Goal: Information Seeking & Learning: Learn about a topic

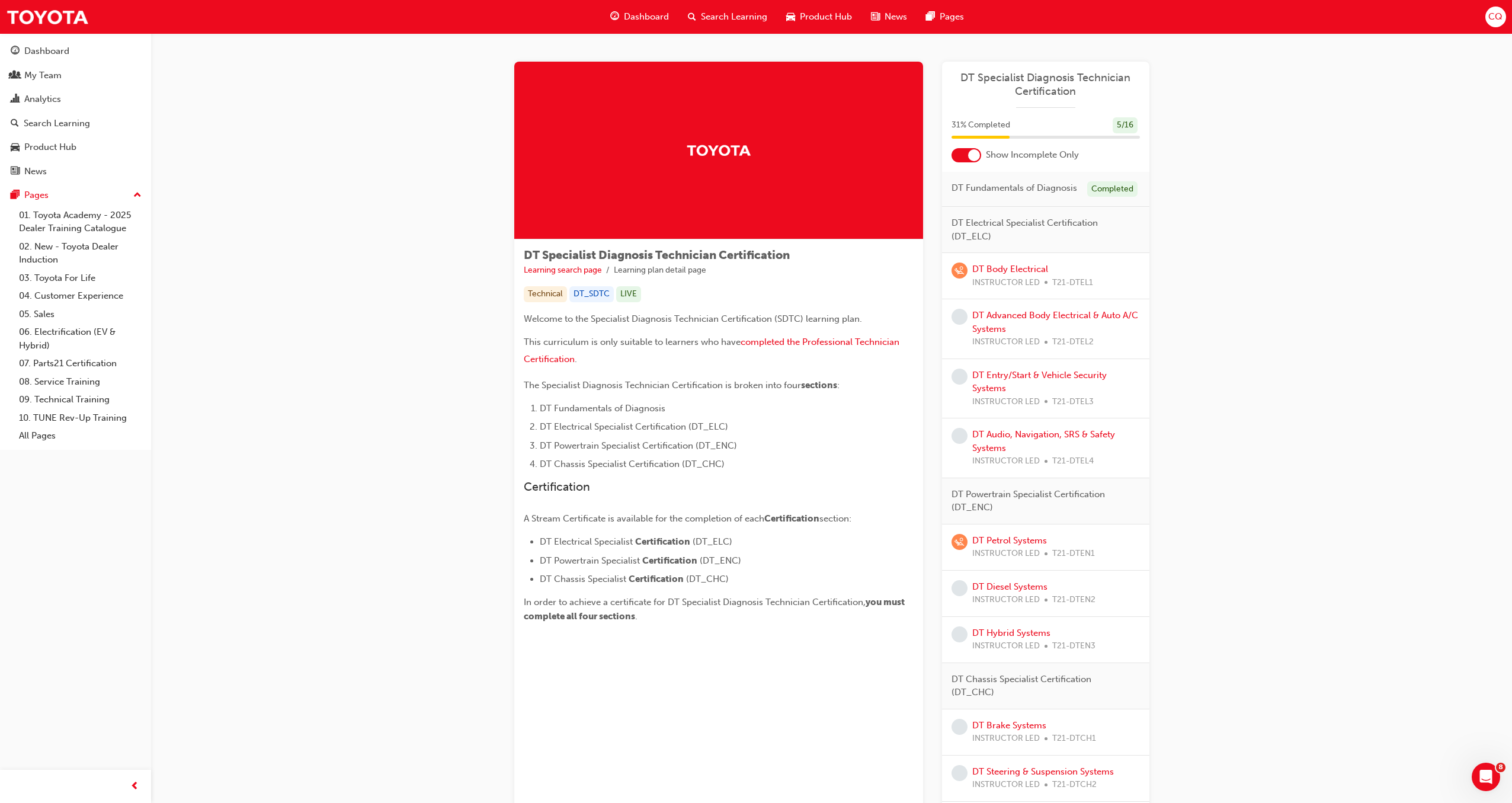
click at [629, 16] on span "Dashboard" at bounding box center [646, 17] width 45 height 14
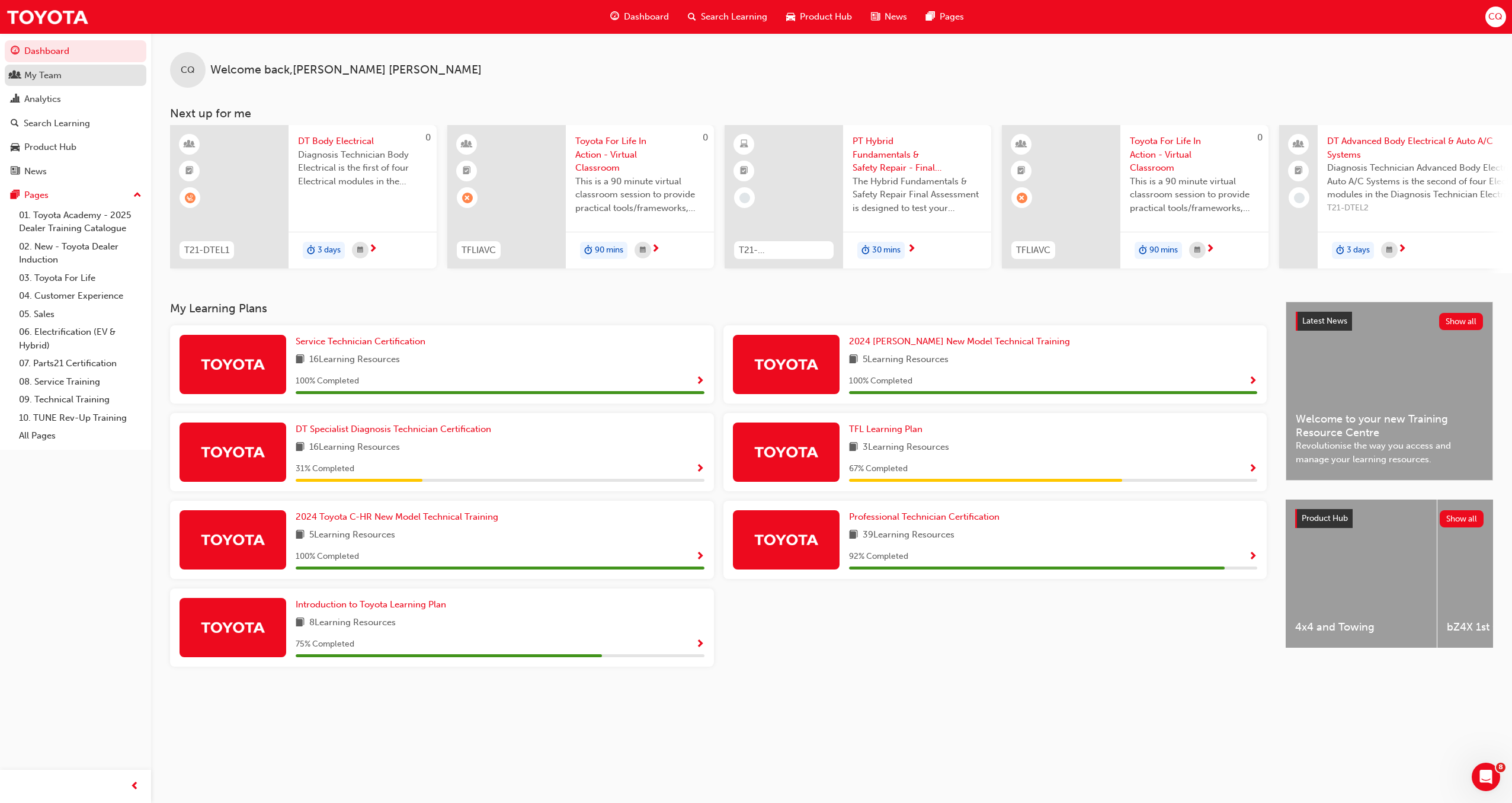
click at [27, 80] on div "My Team" at bounding box center [43, 75] width 38 height 14
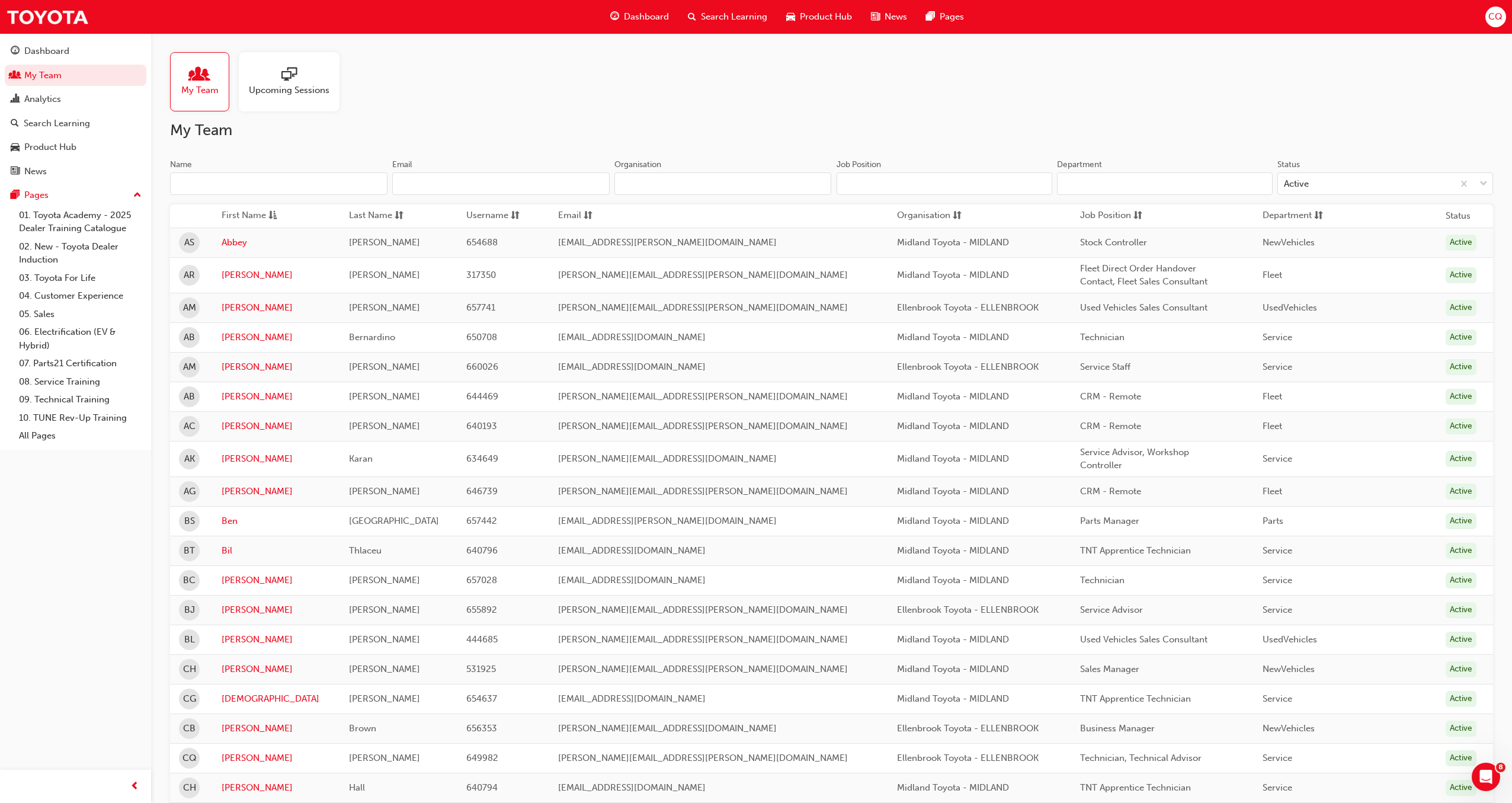
click at [747, 179] on input "Organisation" at bounding box center [723, 184] width 217 height 23
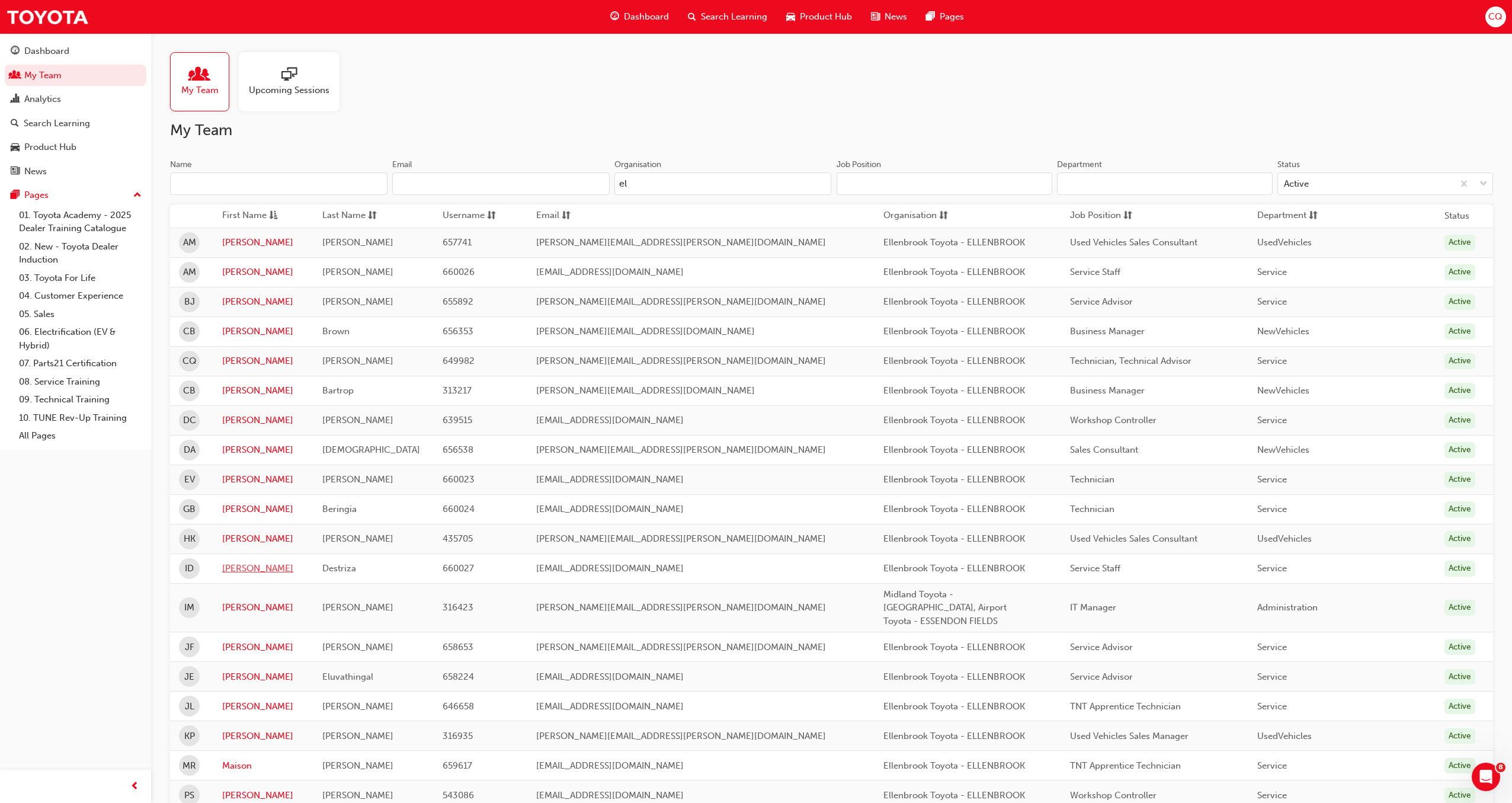
type input "el"
click at [236, 569] on link "[PERSON_NAME]" at bounding box center [264, 569] width 83 height 14
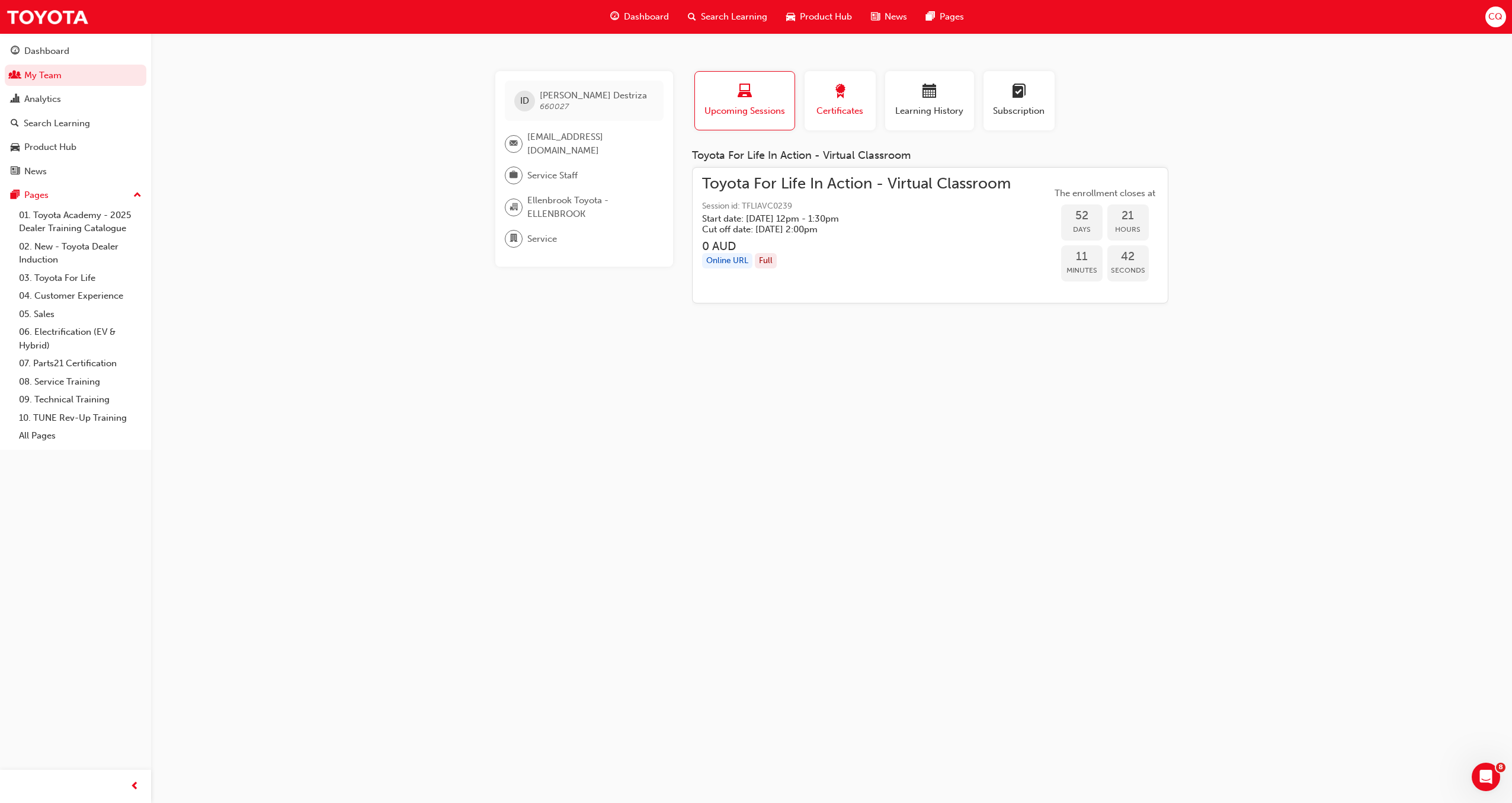
click at [831, 100] on div "button" at bounding box center [840, 93] width 53 height 18
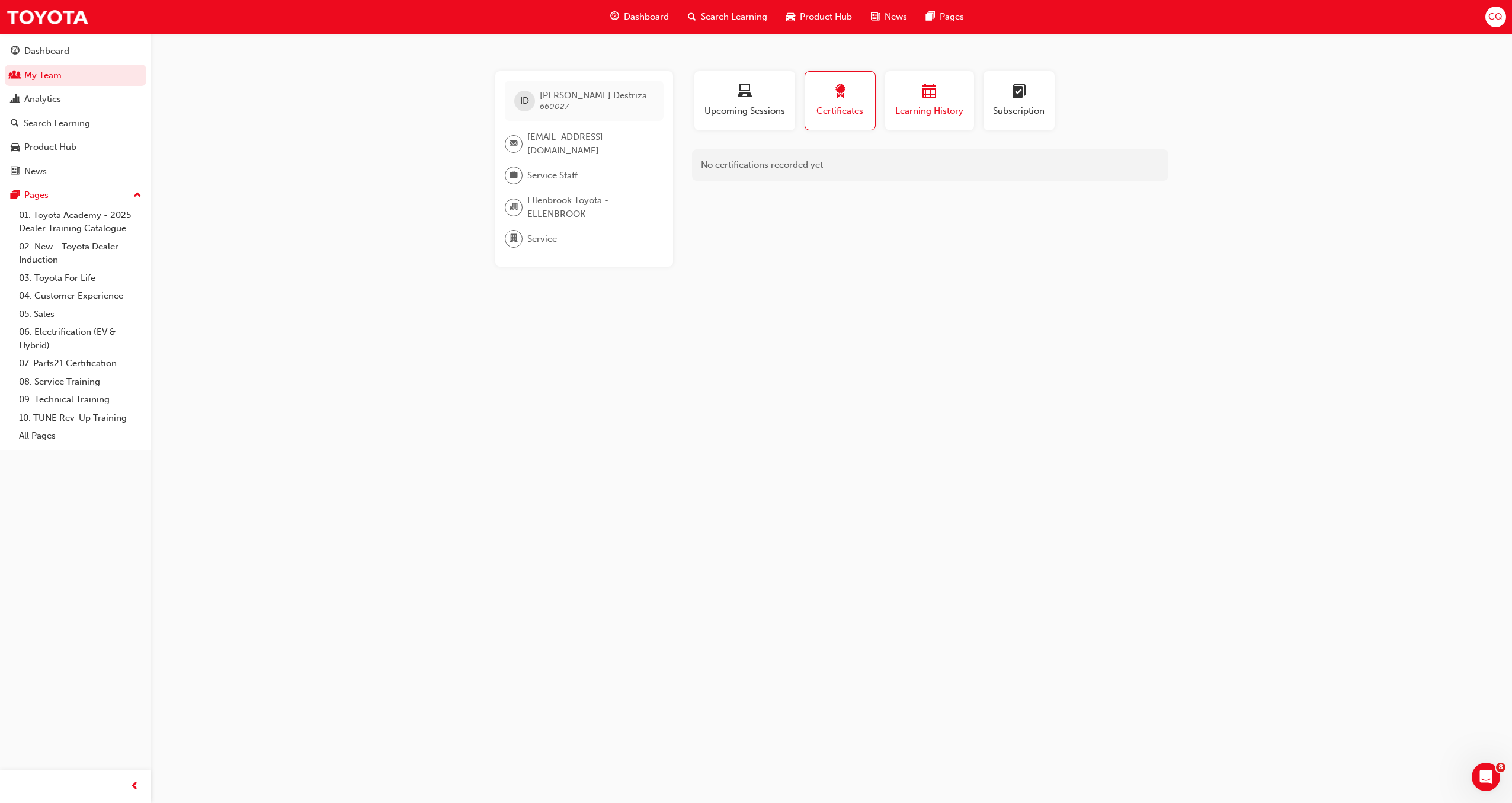
click at [906, 105] on span "Learning History" at bounding box center [929, 111] width 71 height 14
click at [924, 113] on span "Learning History" at bounding box center [929, 111] width 70 height 14
click at [834, 121] on button "Certificates" at bounding box center [840, 101] width 71 height 59
click at [933, 110] on span "Learning History" at bounding box center [929, 111] width 71 height 14
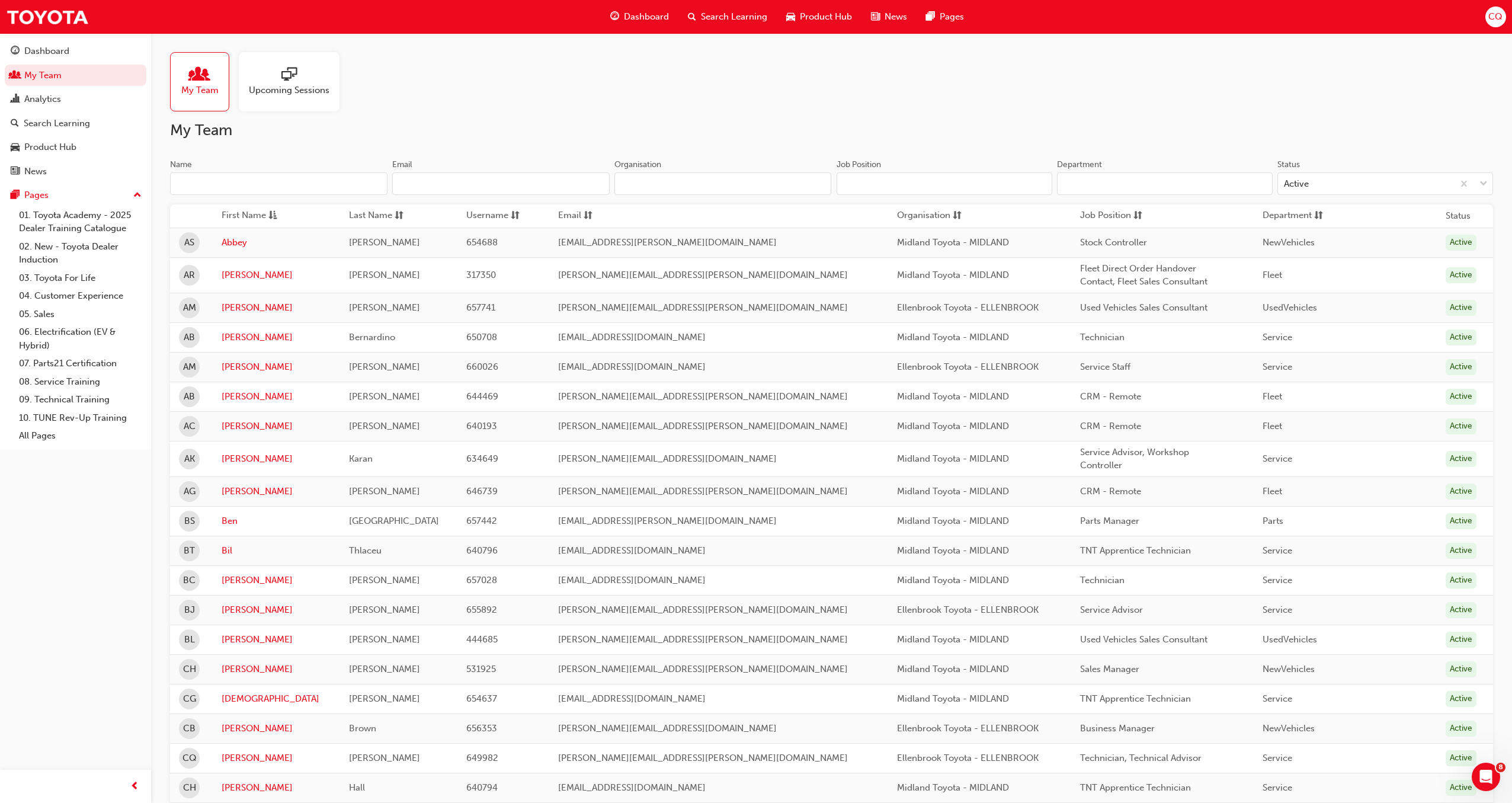
click at [687, 185] on input "Organisation" at bounding box center [723, 184] width 217 height 23
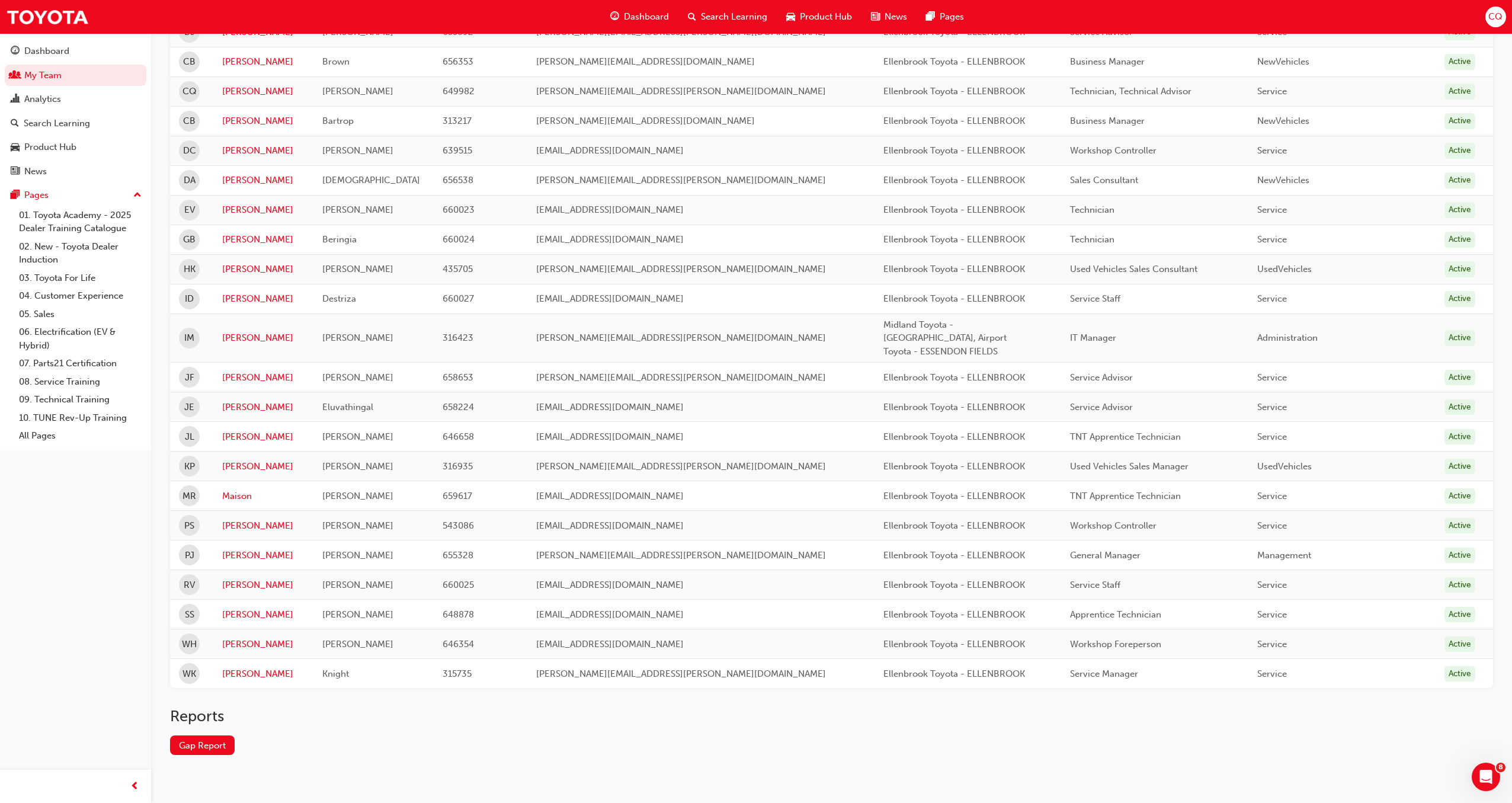
scroll to position [276, 0]
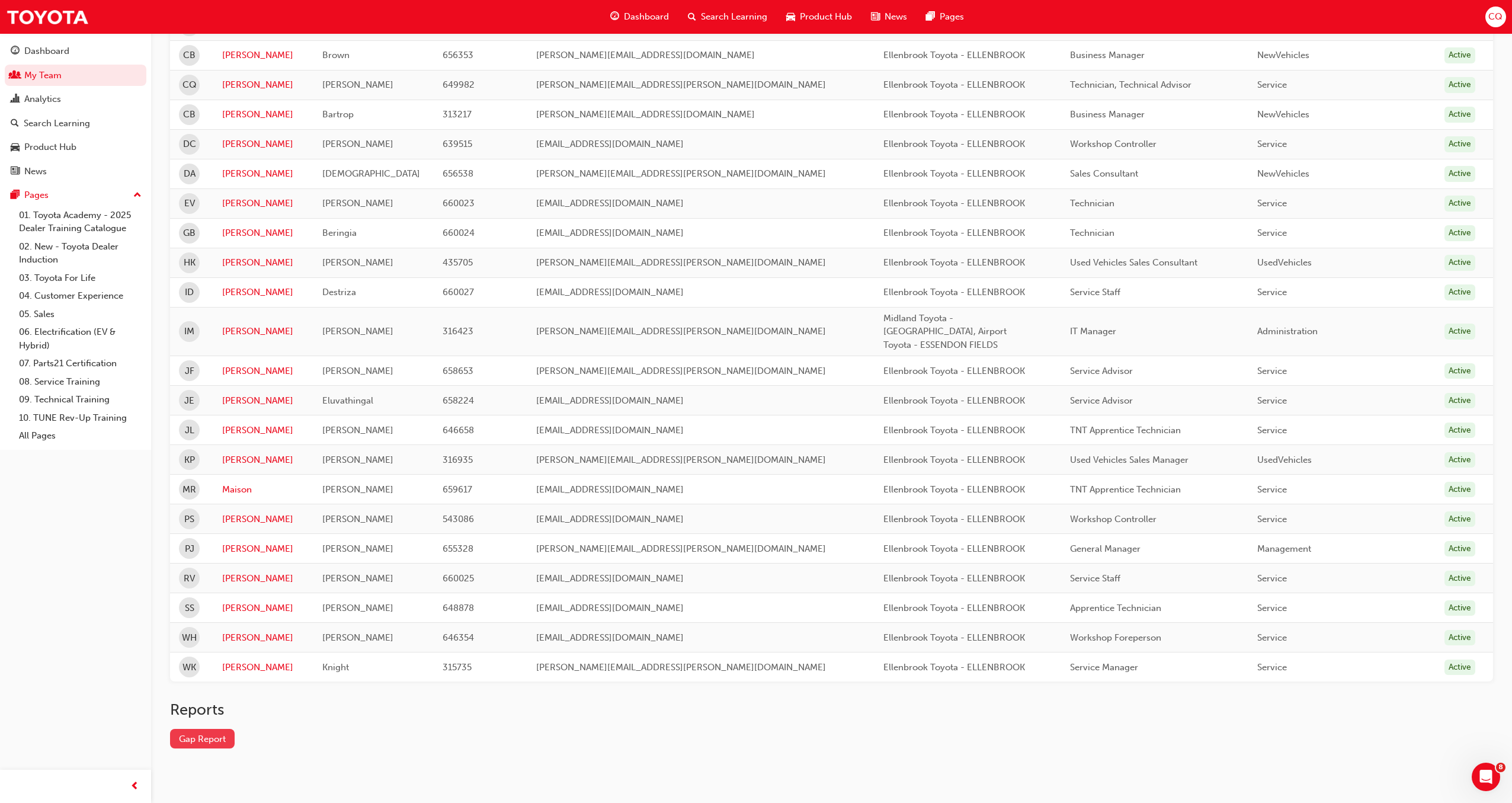
type input "e"
click at [207, 729] on link "Gap Report" at bounding box center [202, 738] width 65 height 20
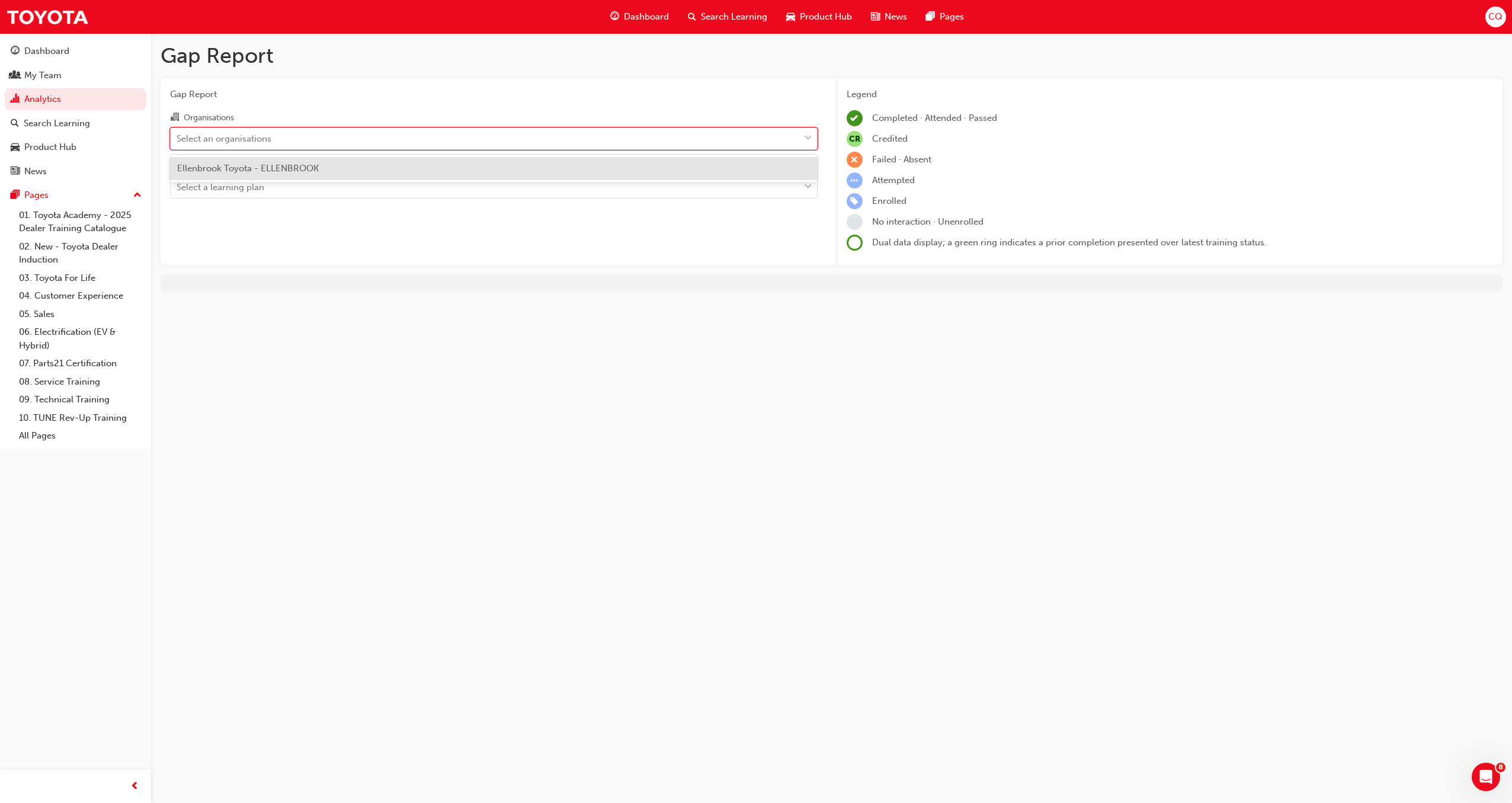
click at [809, 136] on span "down-icon" at bounding box center [807, 138] width 8 height 16
click at [178, 136] on input "Organisations option Ellenbrook Toyota - ELLENBROOK focused, 1 of 1. 1 result a…" at bounding box center [177, 137] width 2 height 10
click at [716, 165] on div "Ellenbrook Toyota - ELLENBROOK" at bounding box center [493, 168] width 647 height 23
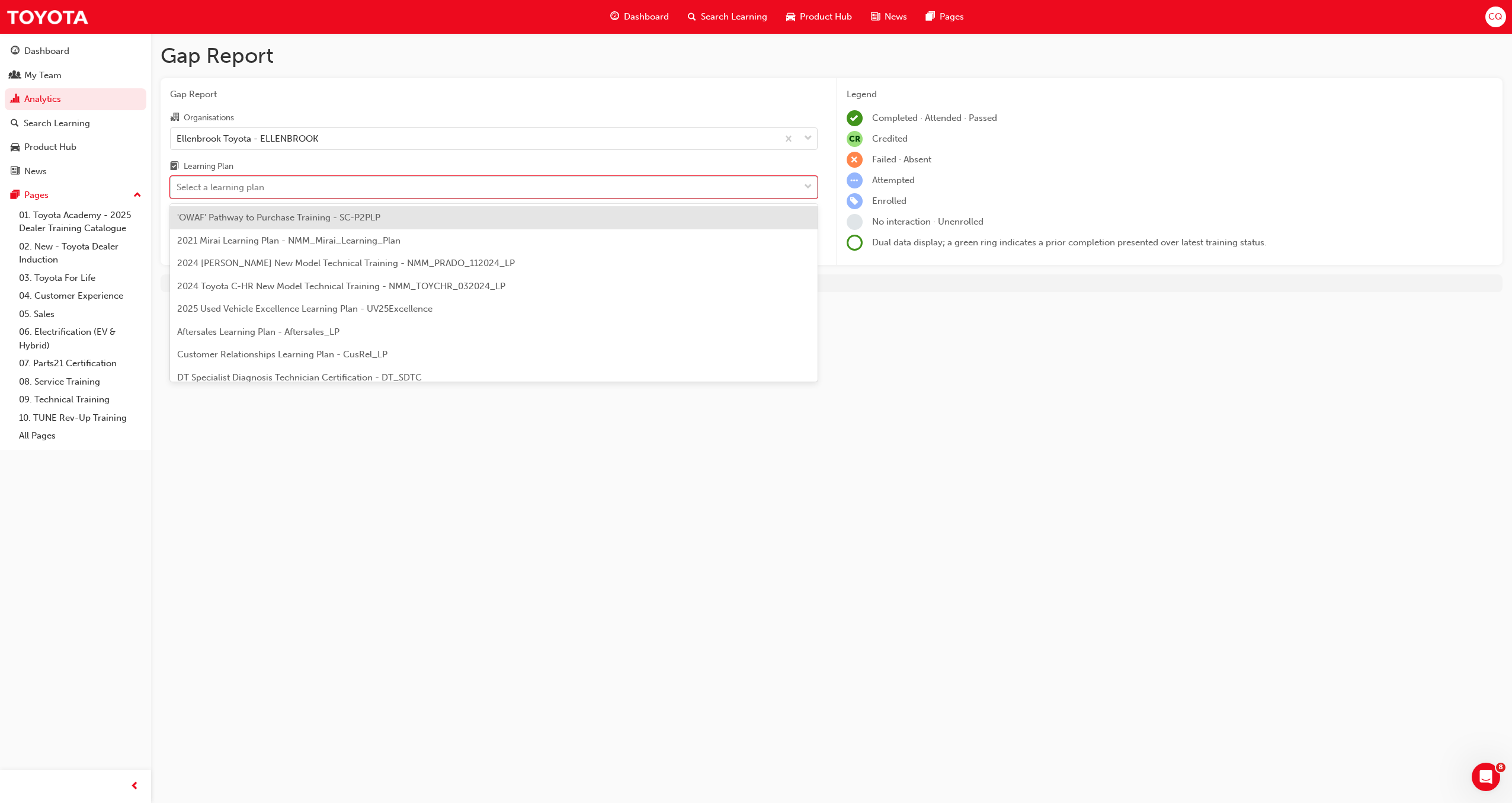
click at [781, 190] on div "Select a learning plan" at bounding box center [484, 188] width 629 height 21
click at [178, 190] on input "Learning Plan option 'OWAF' Pathway to Purchase Training - SC-P2PLP focused, 1 …" at bounding box center [177, 186] width 2 height 10
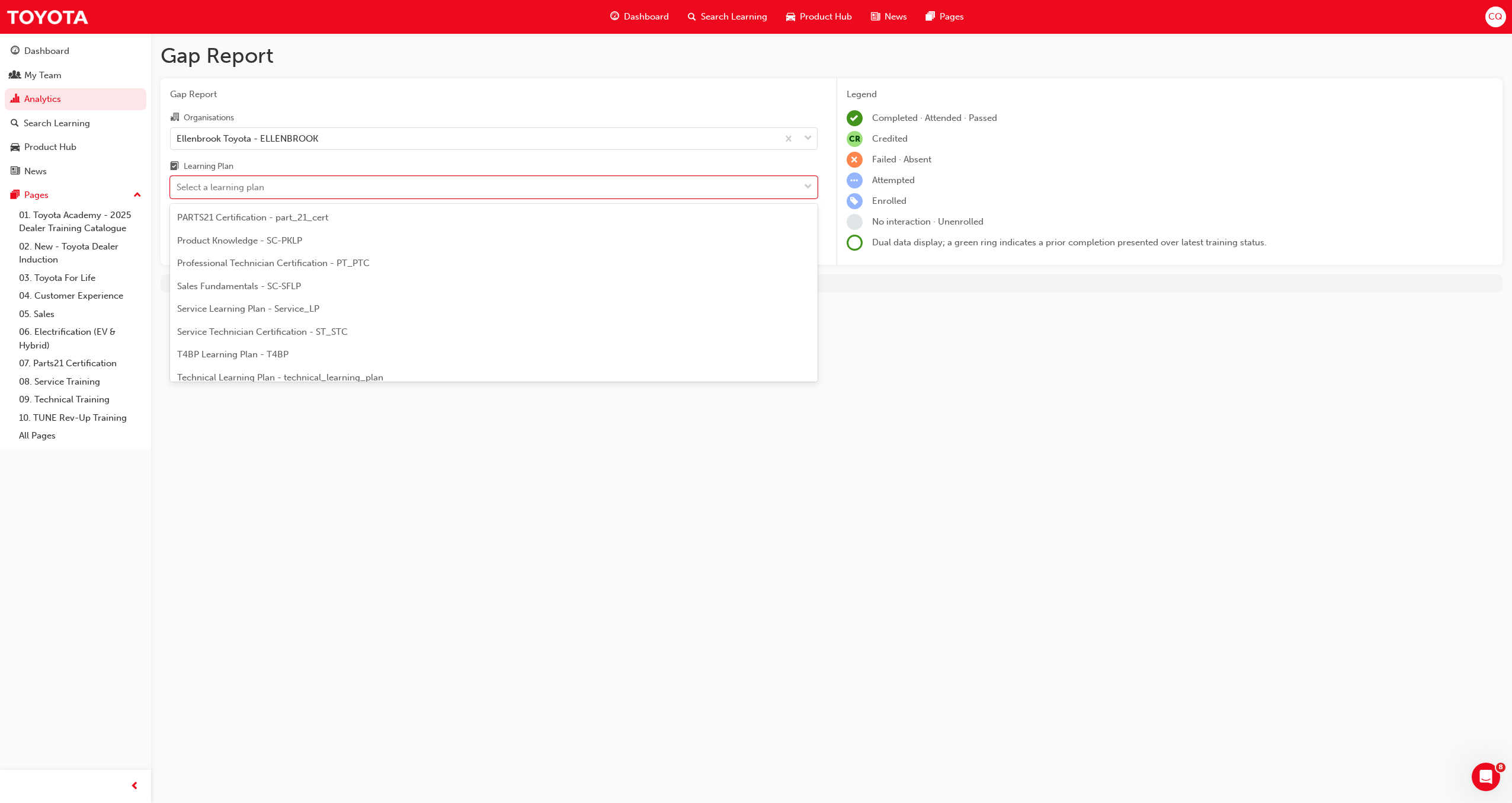
scroll to position [369, 0]
click at [258, 323] on span "Service Technician Certification - ST_STC" at bounding box center [262, 328] width 171 height 11
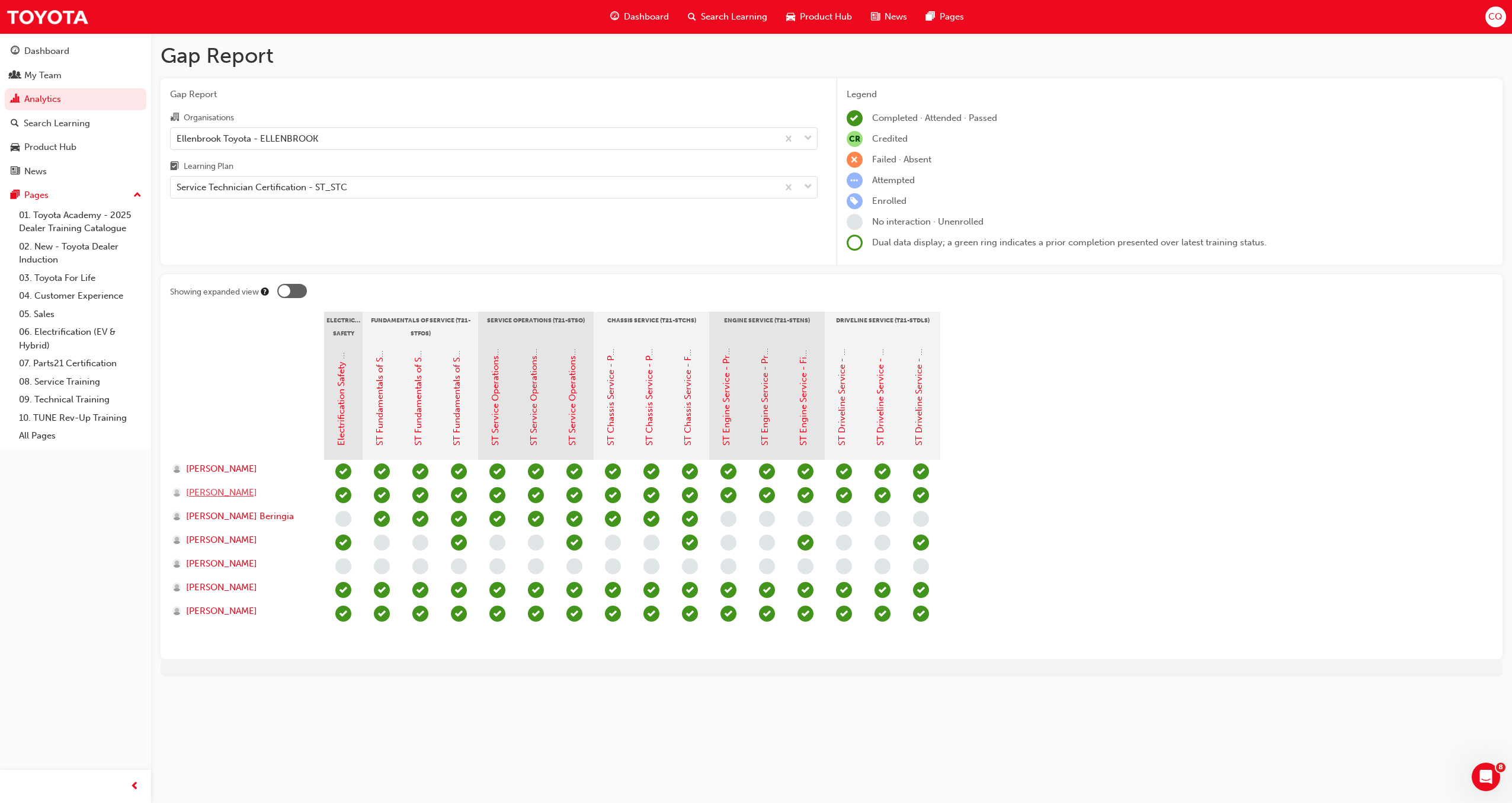
click at [247, 492] on span "[PERSON_NAME]" at bounding box center [222, 493] width 71 height 14
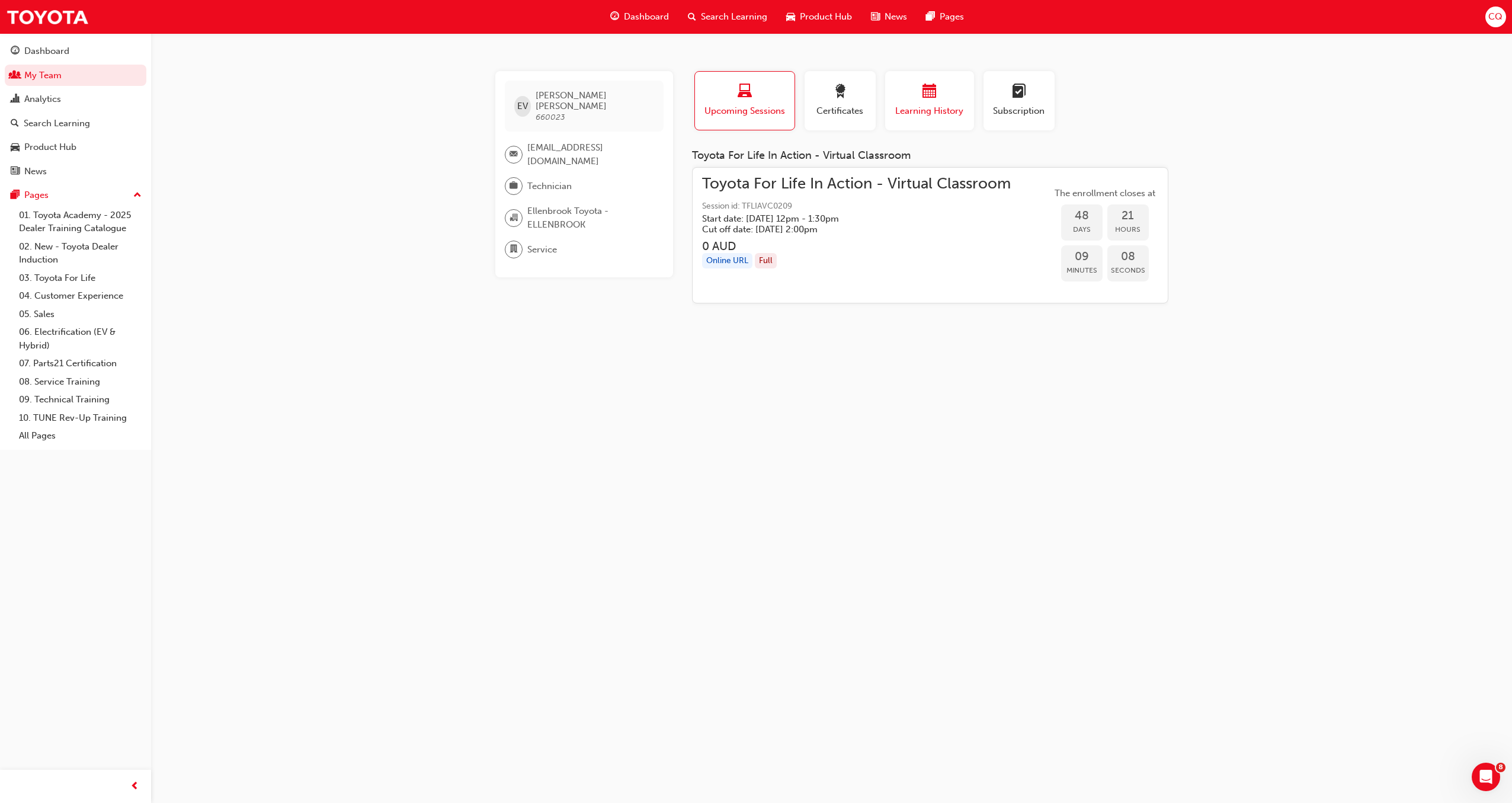
click at [937, 113] on span "Learning History" at bounding box center [929, 111] width 71 height 14
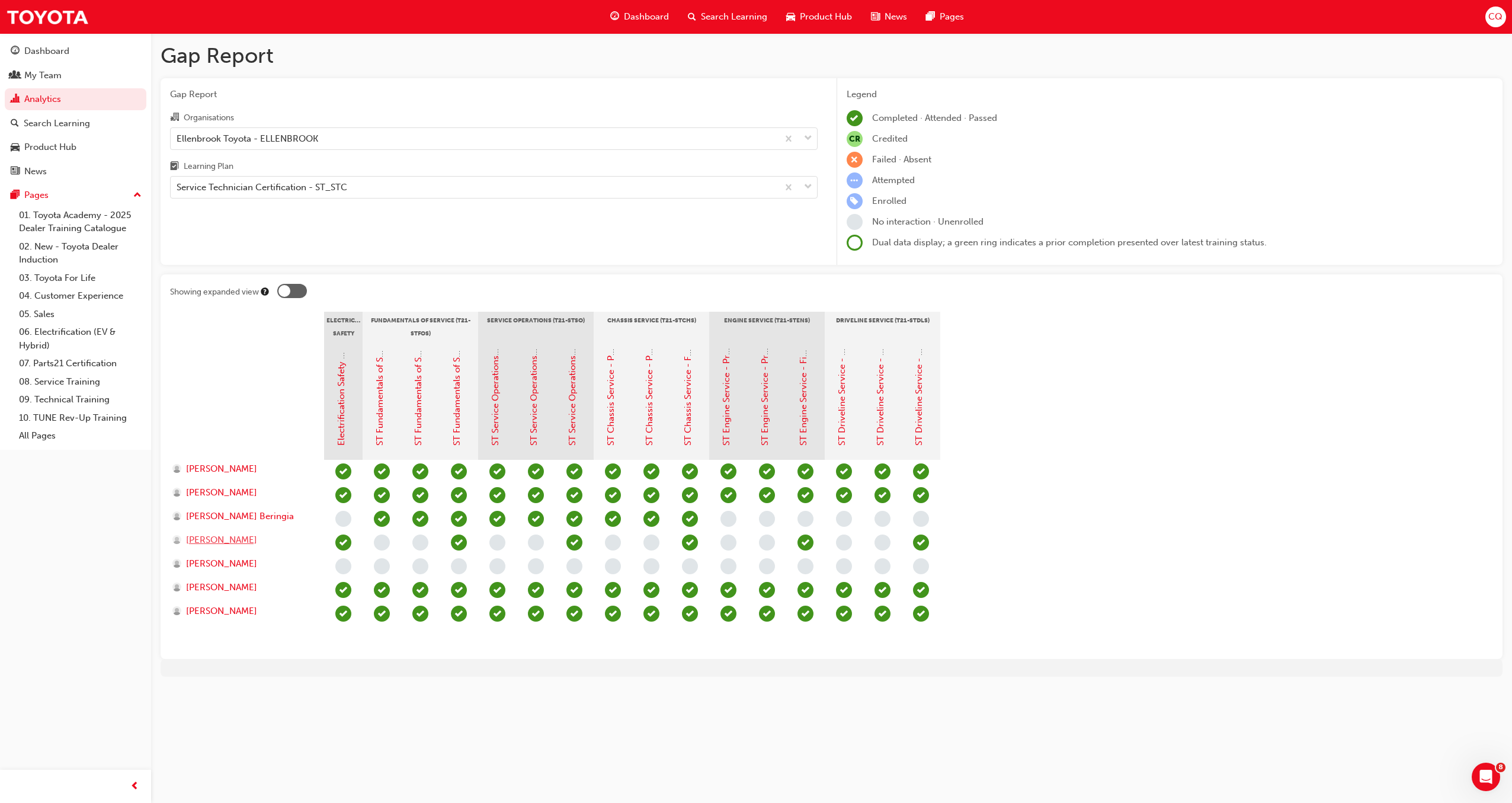
click at [212, 538] on span "[PERSON_NAME]" at bounding box center [222, 540] width 71 height 14
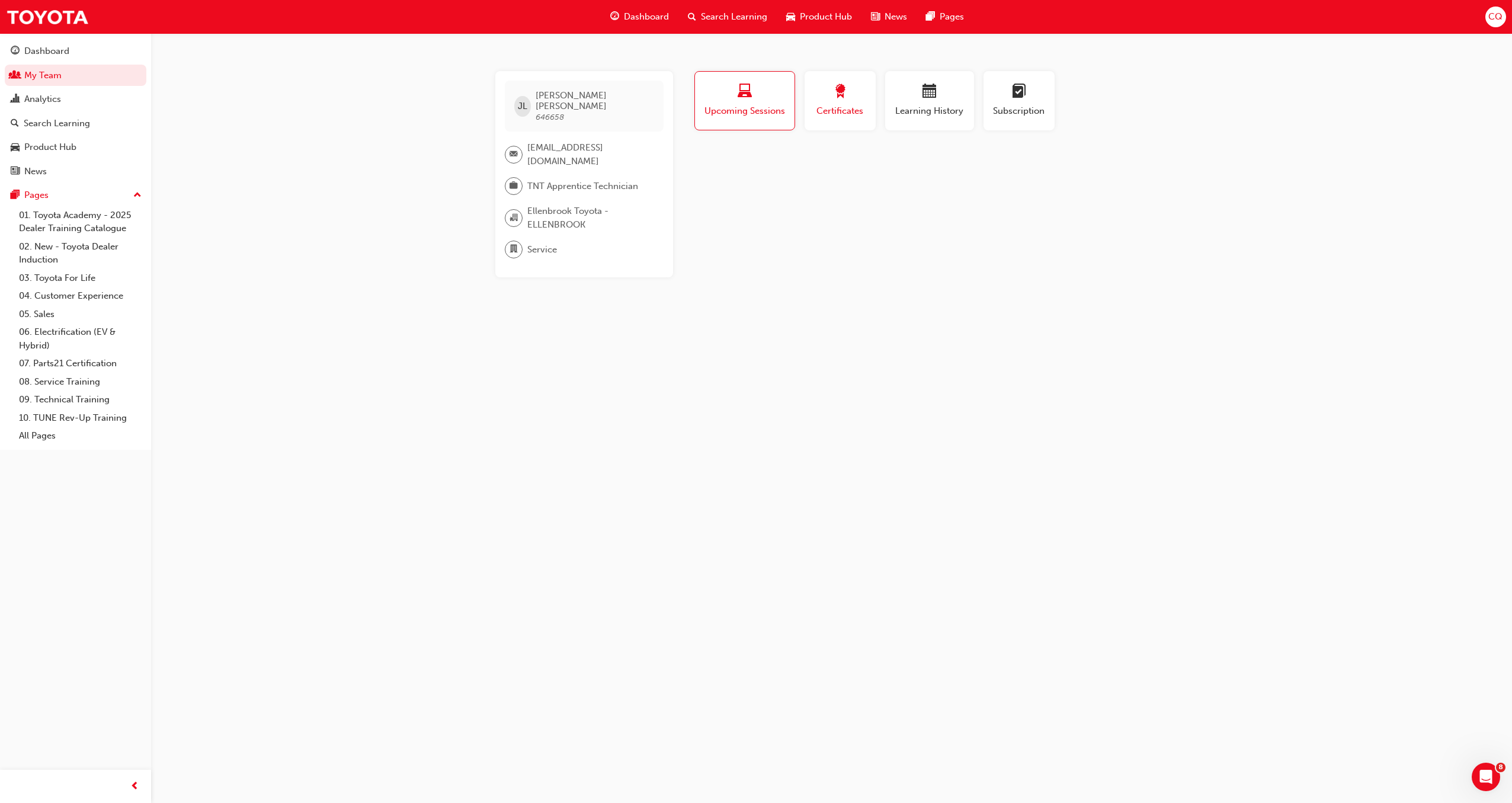
click at [862, 113] on span "Certificates" at bounding box center [840, 111] width 53 height 14
click at [914, 101] on div "button" at bounding box center [929, 93] width 71 height 18
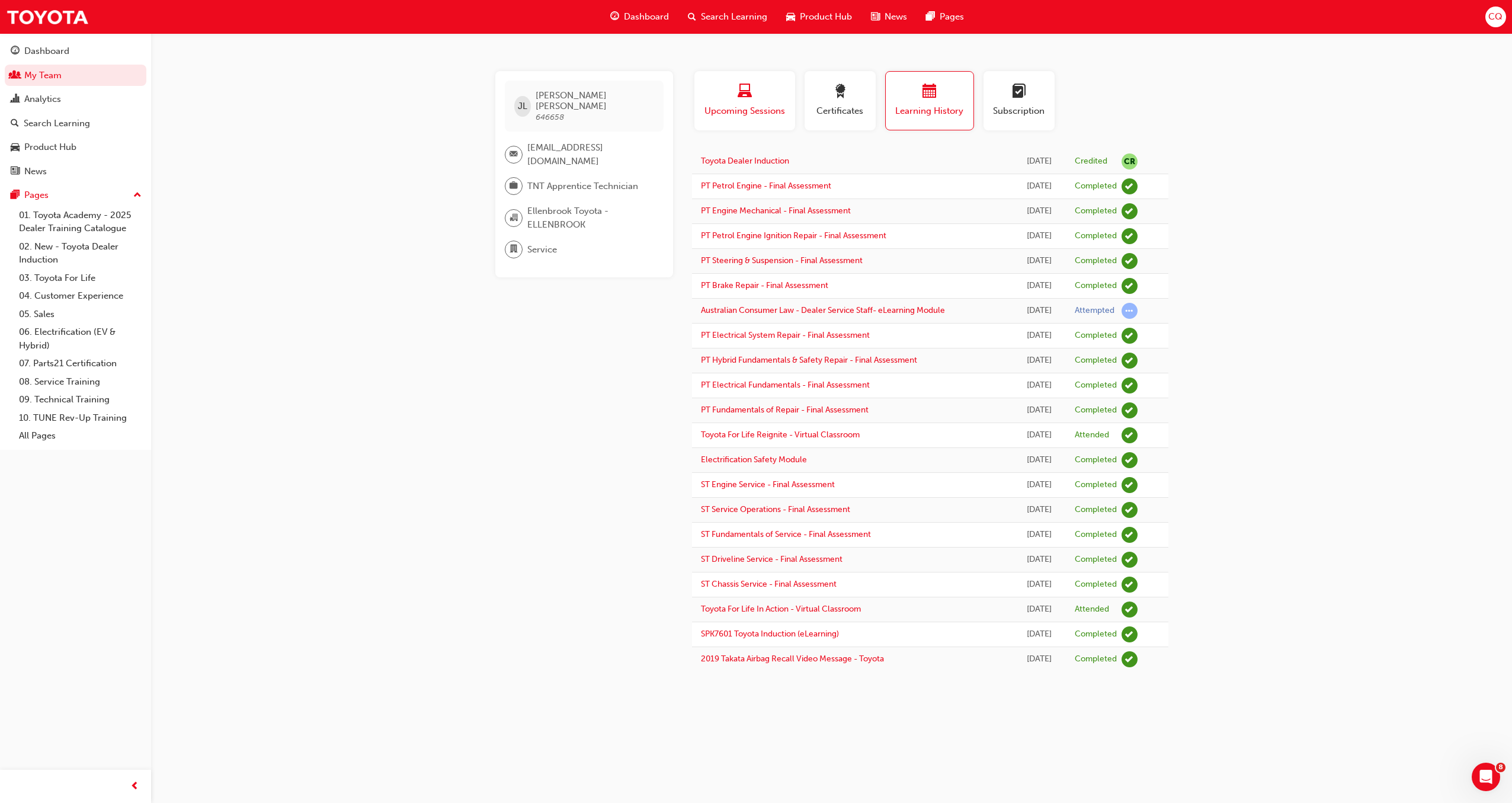
click at [774, 116] on span "Upcoming Sessions" at bounding box center [744, 111] width 83 height 14
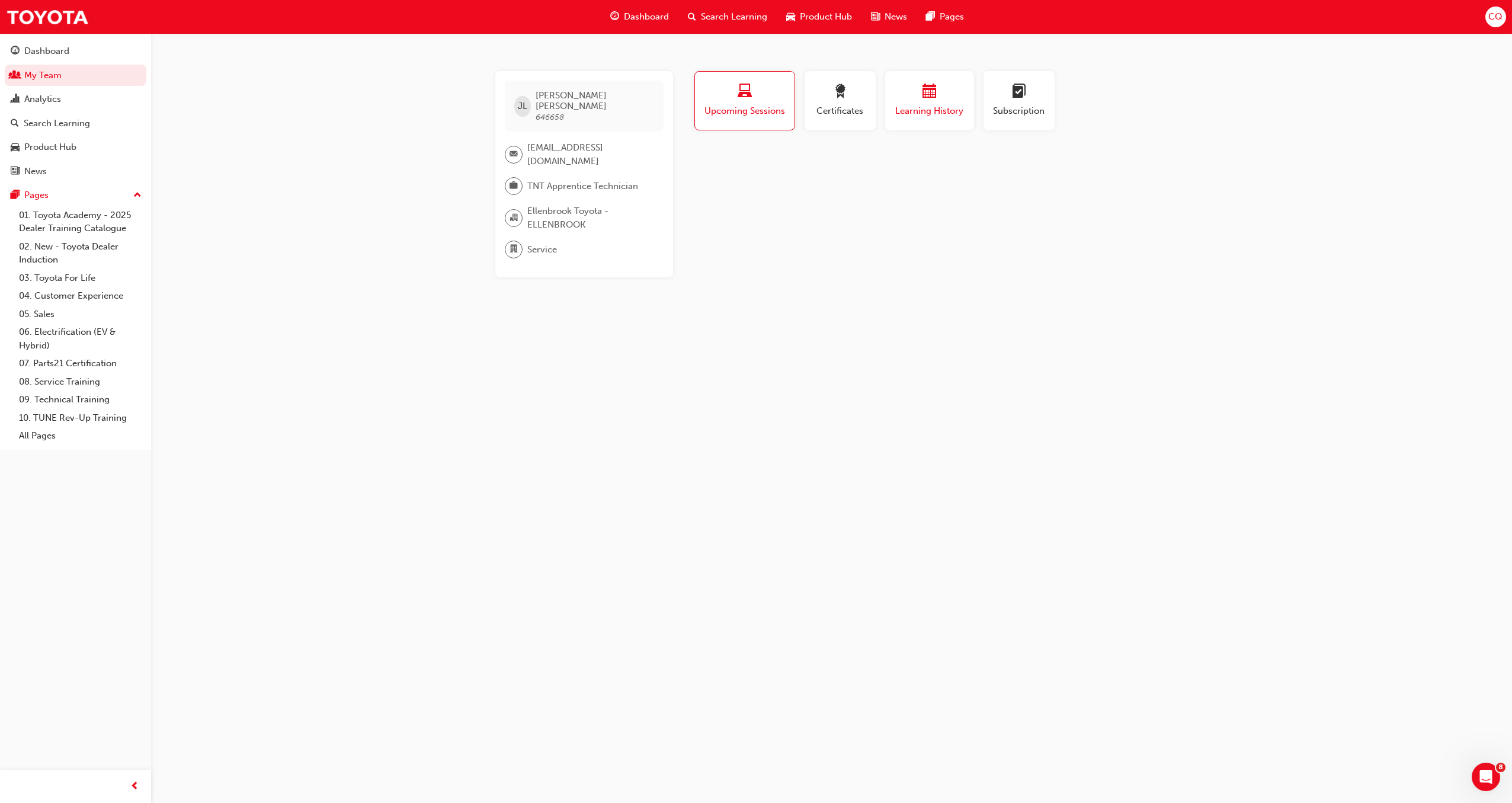
click at [929, 113] on span "Learning History" at bounding box center [929, 111] width 71 height 14
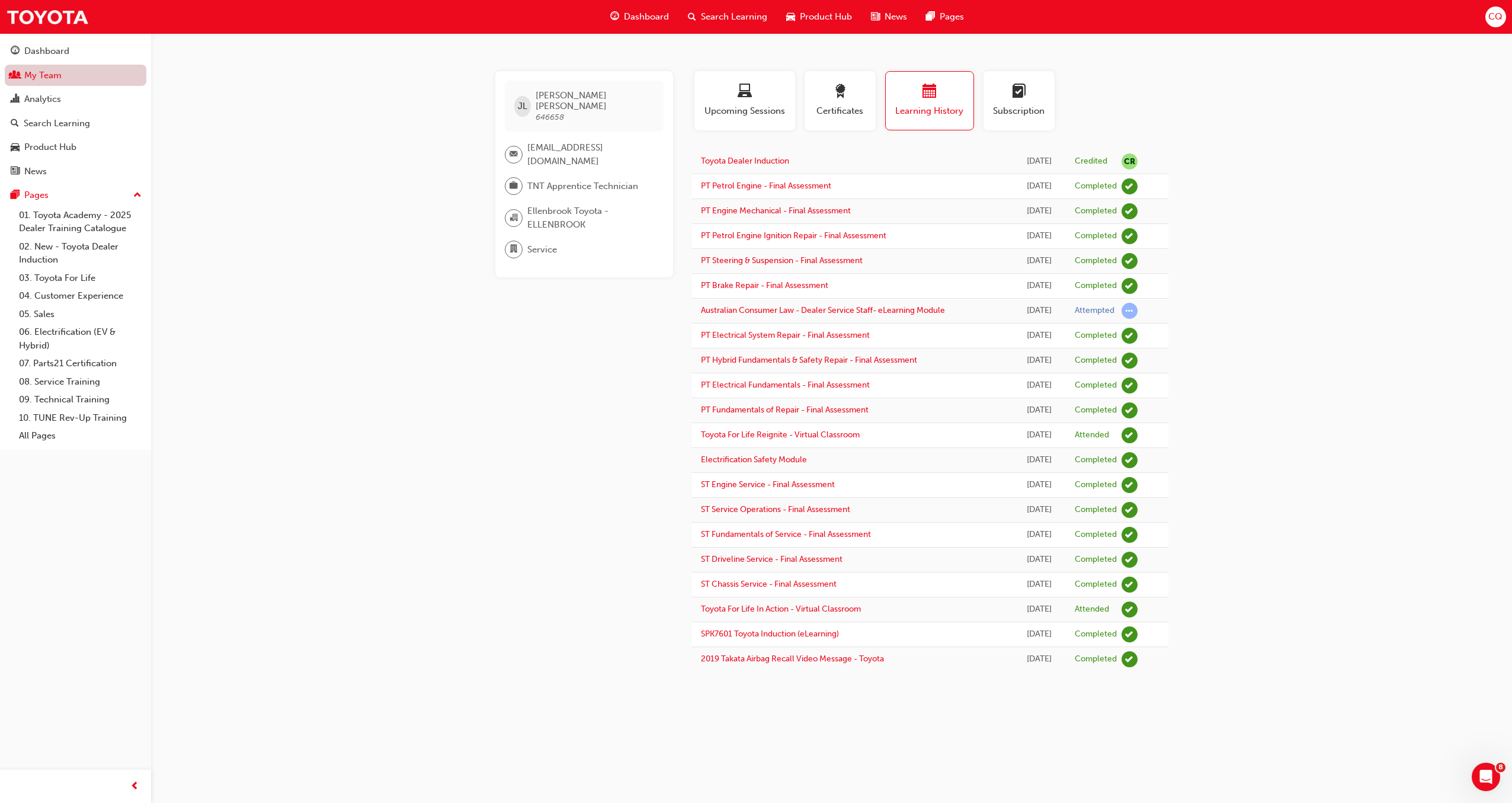
click at [38, 81] on link "My Team" at bounding box center [75, 75] width 141 height 22
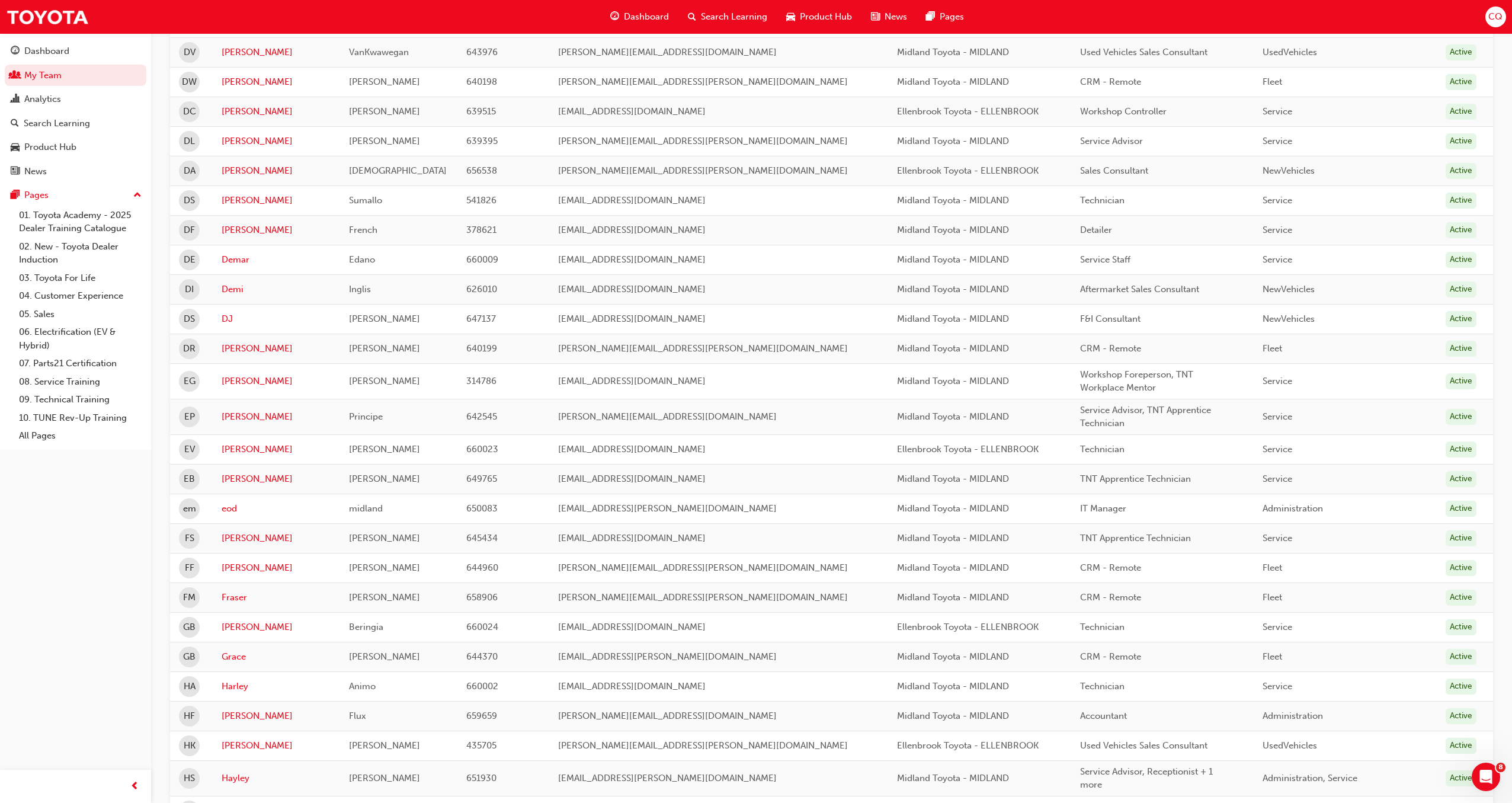
scroll to position [1115, 0]
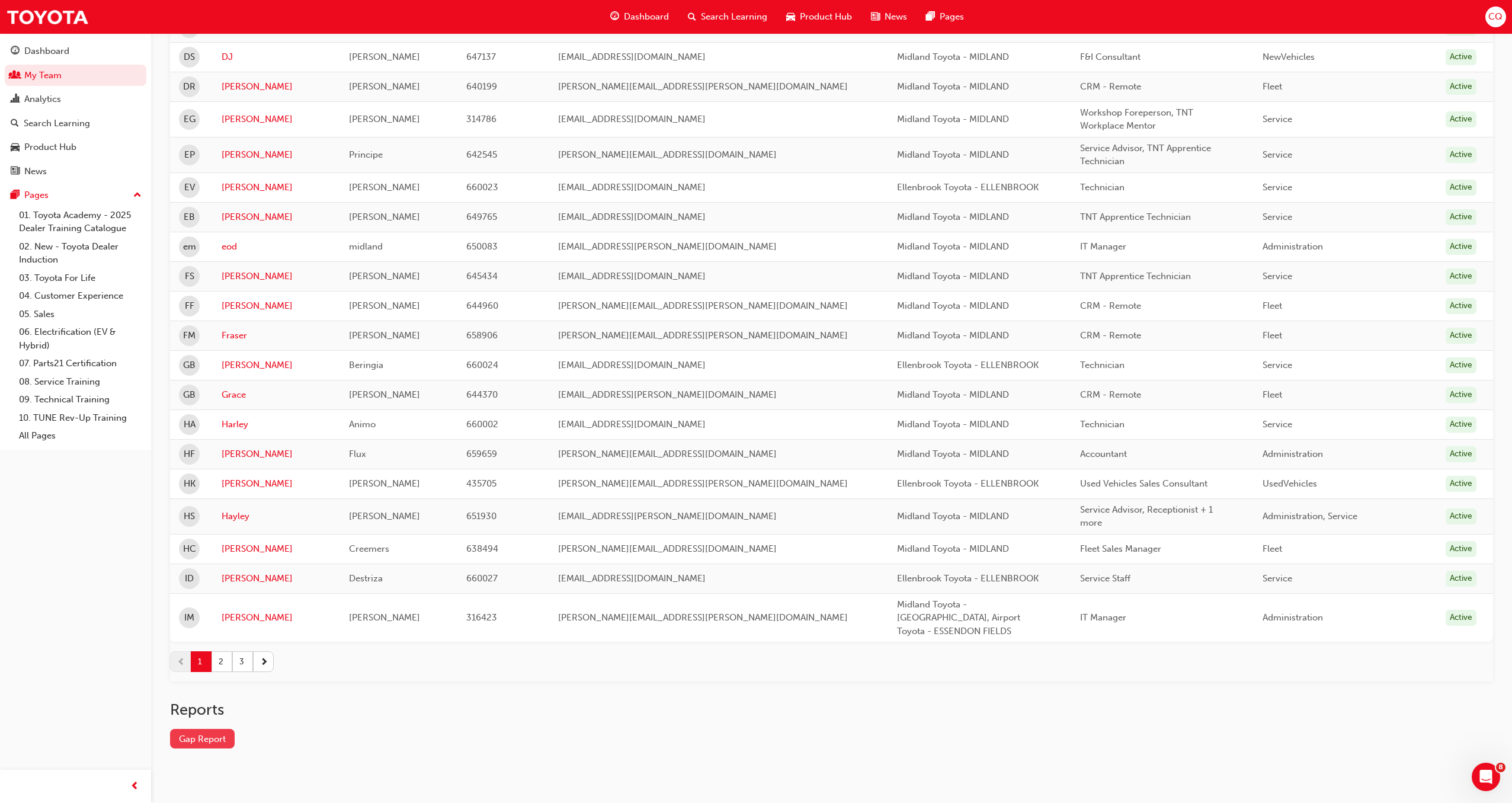
click at [218, 729] on link "Gap Report" at bounding box center [202, 738] width 65 height 20
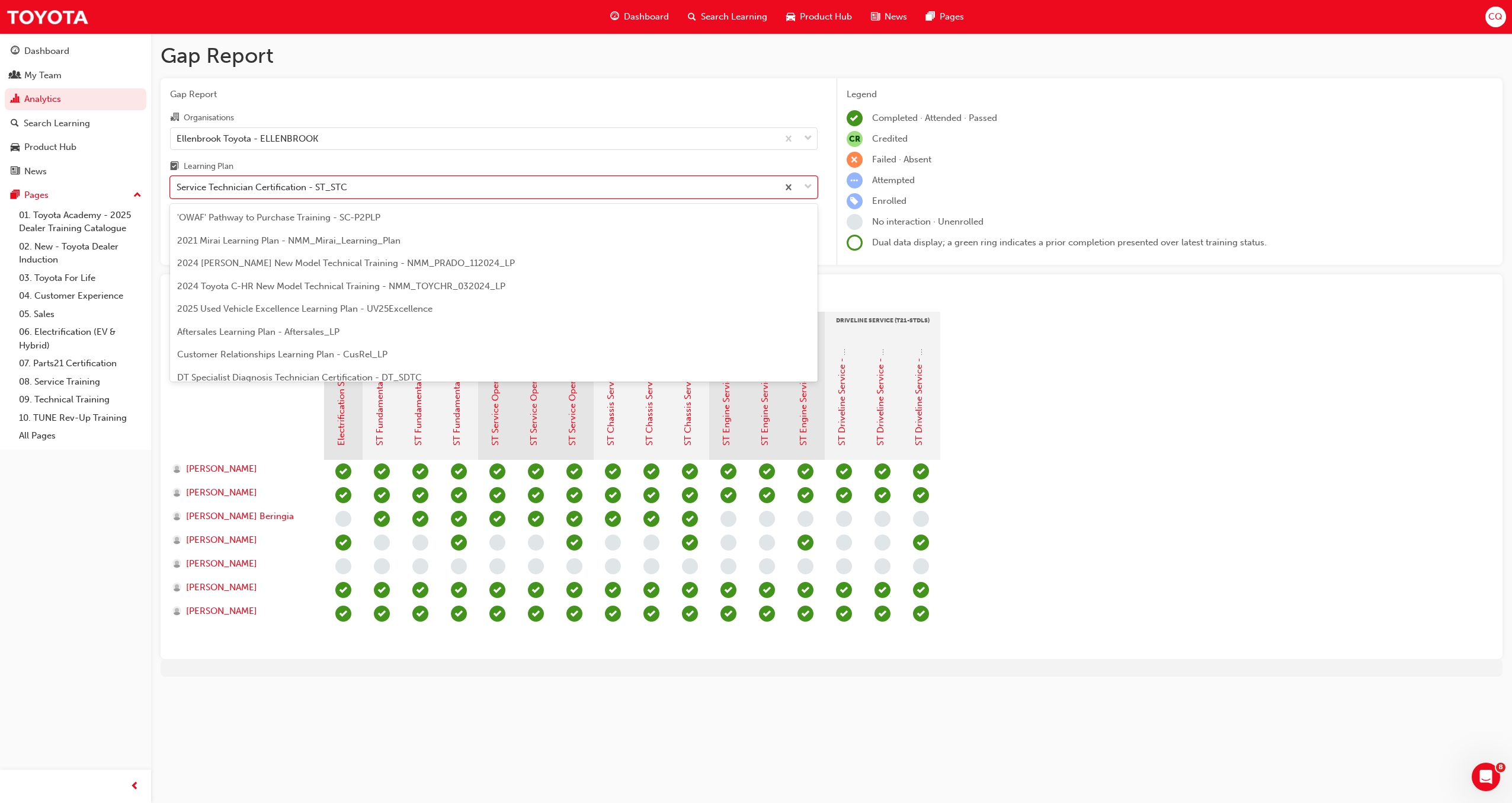
click at [810, 189] on span "down-icon" at bounding box center [807, 187] width 8 height 16
click at [178, 189] on input "Learning Plan option Service Technician Certification - ST_STC focused, 22 of 3…" at bounding box center [177, 186] width 2 height 10
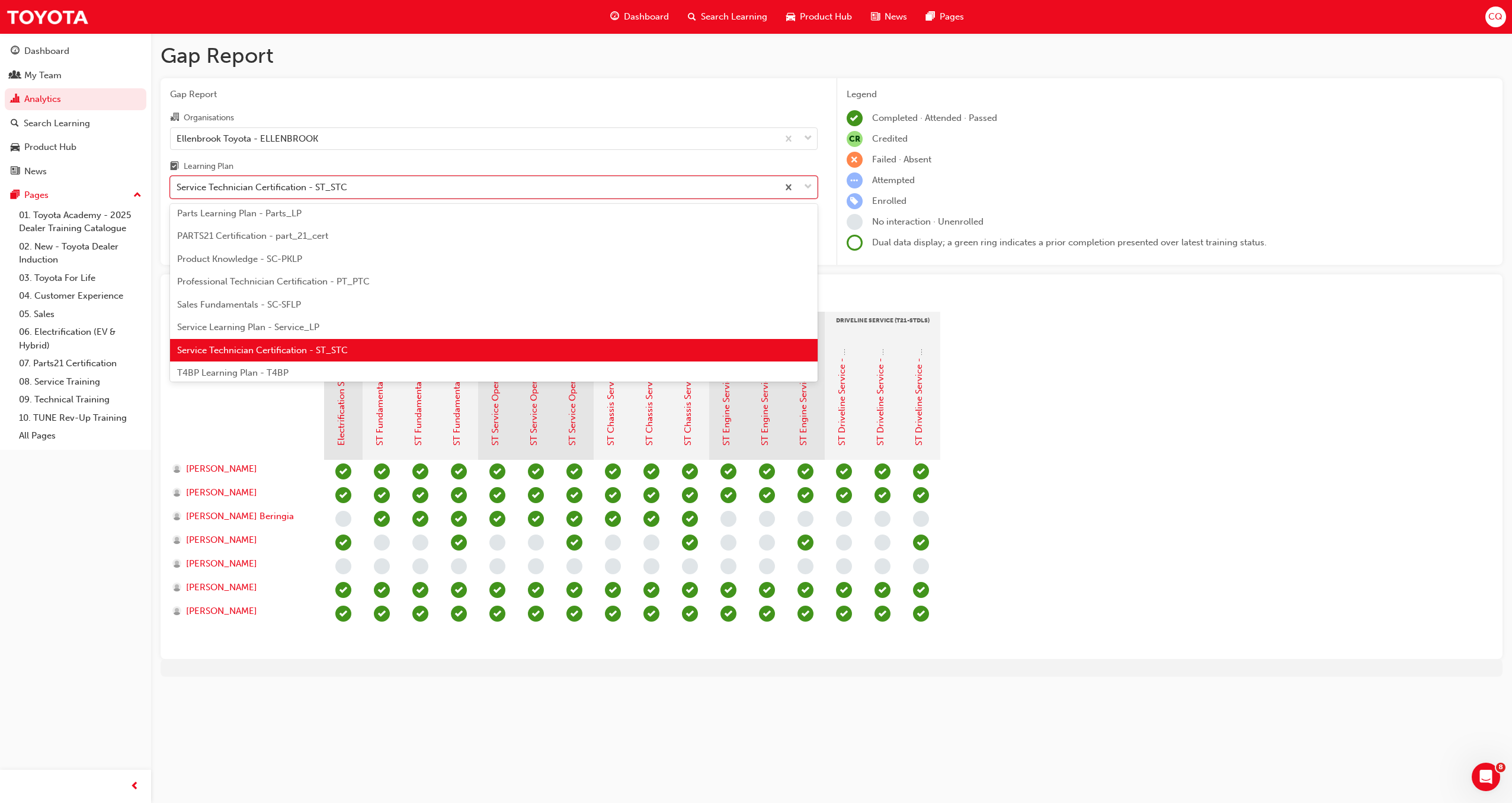
scroll to position [344, 0]
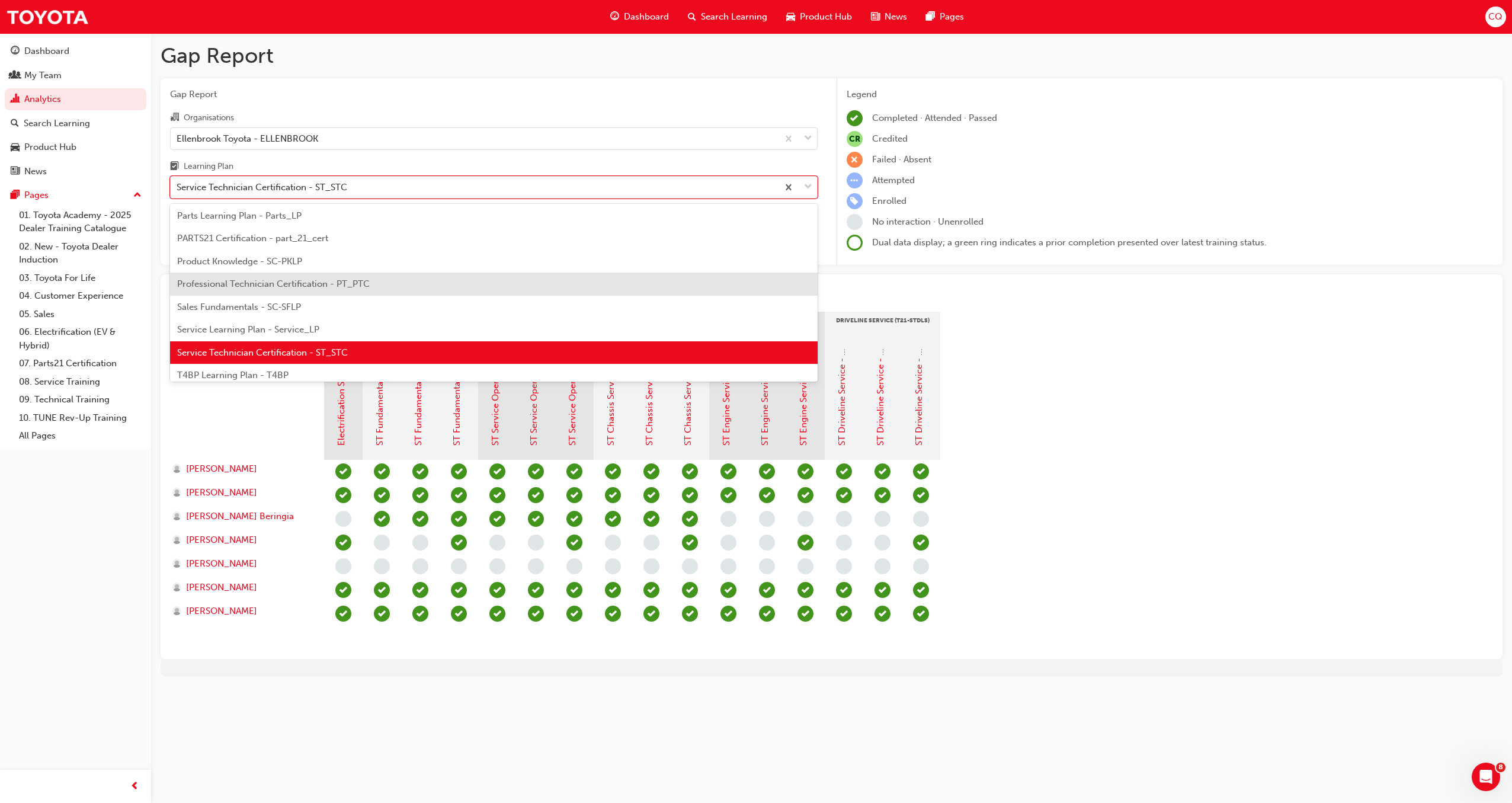
click at [336, 283] on span "Professional Technician Certification - PT_PTC" at bounding box center [273, 284] width 192 height 11
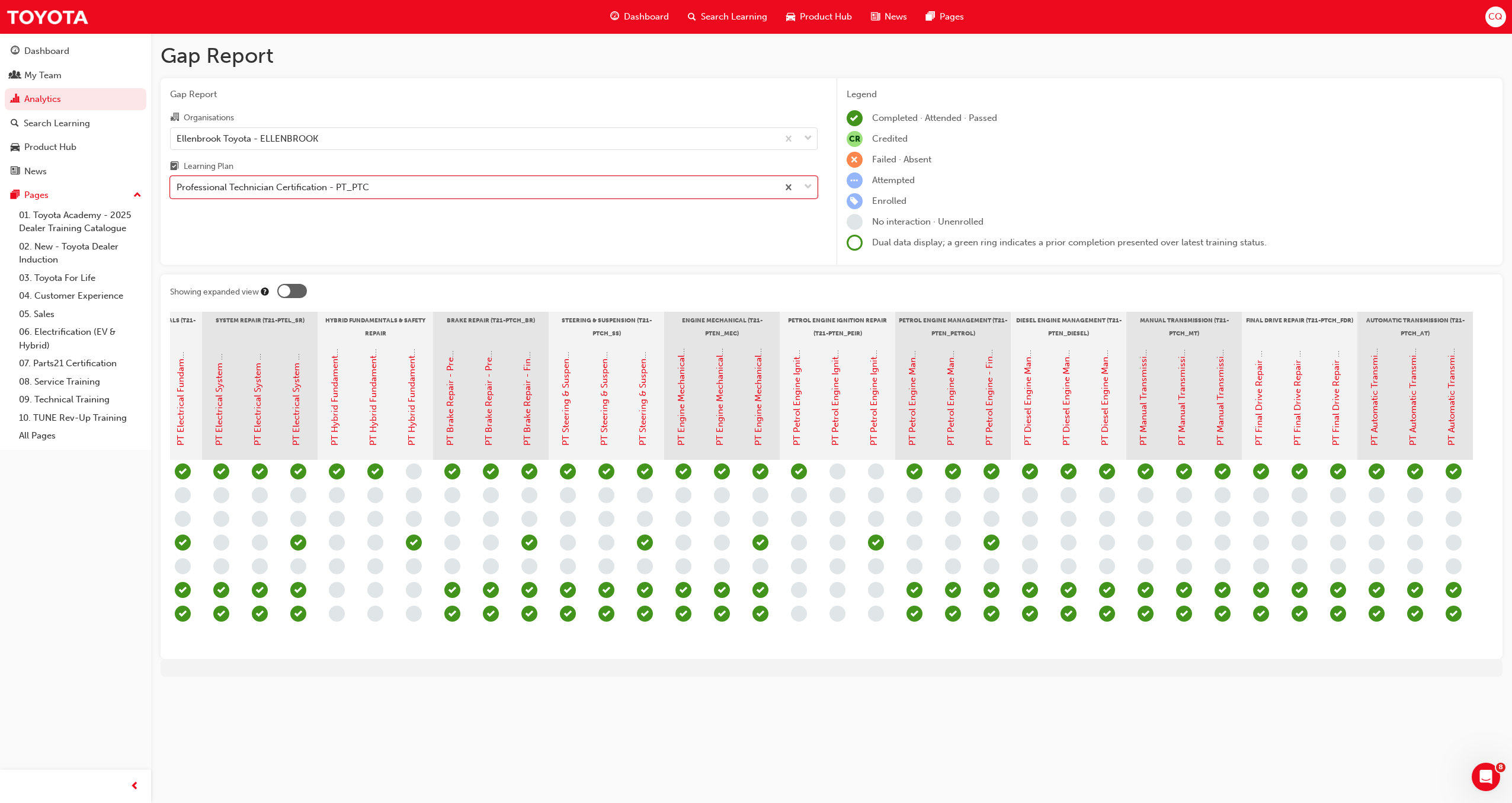
scroll to position [0, 372]
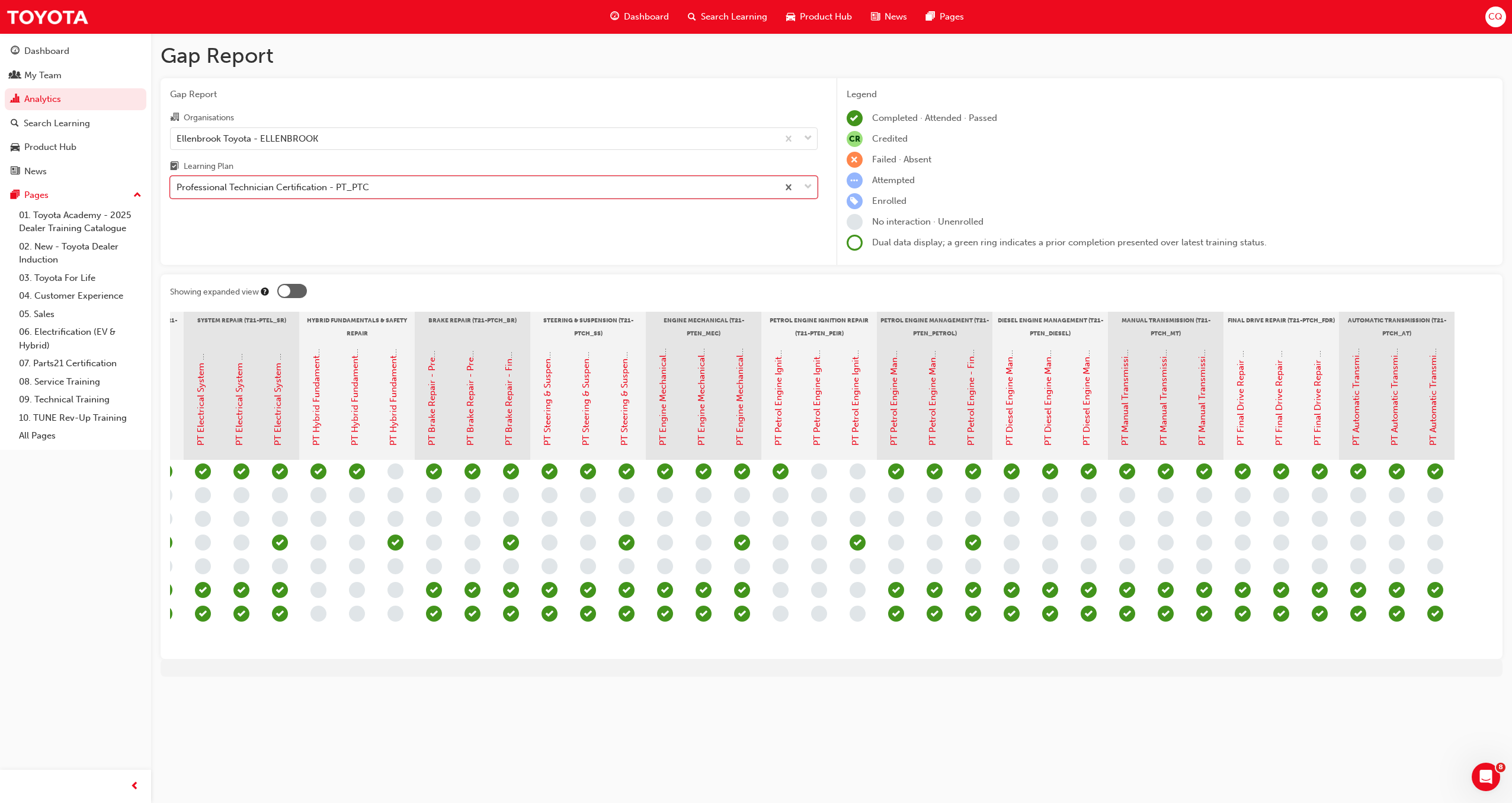
click at [813, 699] on div "Gap Report Gap Report Organisations Ellenbrook Toyota - ELLENBROOK Learning Pla…" at bounding box center [756, 401] width 1512 height 803
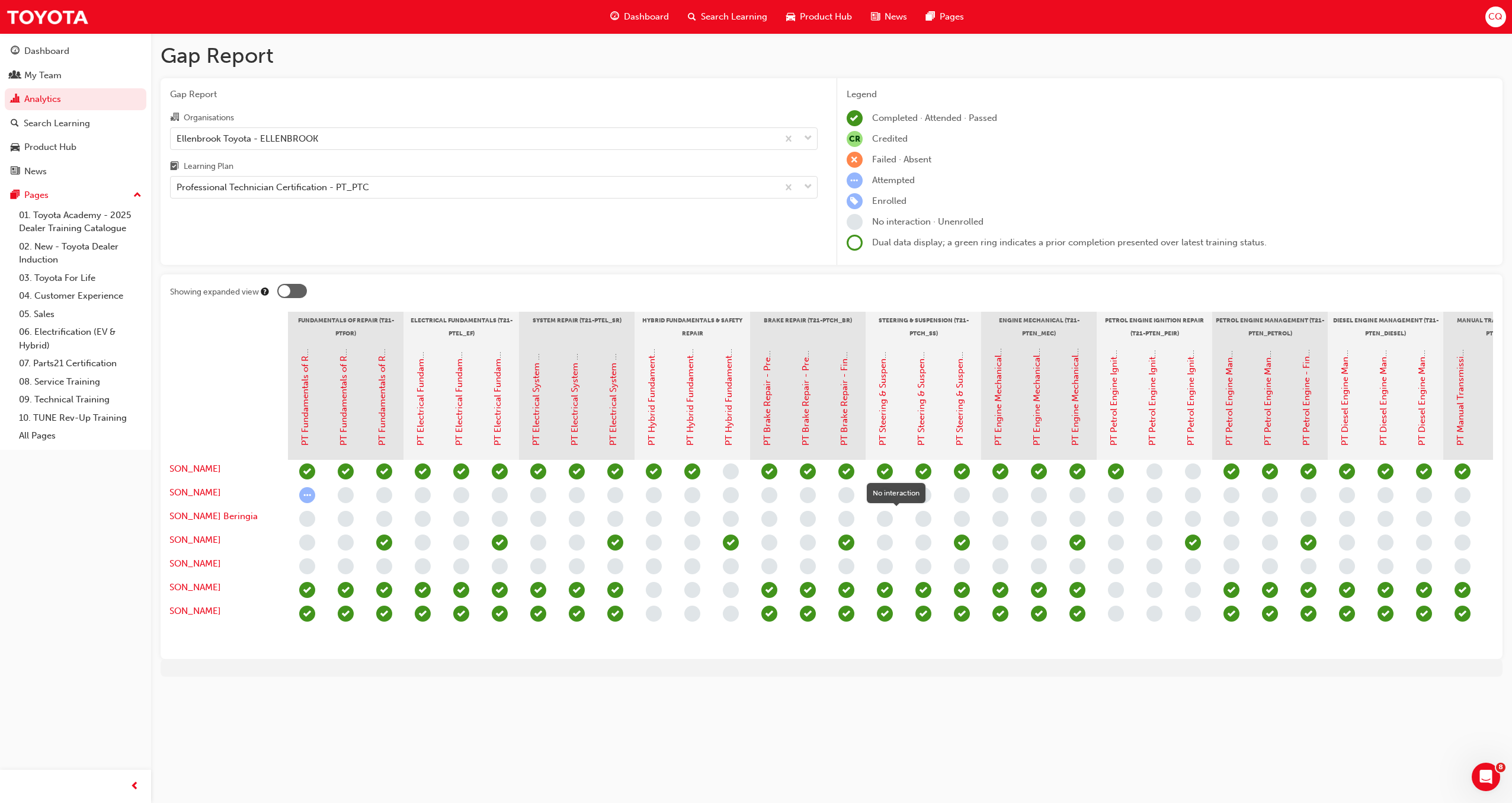
scroll to position [0, 0]
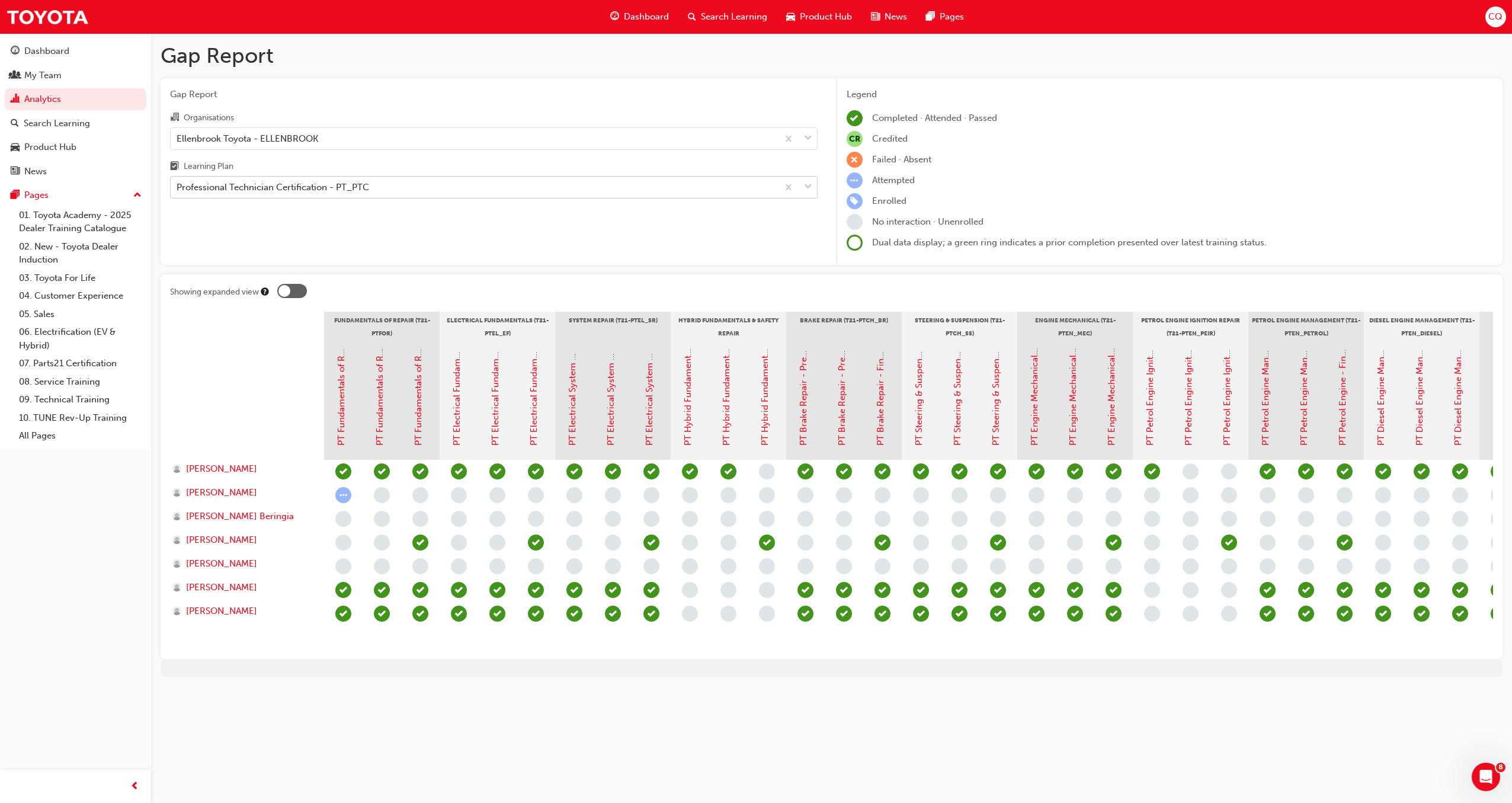
click at [807, 186] on span "down-icon" at bounding box center [807, 187] width 8 height 16
click at [178, 186] on input "Learning Plan Professional Technician Certification - PT_PTC" at bounding box center [177, 186] width 2 height 10
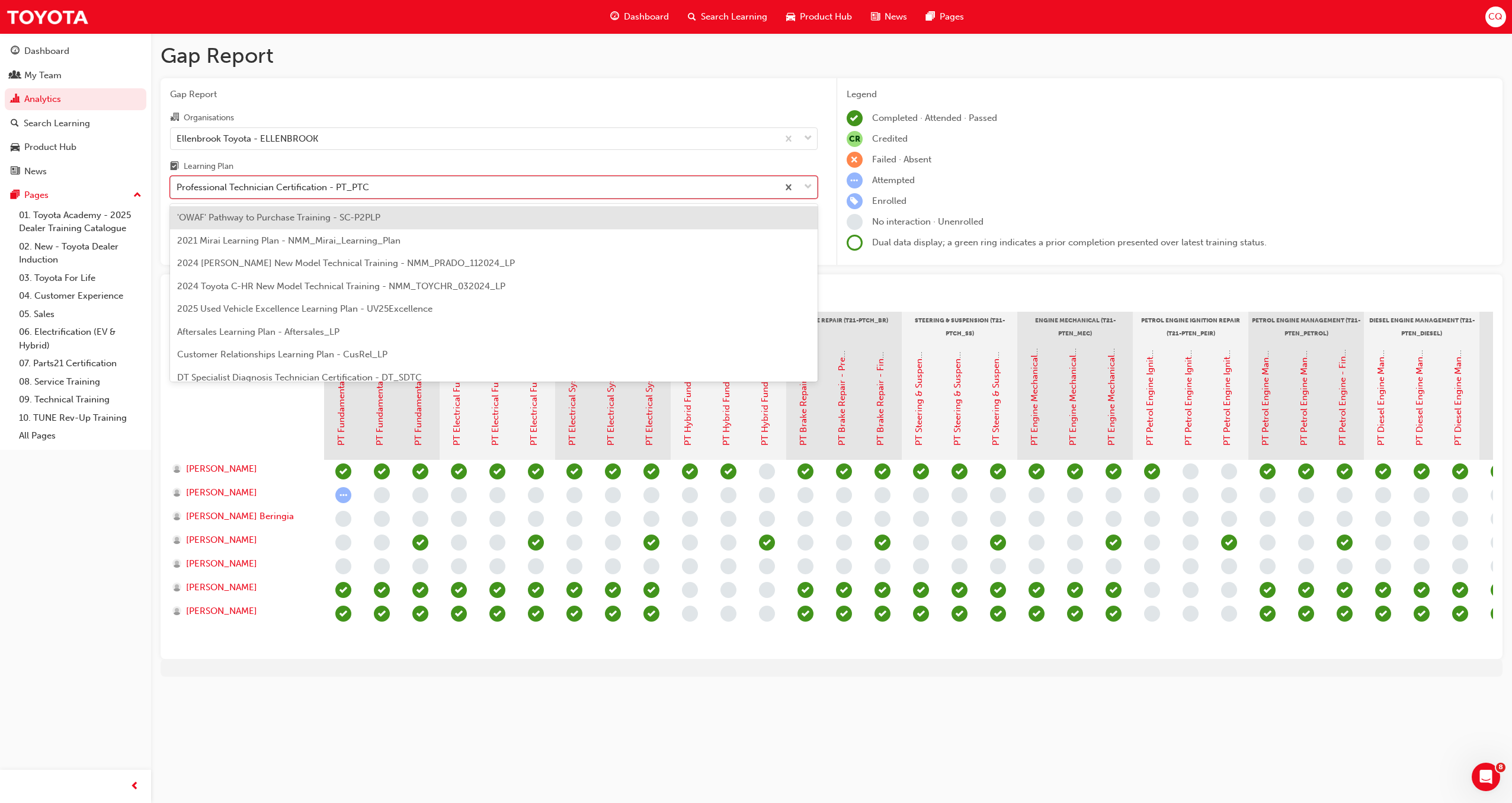
scroll to position [266, 0]
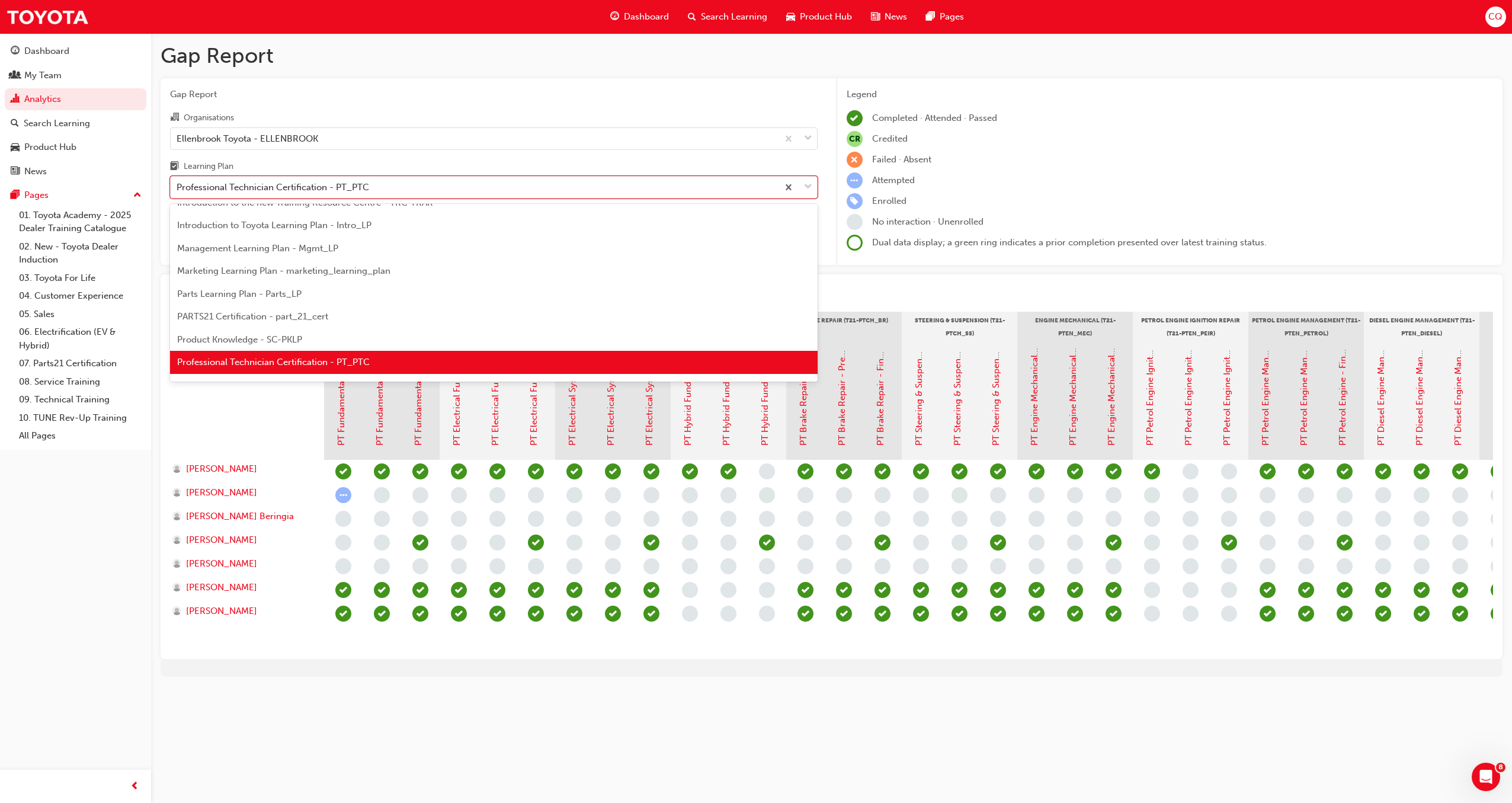
click at [243, 335] on span "Product Knowledge - SC-PKLP" at bounding box center [240, 340] width 125 height 11
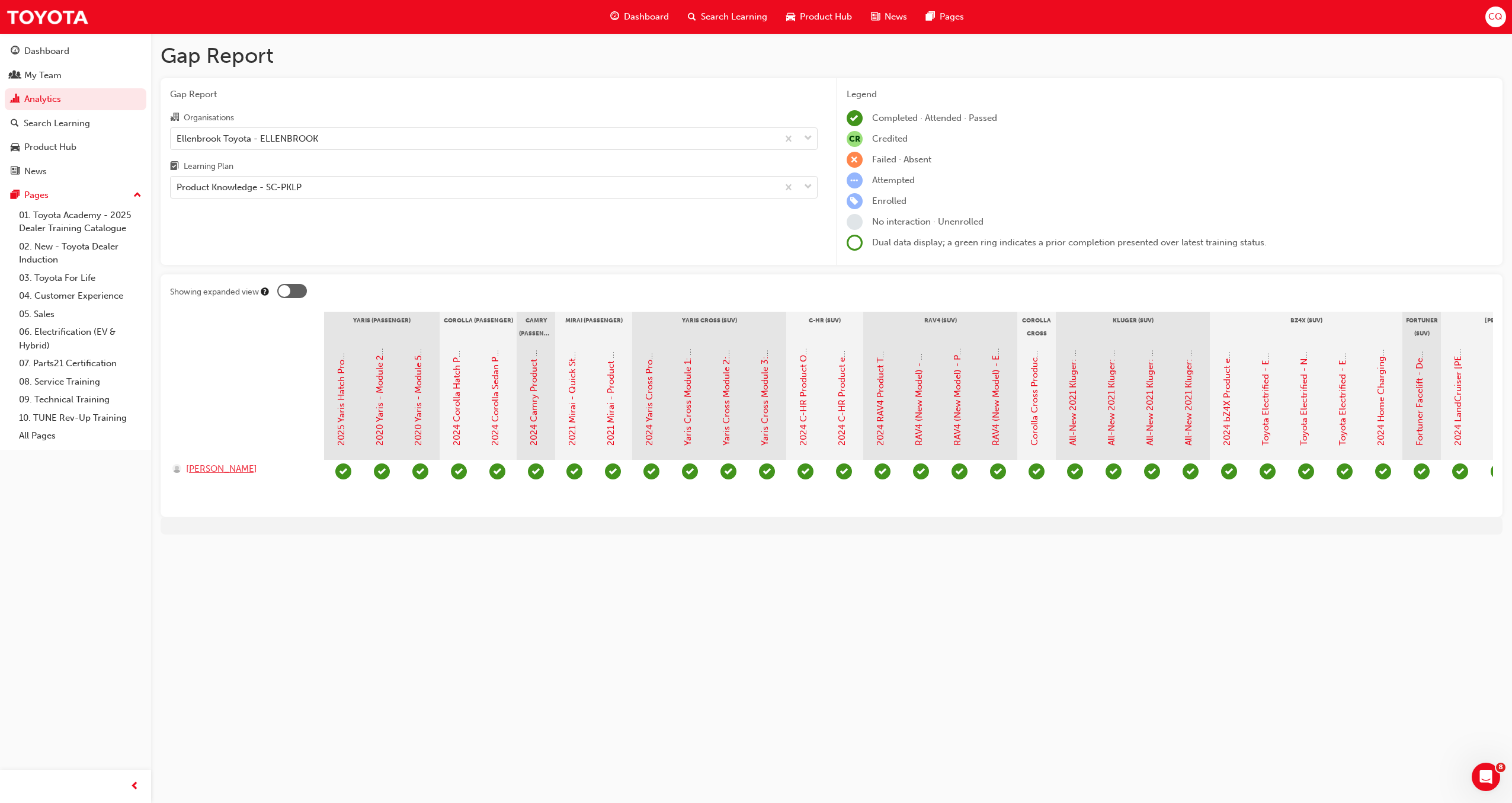
click at [243, 473] on span "[PERSON_NAME]" at bounding box center [222, 469] width 71 height 14
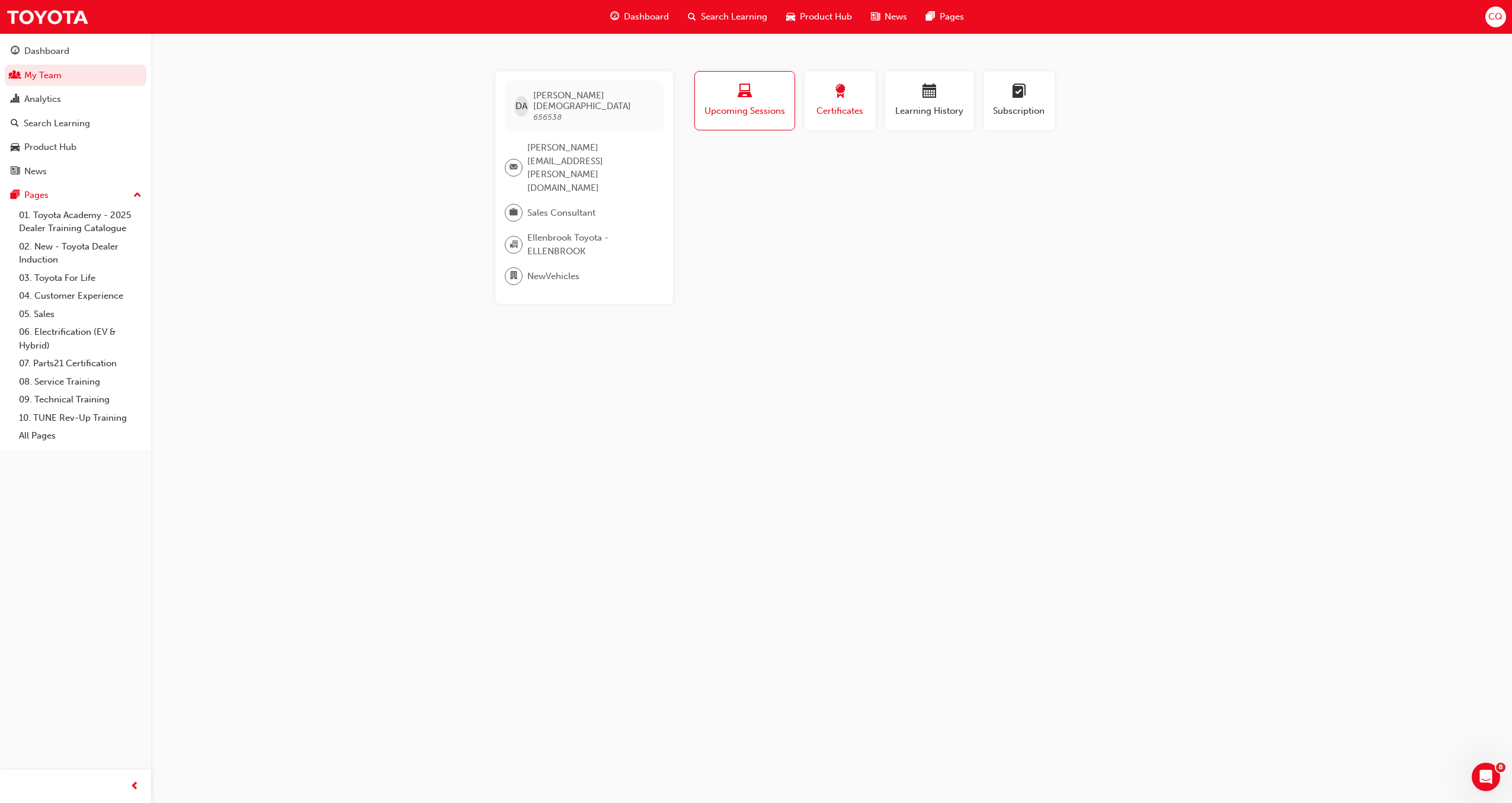
click at [850, 109] on span "Certificates" at bounding box center [840, 111] width 53 height 14
click at [937, 111] on span "Learning History" at bounding box center [929, 111] width 71 height 14
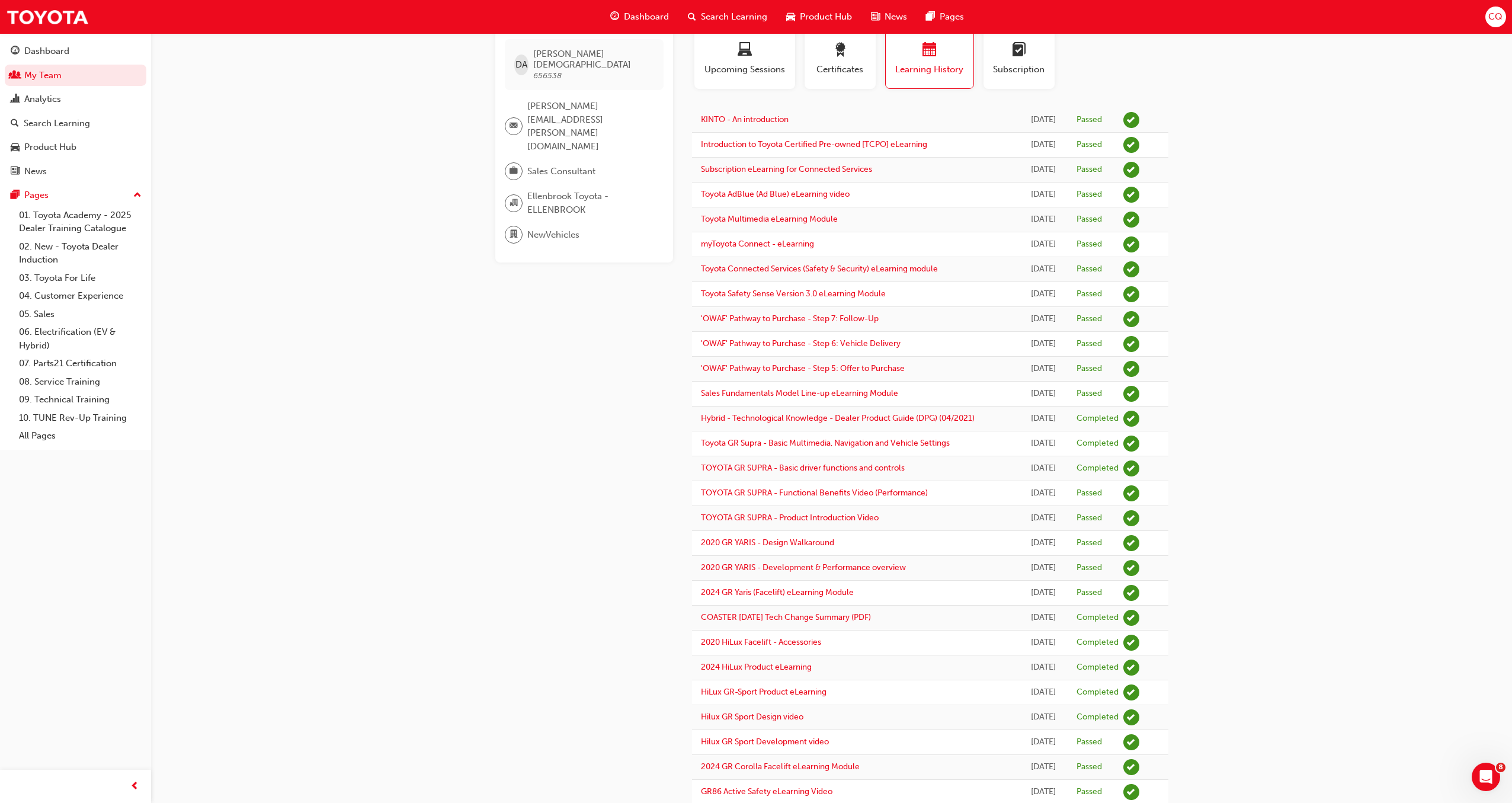
scroll to position [26, 0]
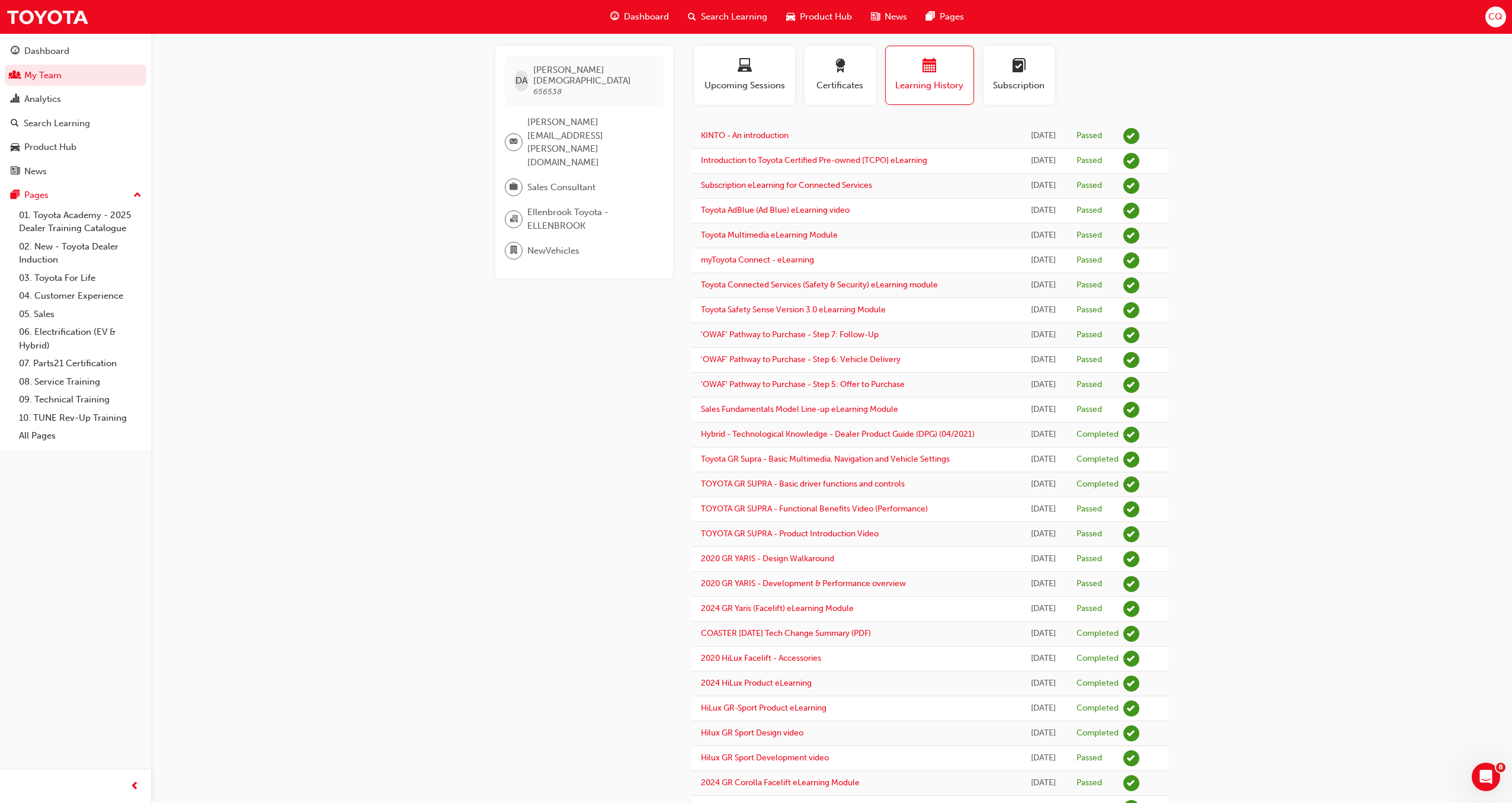
click at [1495, 17] on span "CQ" at bounding box center [1495, 17] width 14 height 14
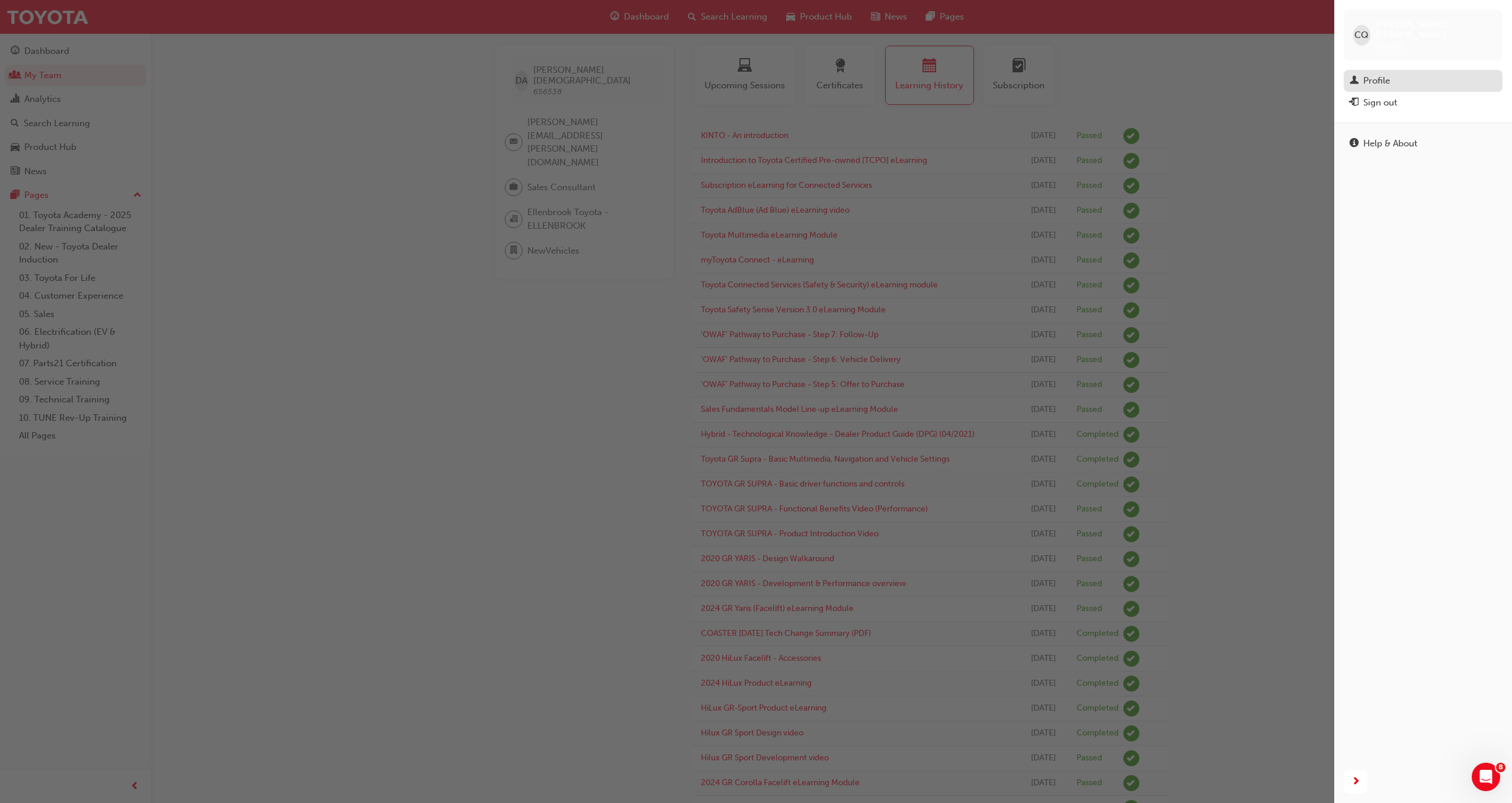
click at [1369, 74] on div "Profile" at bounding box center [1376, 81] width 26 height 14
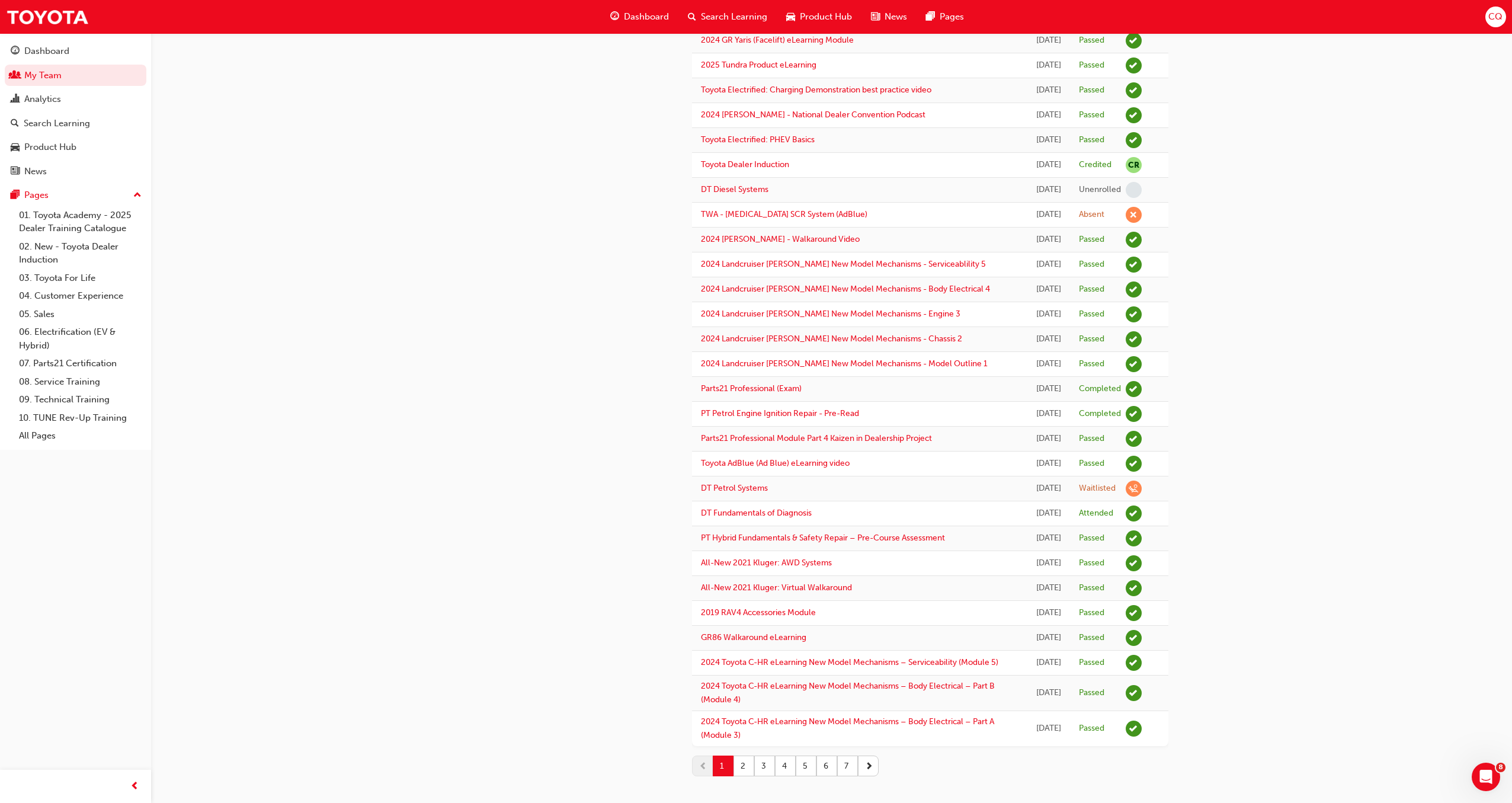
scroll to position [980, 0]
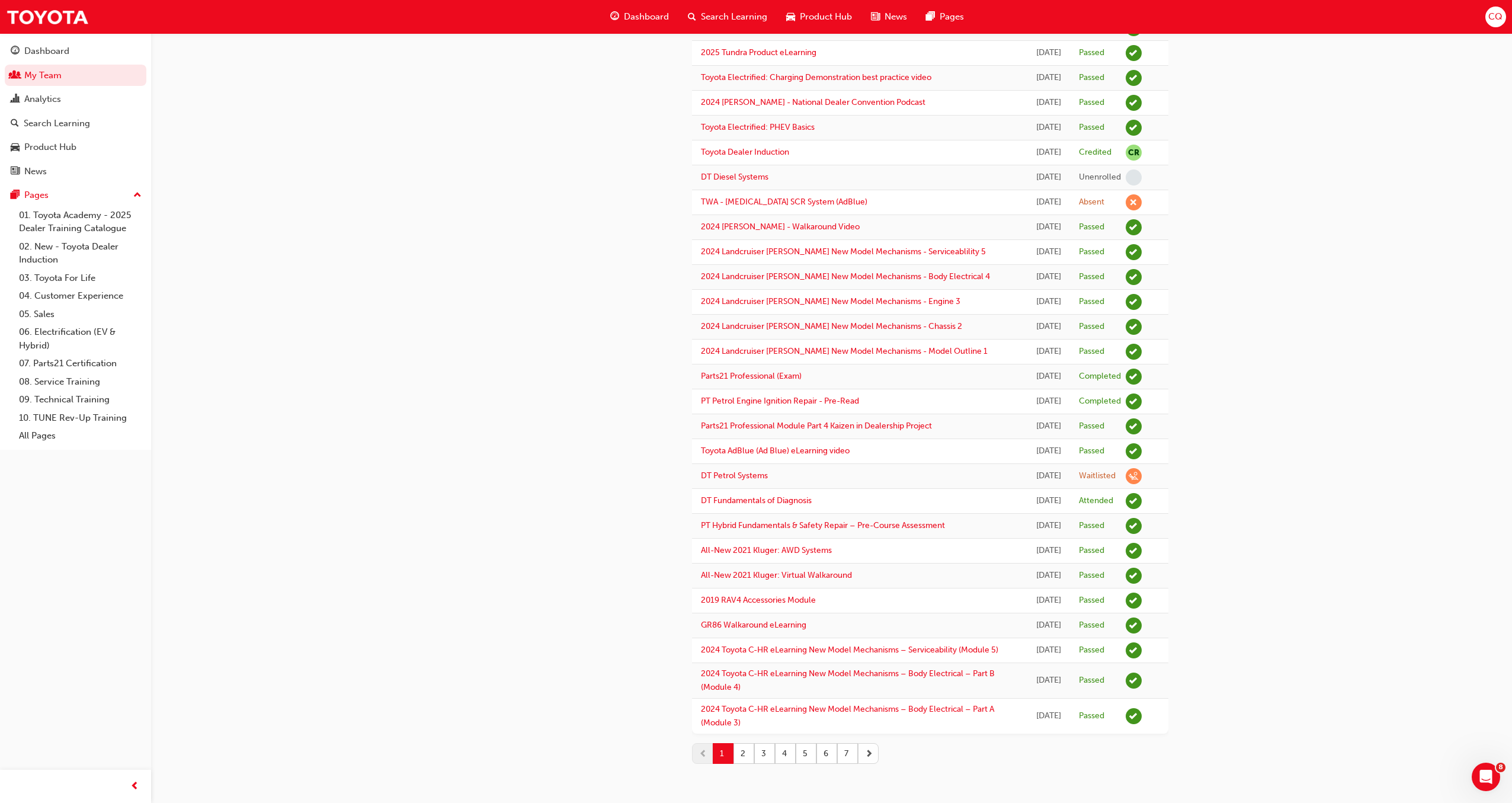
click at [870, 756] on span "next-icon" at bounding box center [868, 753] width 8 height 13
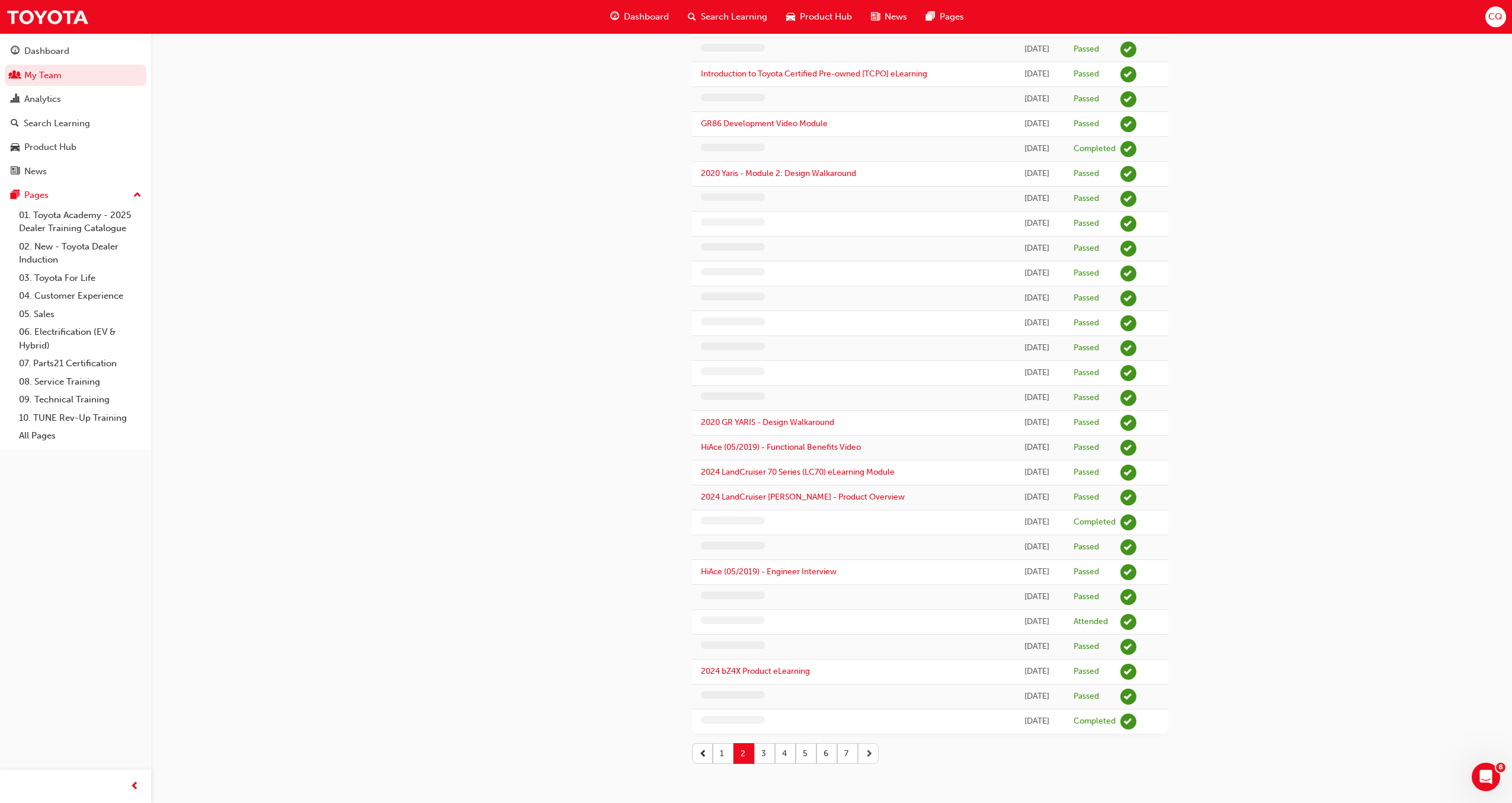
scroll to position [862, 0]
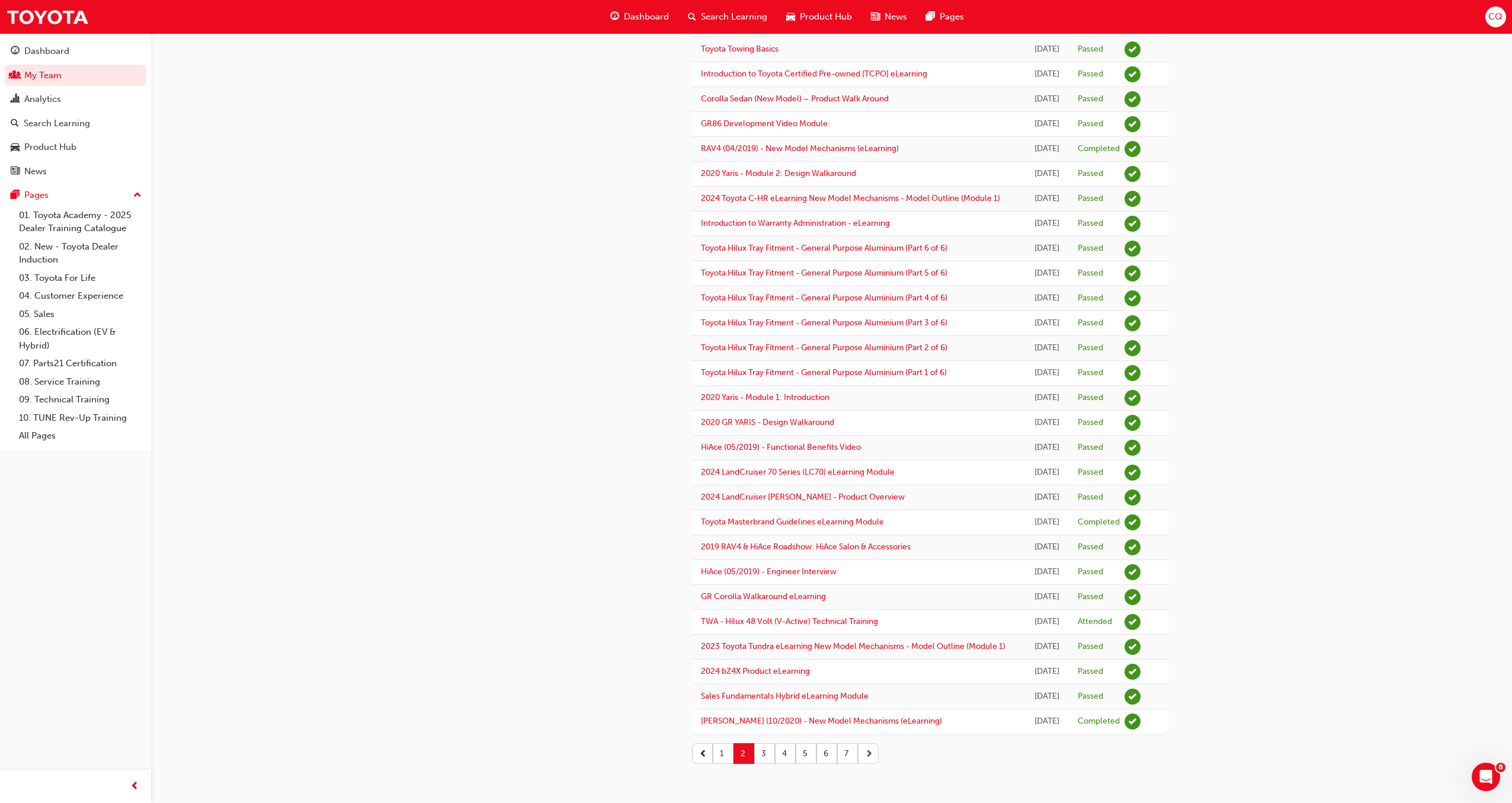
click at [870, 756] on span "next-icon" at bounding box center [868, 753] width 8 height 13
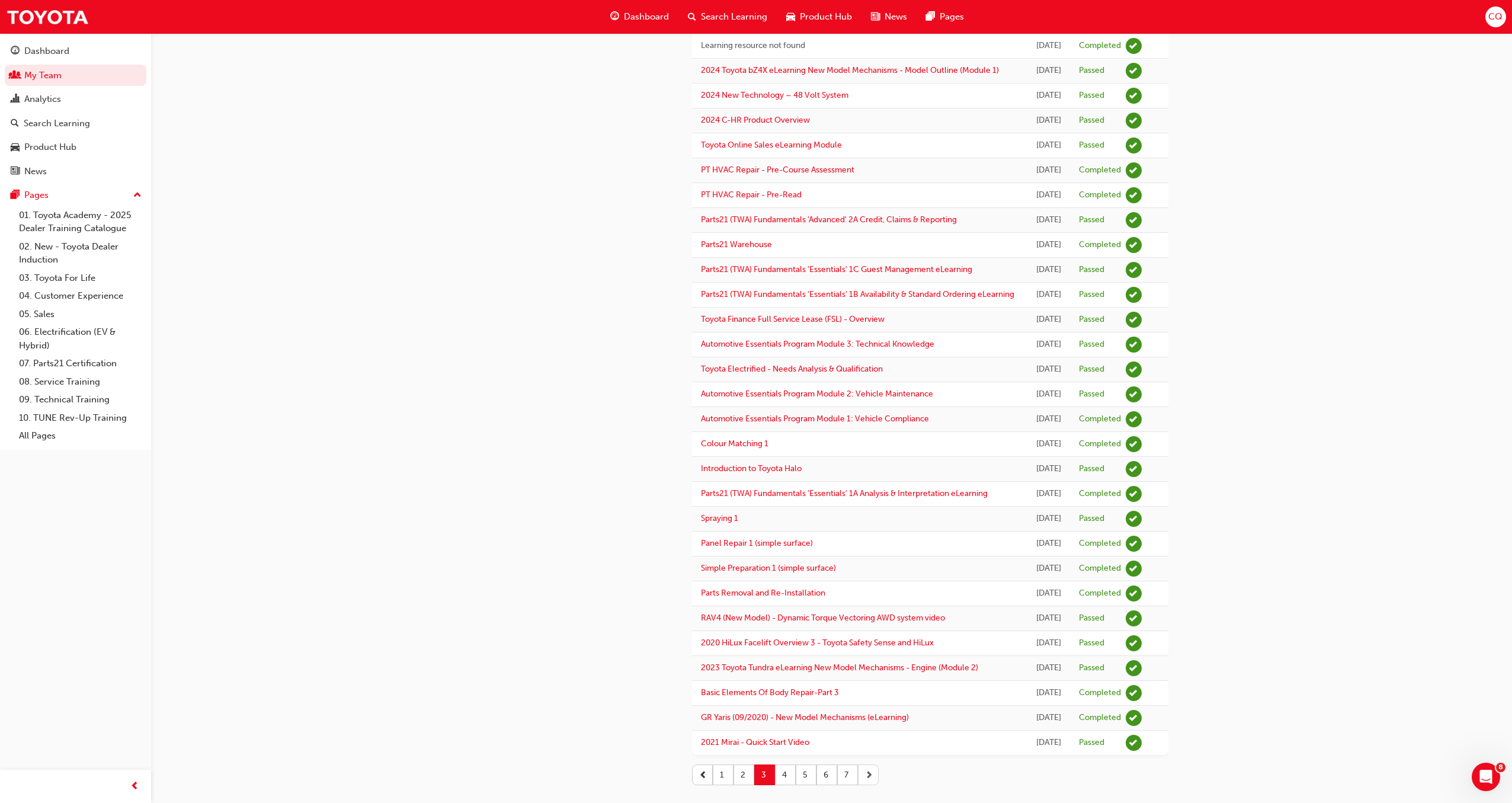
scroll to position [980, 0]
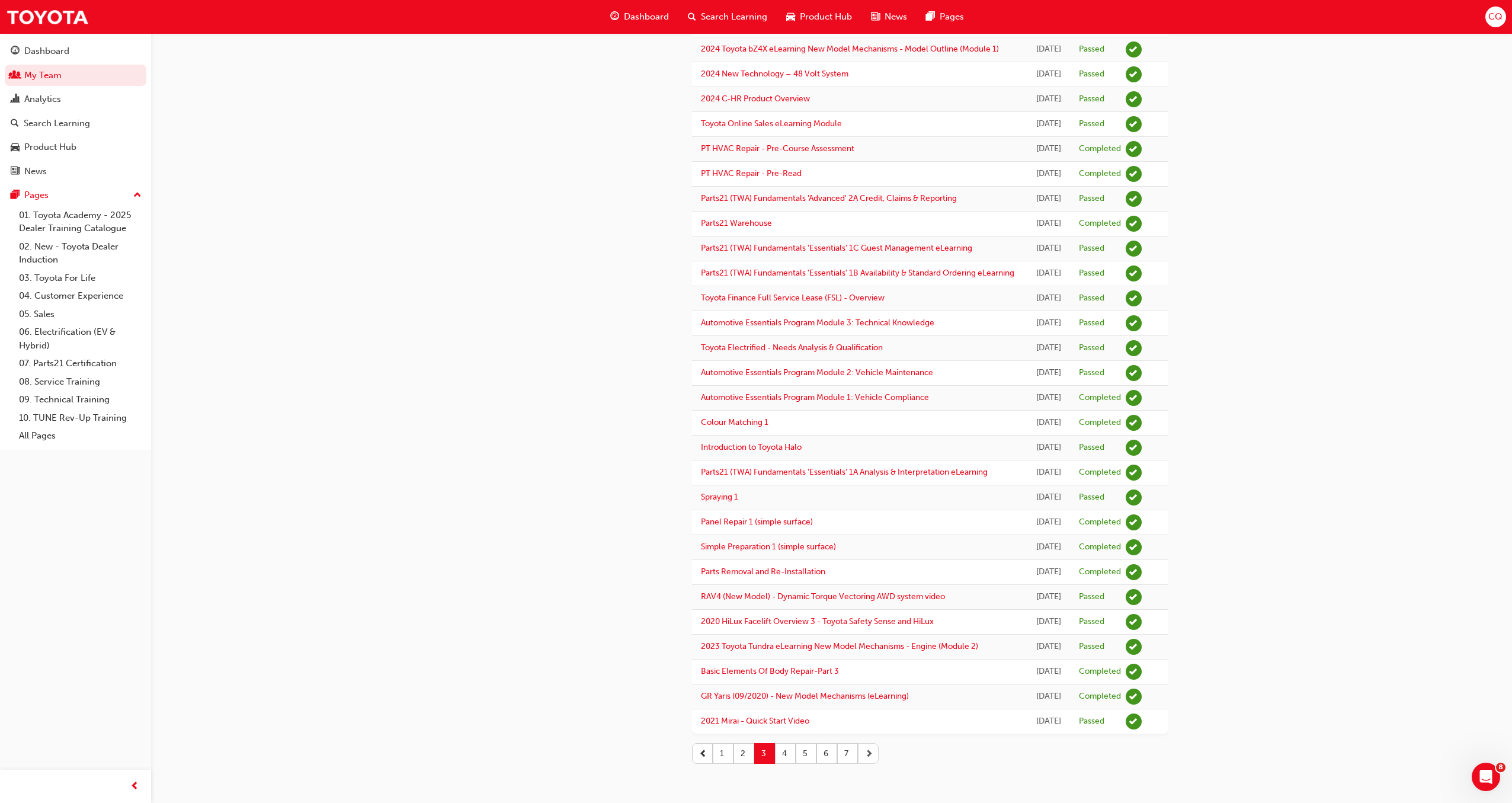
click at [870, 635] on td "2020 HiLux Facelift Overview 3 - Toyota Safety Sense and HiLux" at bounding box center [859, 622] width 335 height 25
click at [865, 755] on span "next-icon" at bounding box center [868, 753] width 8 height 13
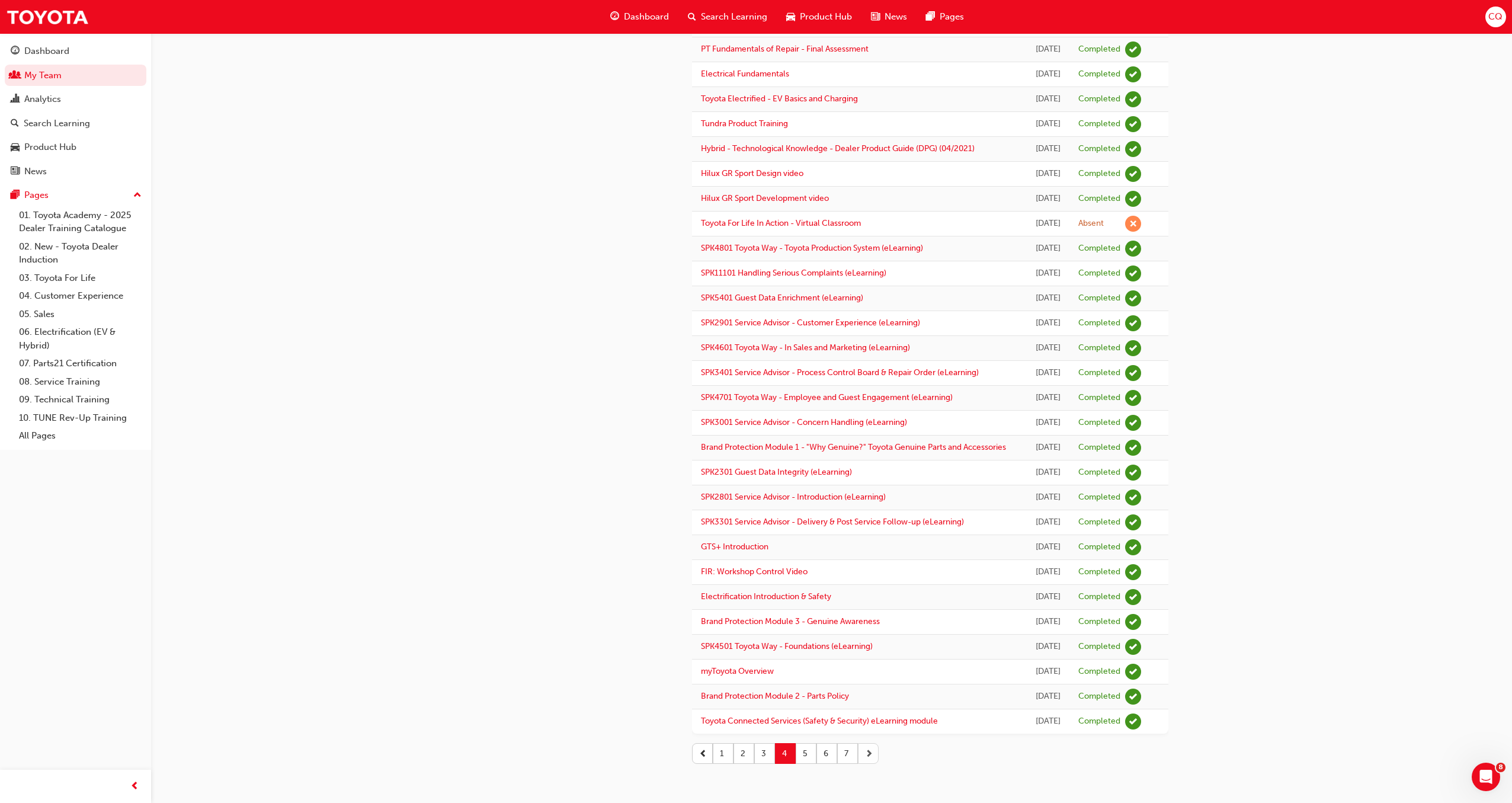
scroll to position [969, 0]
click at [865, 755] on span "next-icon" at bounding box center [868, 753] width 8 height 13
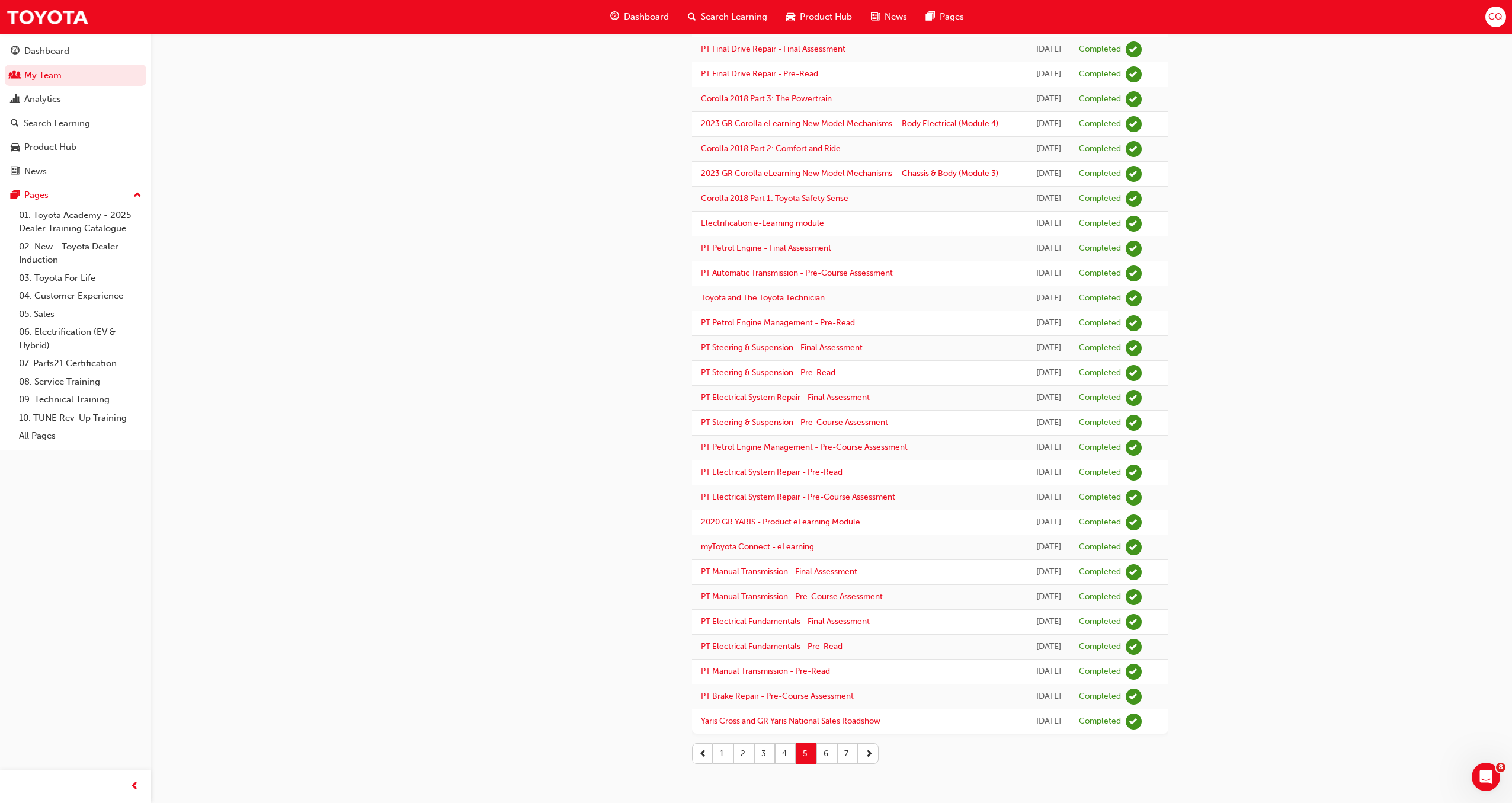
scroll to position [1182, 0]
click at [869, 753] on span "next-icon" at bounding box center [868, 753] width 8 height 13
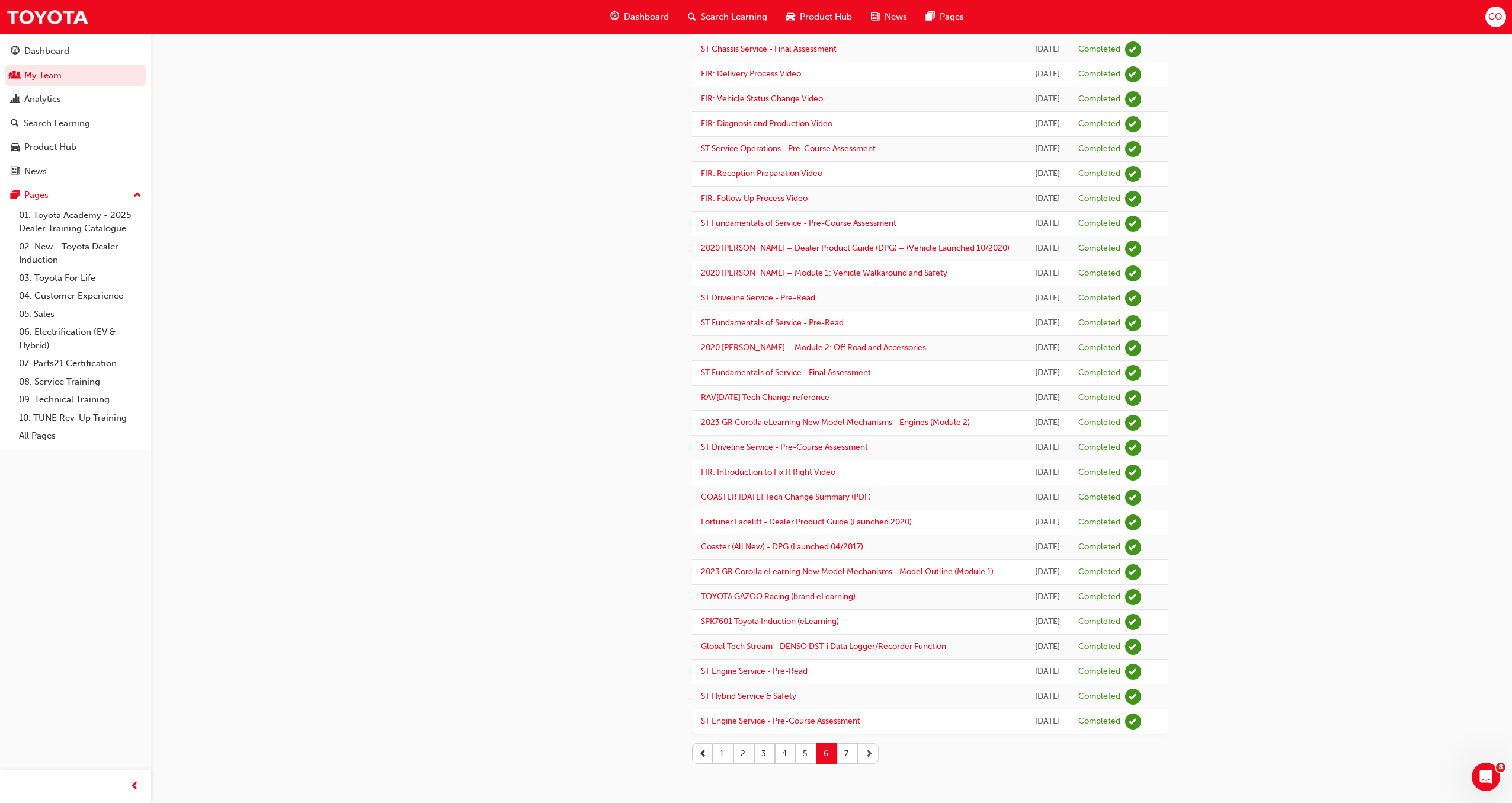
scroll to position [777, 0]
click at [865, 754] on span "next-icon" at bounding box center [868, 753] width 8 height 13
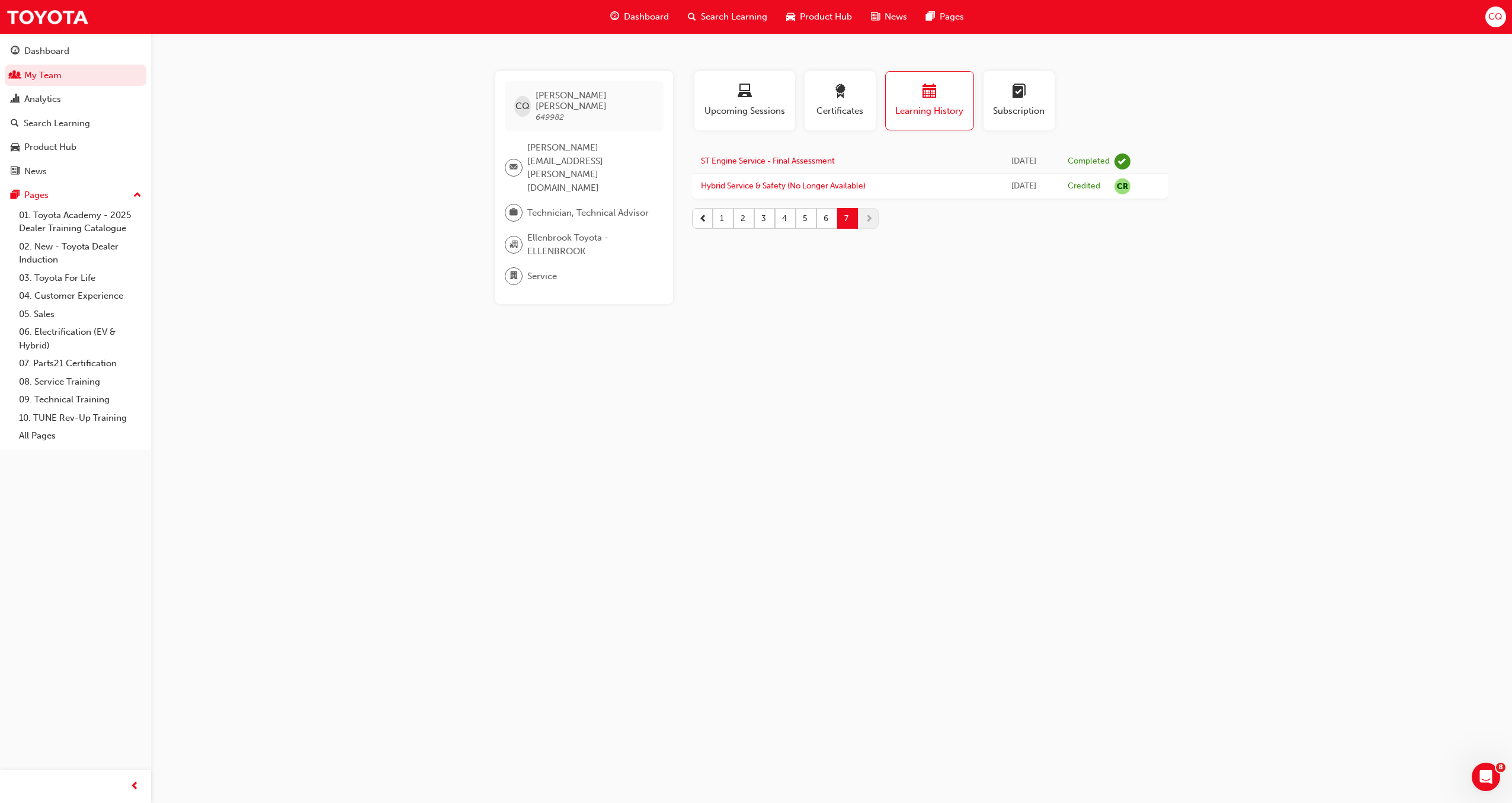
click at [730, 13] on span "Search Learning" at bounding box center [734, 17] width 66 height 14
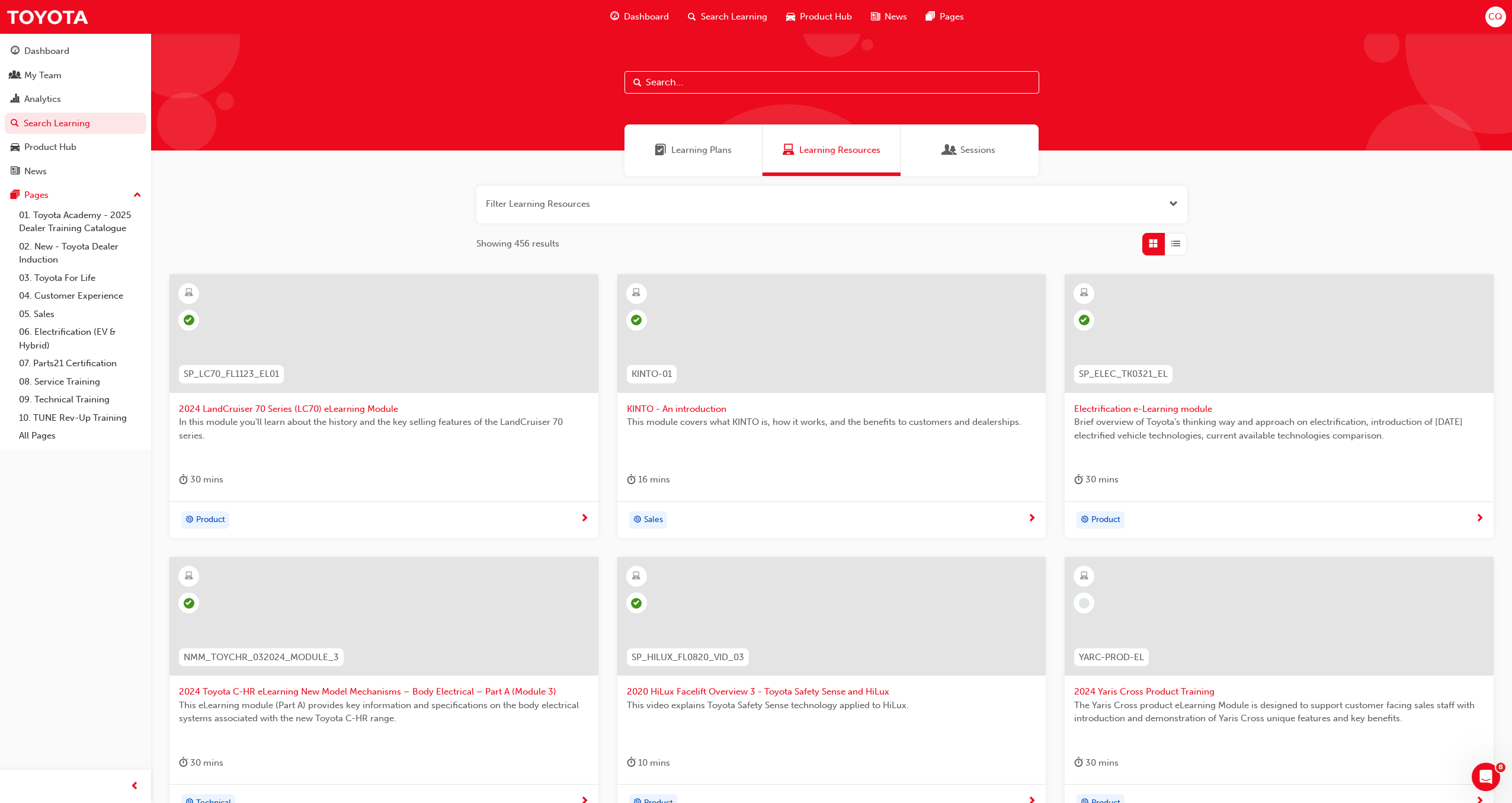
click at [1179, 206] on button "button" at bounding box center [831, 204] width 711 height 38
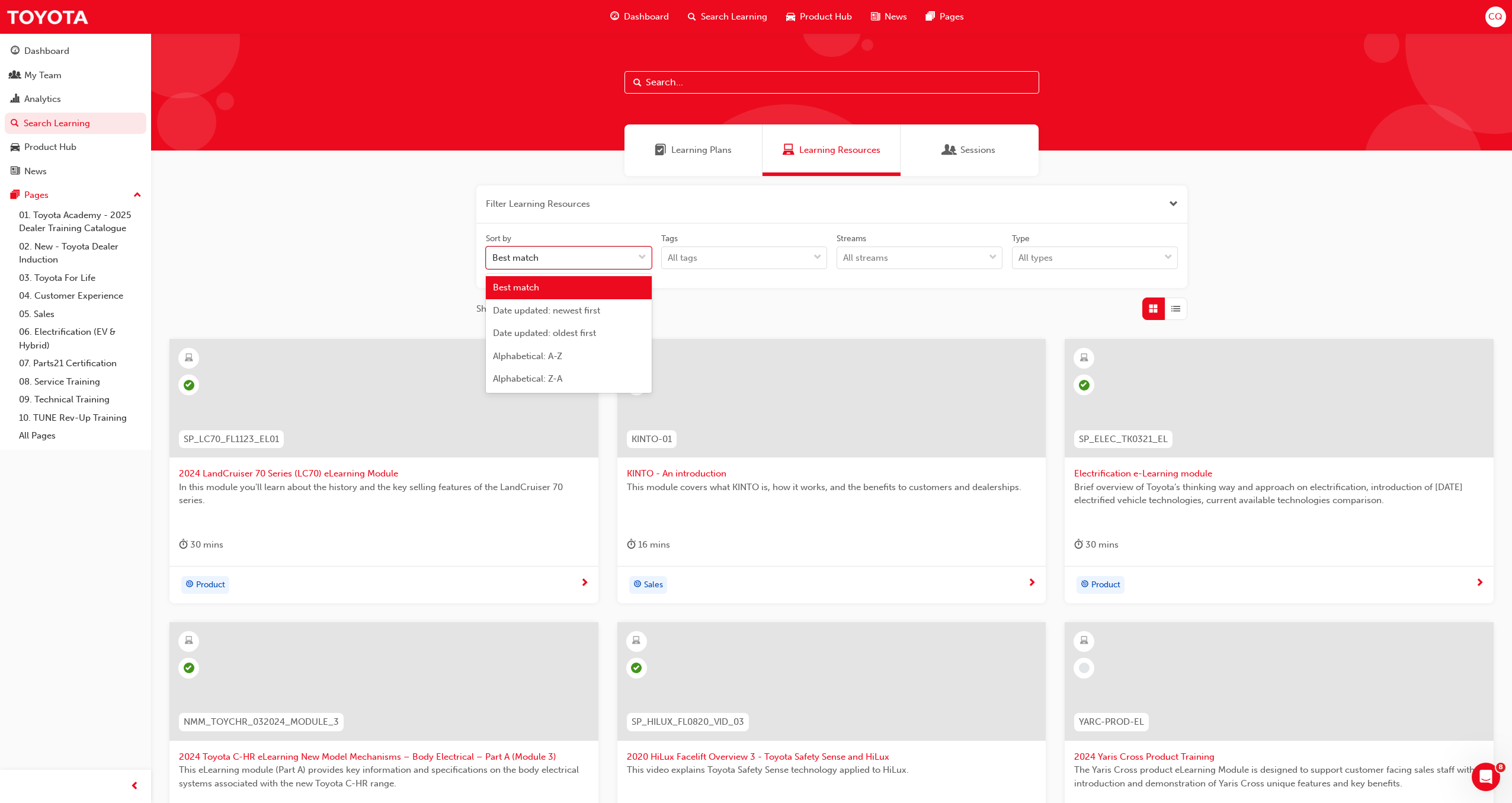
click at [638, 258] on span "down-icon" at bounding box center [641, 258] width 8 height 16
click at [493, 258] on input "Sort by option Best match focused, 1 of 5. 5 results available. Use Up and Down…" at bounding box center [493, 257] width 2 height 10
click at [565, 310] on span "Date updated: newest first" at bounding box center [546, 310] width 107 height 11
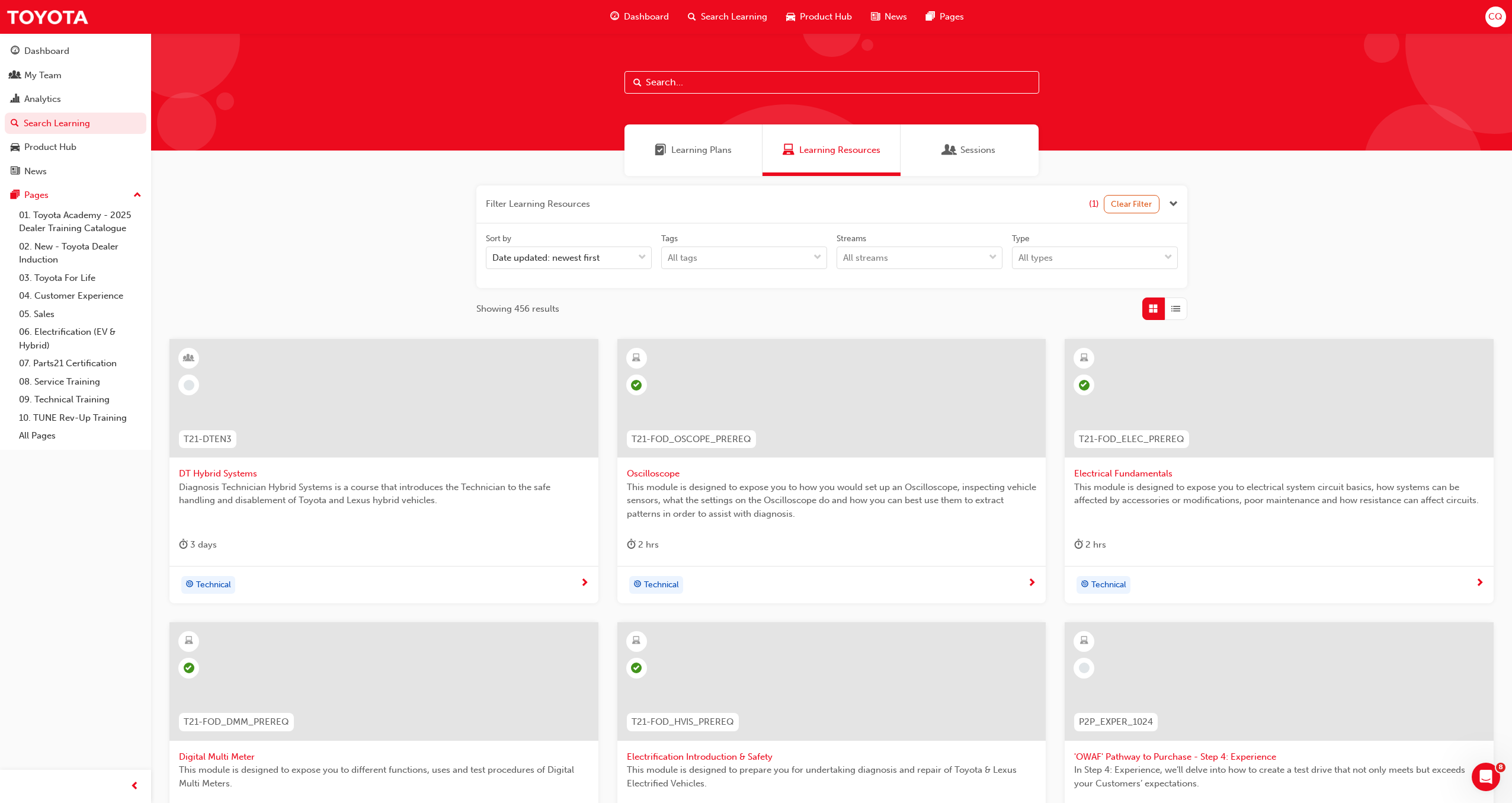
click at [228, 475] on span "DT Hybrid Systems" at bounding box center [384, 473] width 410 height 14
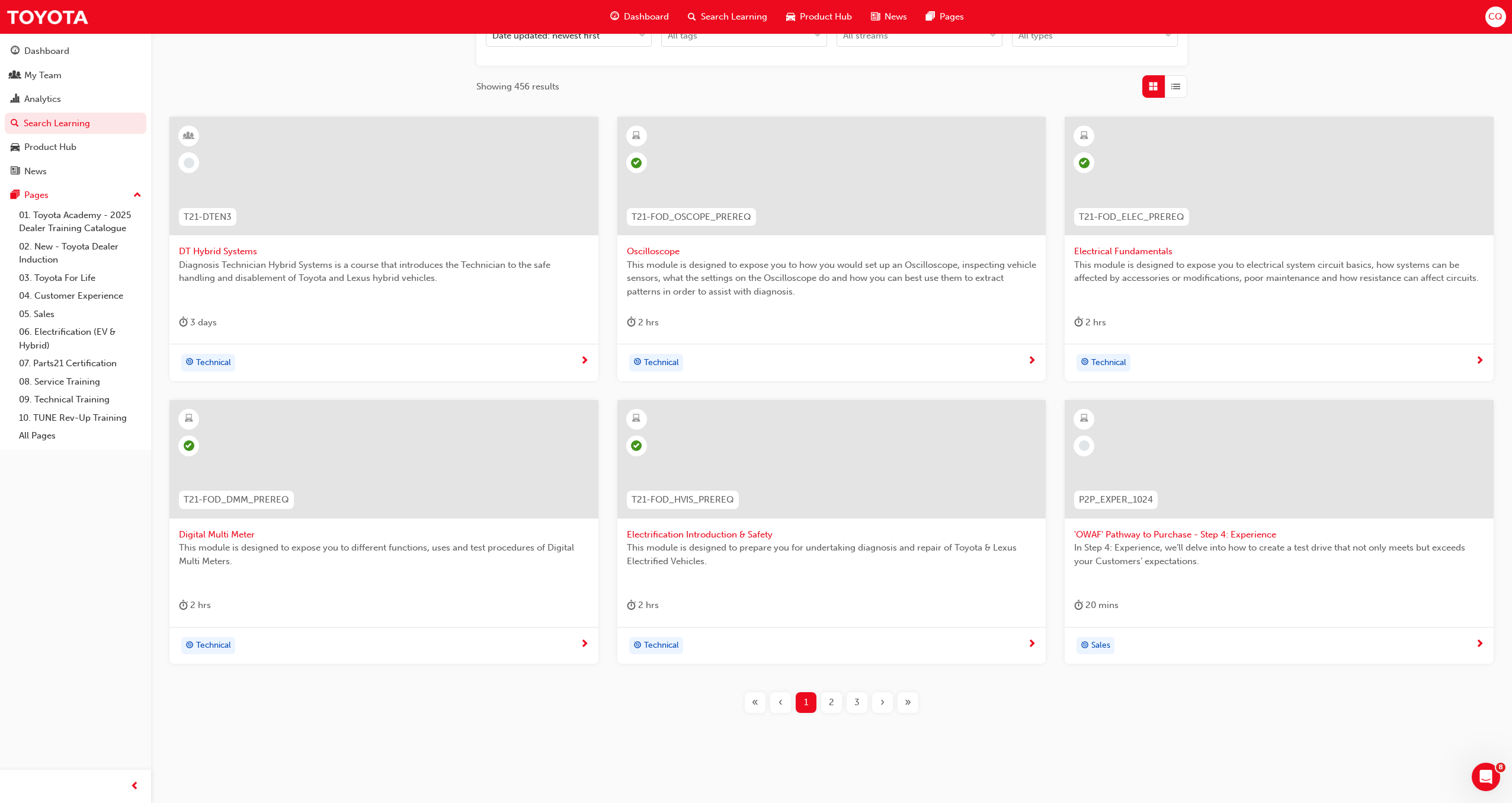
scroll to position [228, 0]
click at [831, 696] on span "2" at bounding box center [831, 697] width 5 height 14
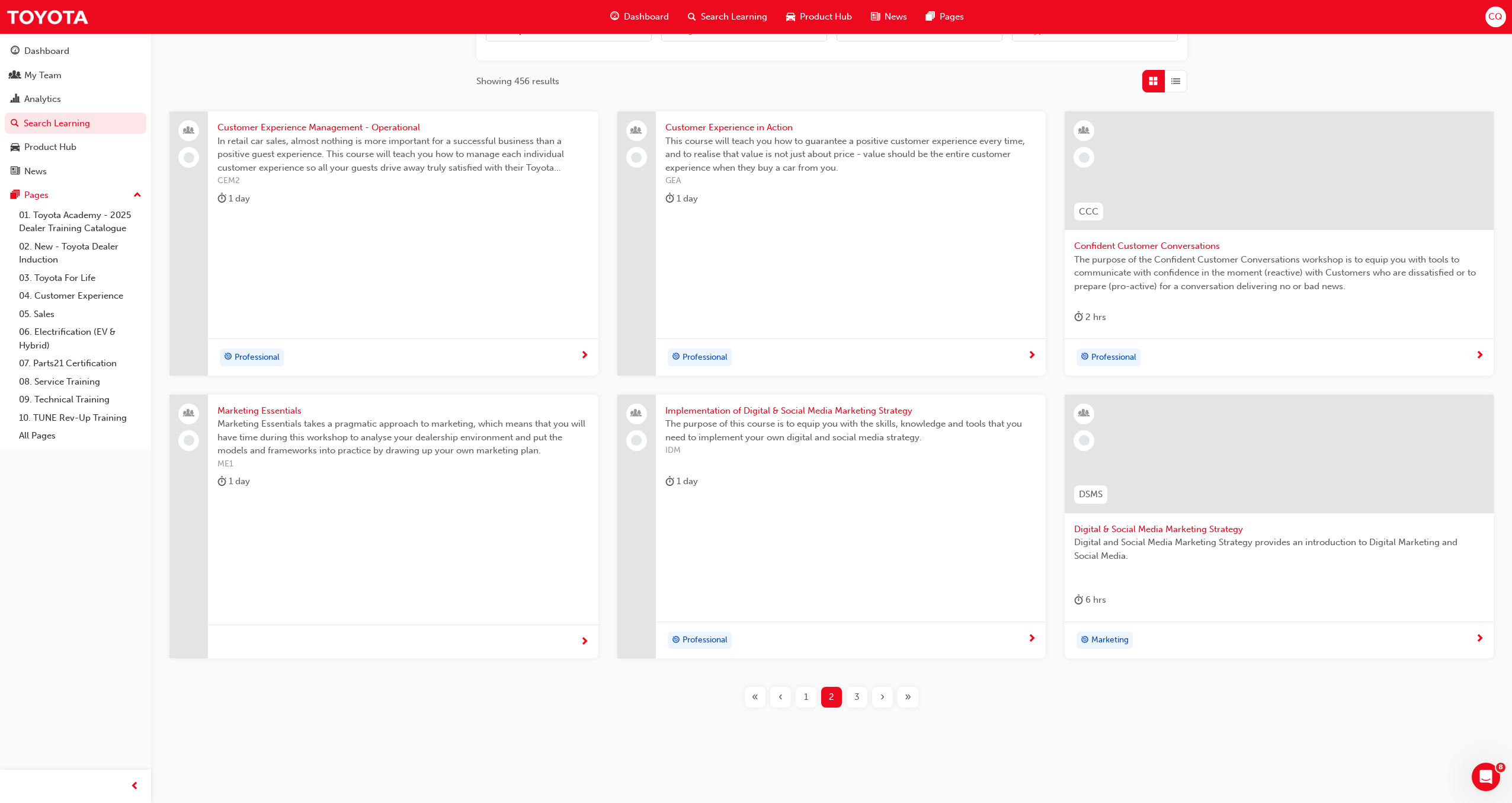
click at [859, 697] on span "3" at bounding box center [856, 697] width 5 height 14
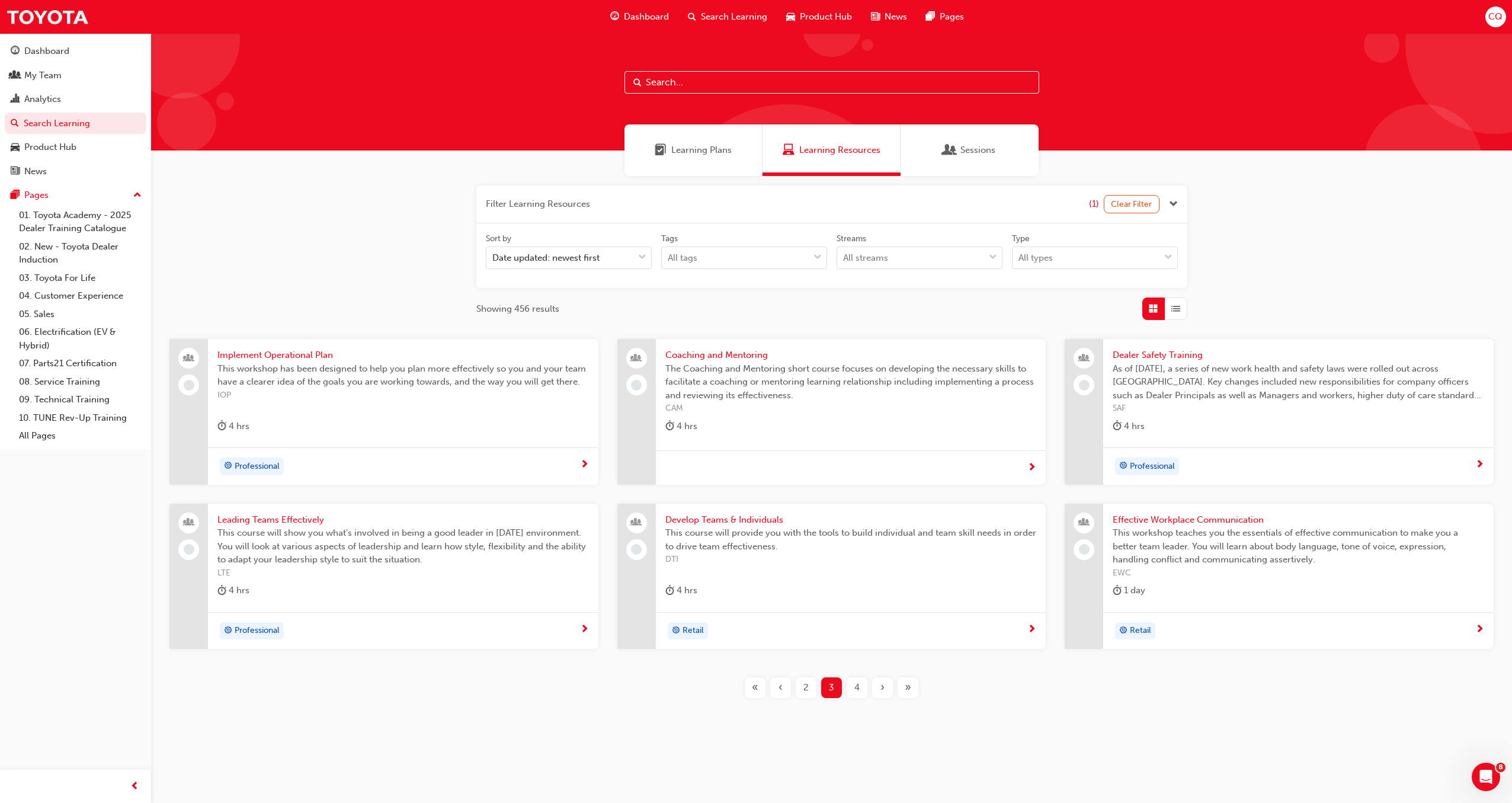
click at [860, 690] on div "4" at bounding box center [857, 687] width 21 height 21
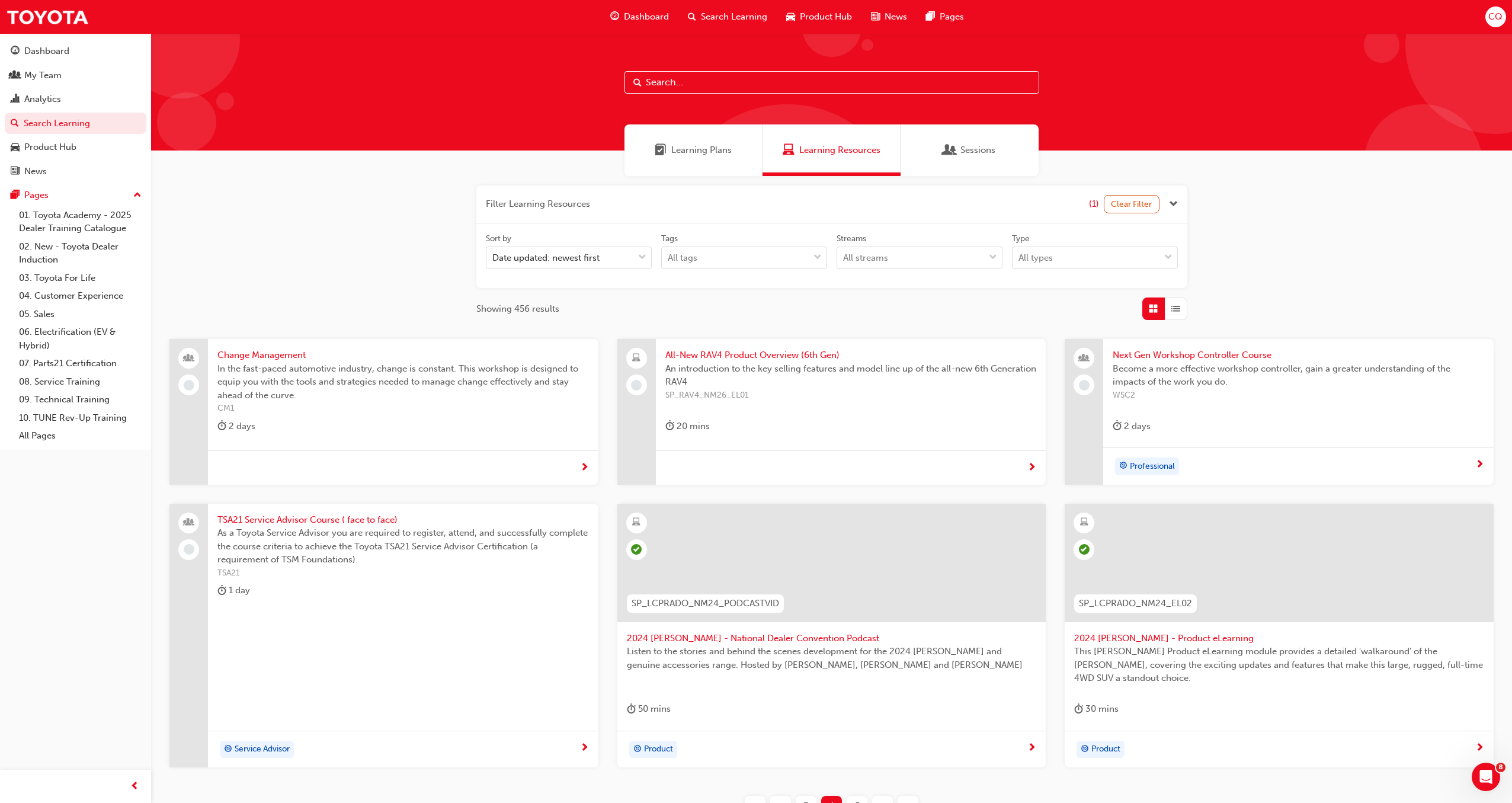
click at [740, 352] on span "All-New RAV4 Product Overview (6th Gen)" at bounding box center [851, 355] width 372 height 14
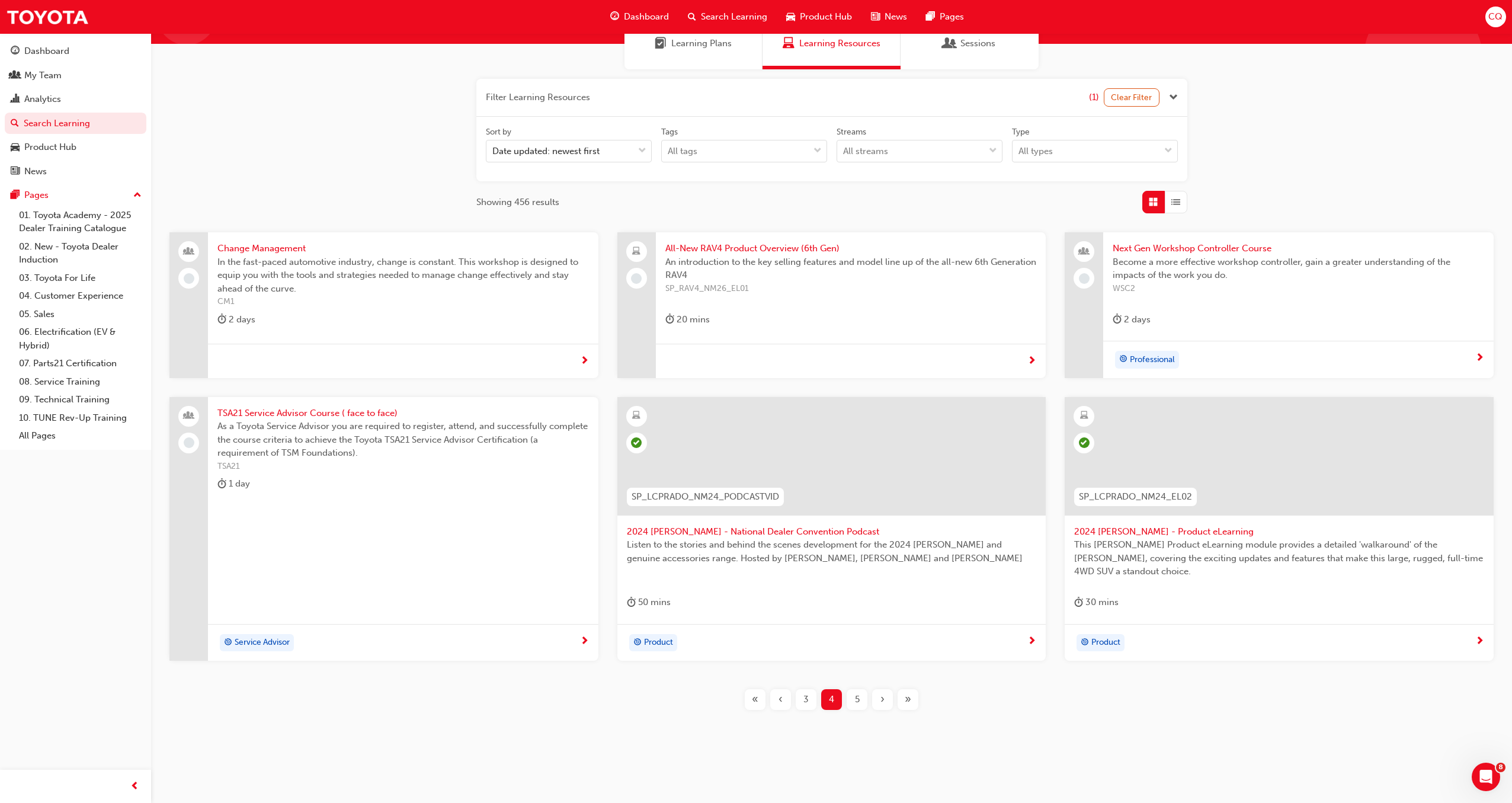
scroll to position [109, 0]
click at [859, 697] on span "5" at bounding box center [857, 697] width 5 height 14
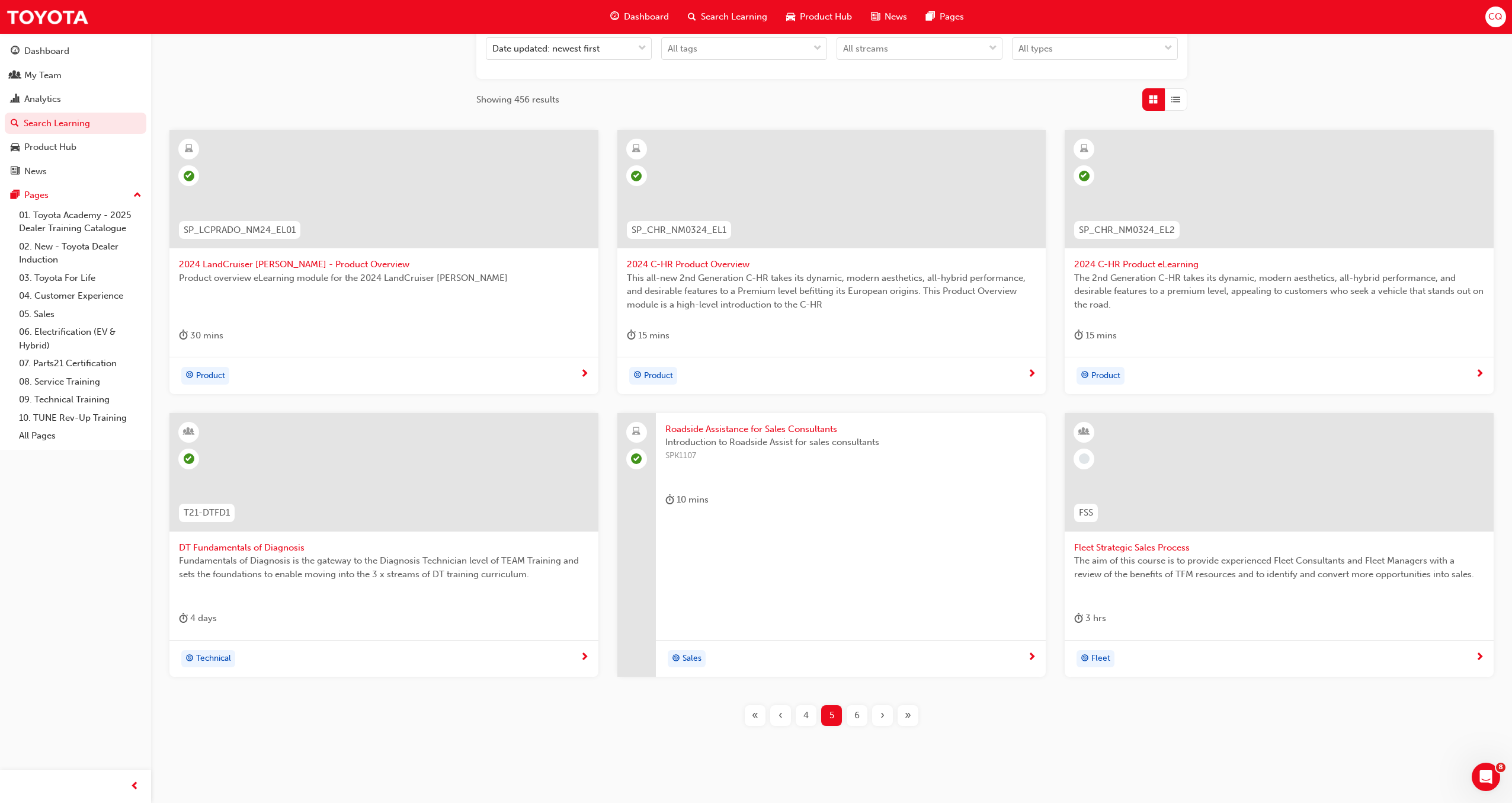
scroll to position [228, 0]
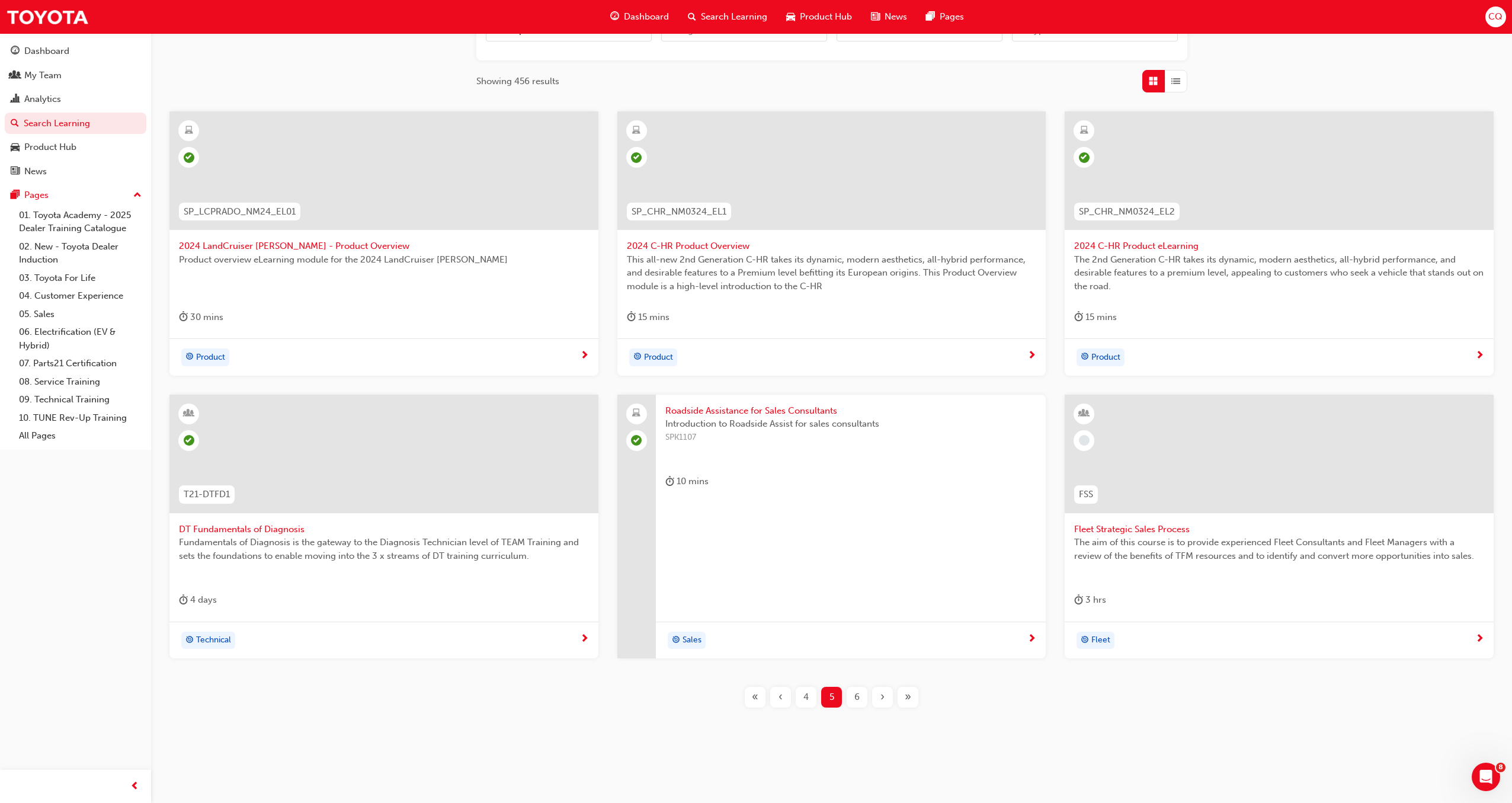
click at [859, 696] on span "6" at bounding box center [856, 697] width 5 height 14
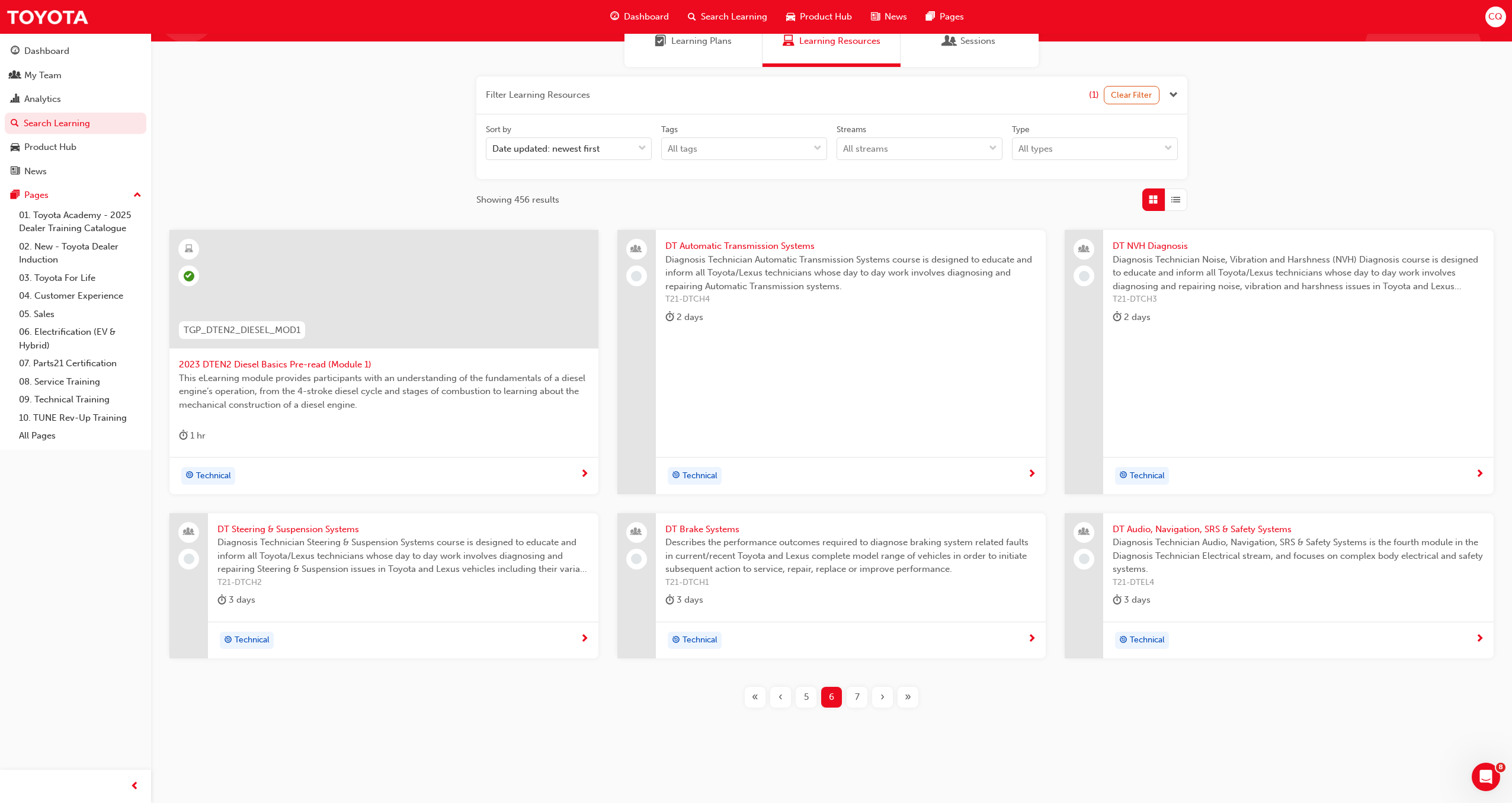
click at [859, 700] on div "7" at bounding box center [857, 697] width 21 height 21
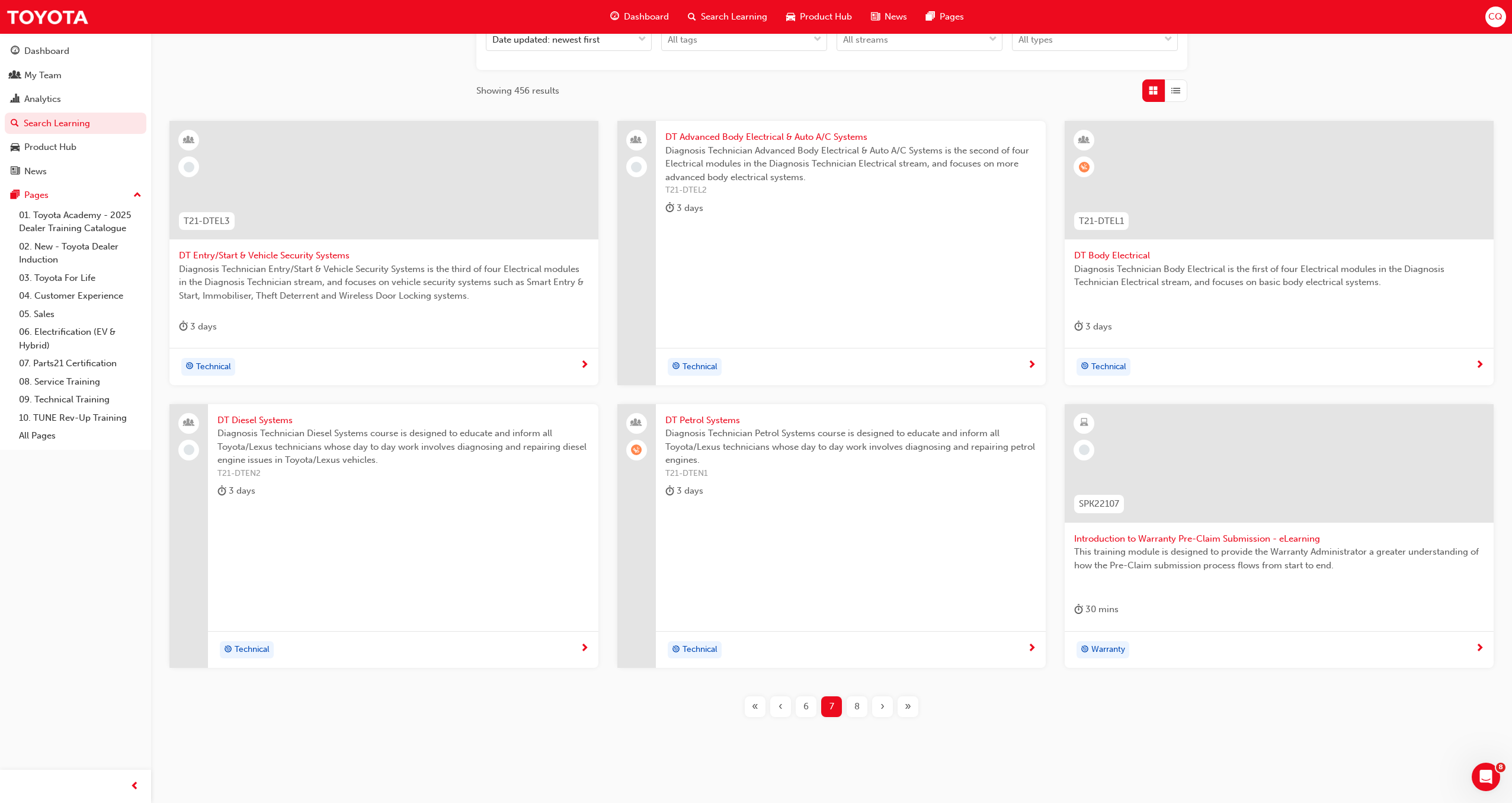
scroll to position [222, 0]
click at [856, 702] on span "8" at bounding box center [856, 702] width 5 height 14
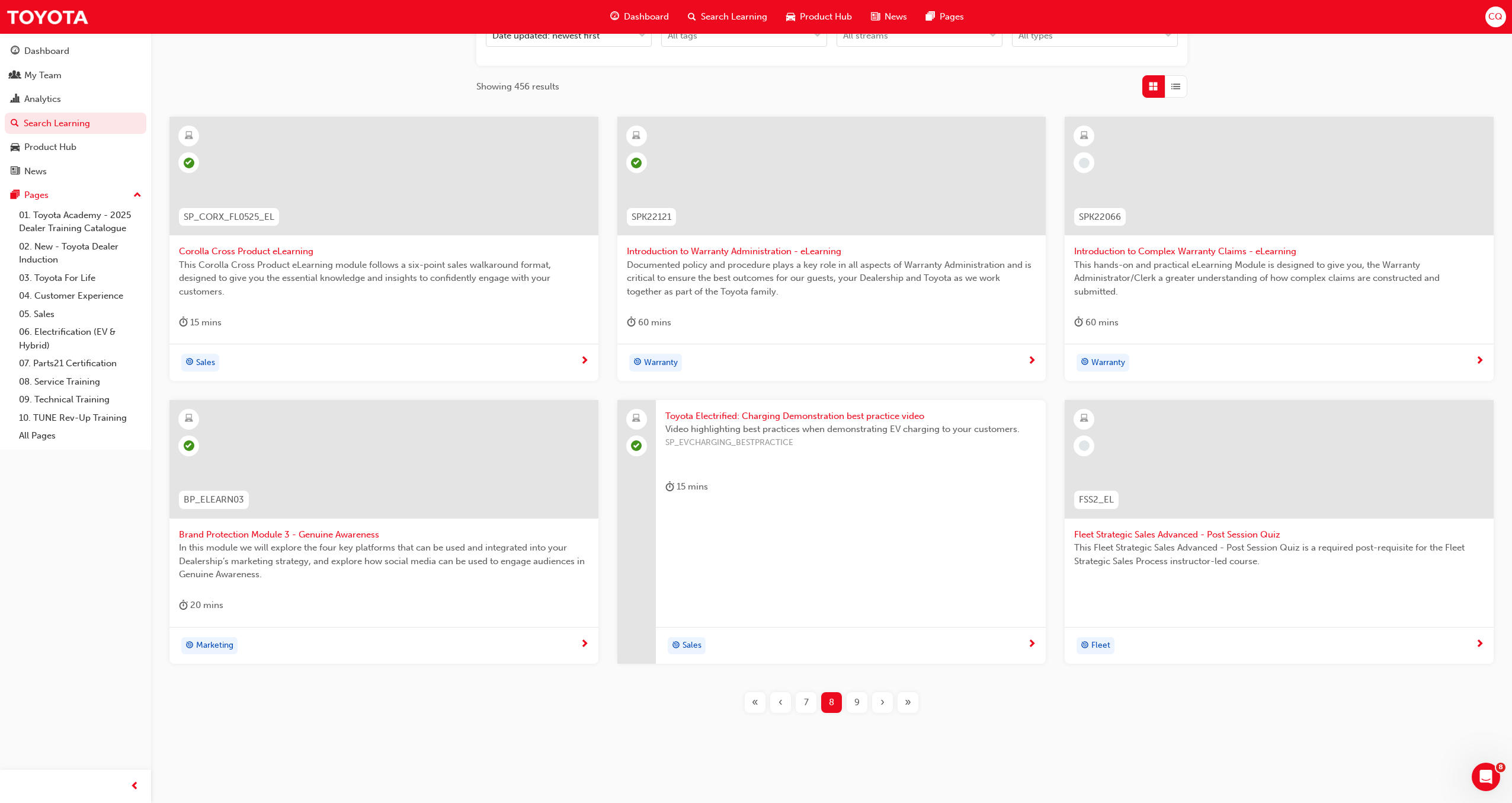
click at [856, 699] on span "9" at bounding box center [856, 702] width 5 height 14
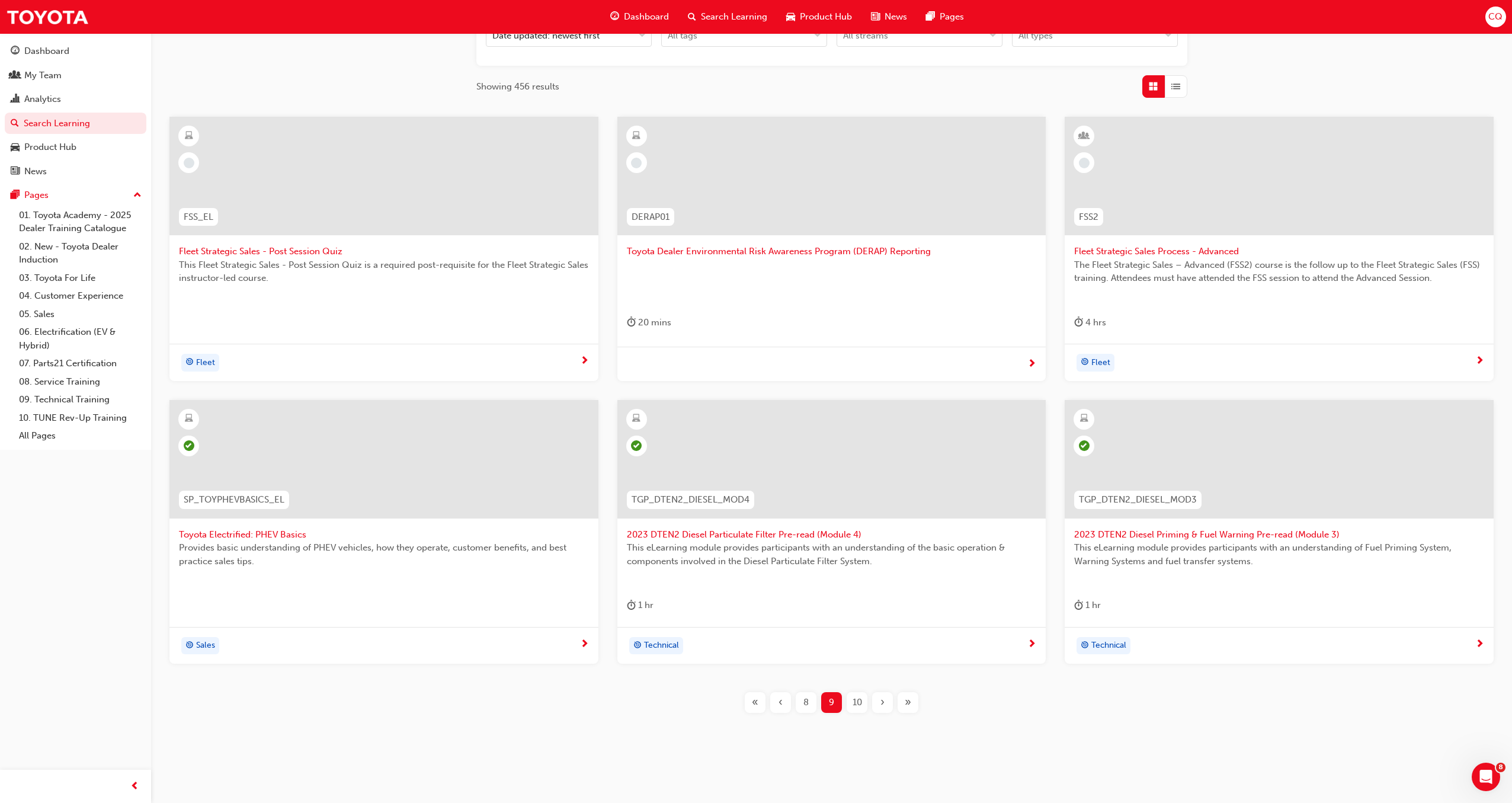
click at [859, 703] on span "10" at bounding box center [857, 702] width 10 height 14
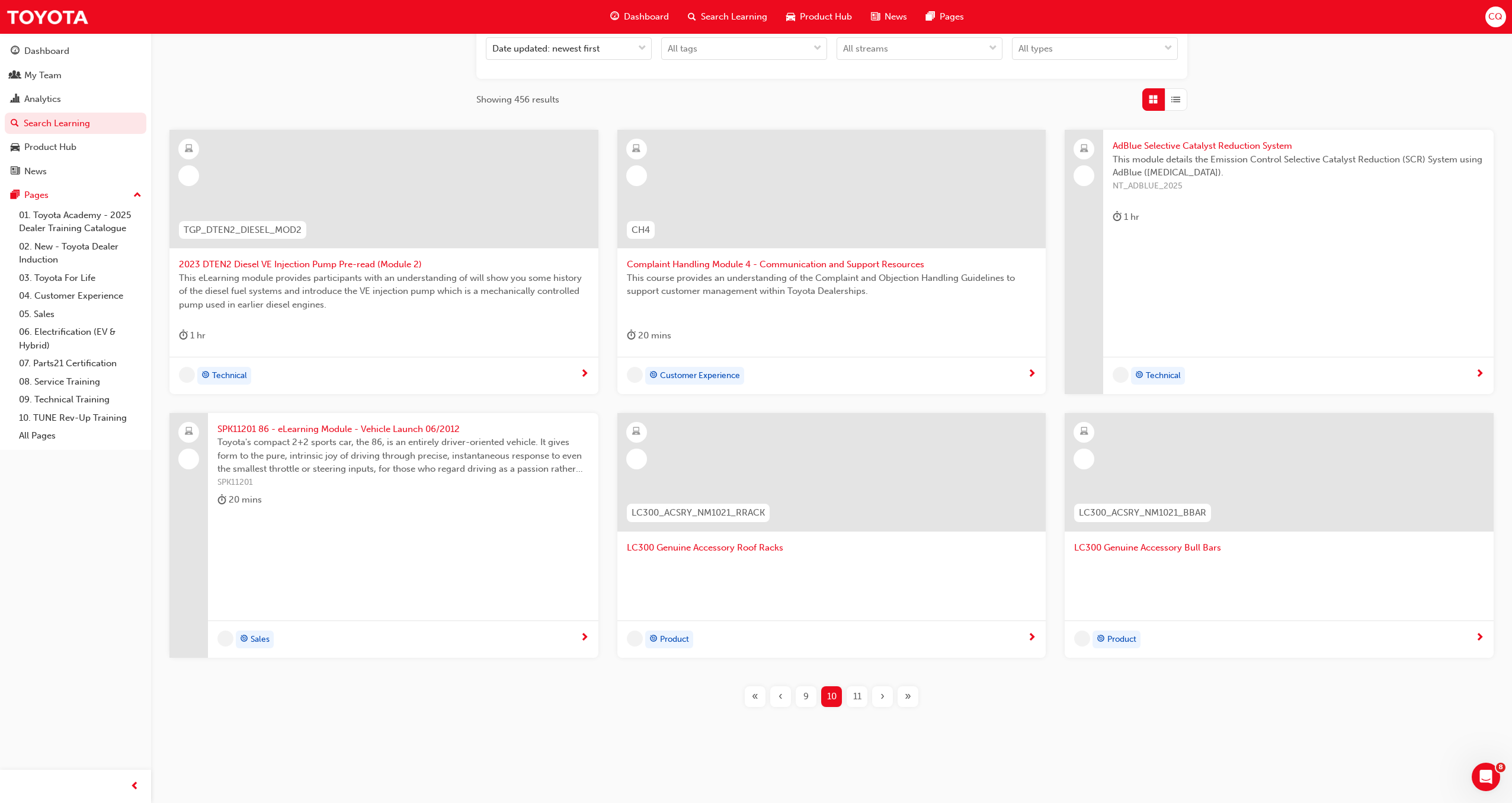
scroll to position [208, 0]
click at [1202, 147] on span "AdBlue Selective Catalyst Reduction System" at bounding box center [1298, 147] width 372 height 14
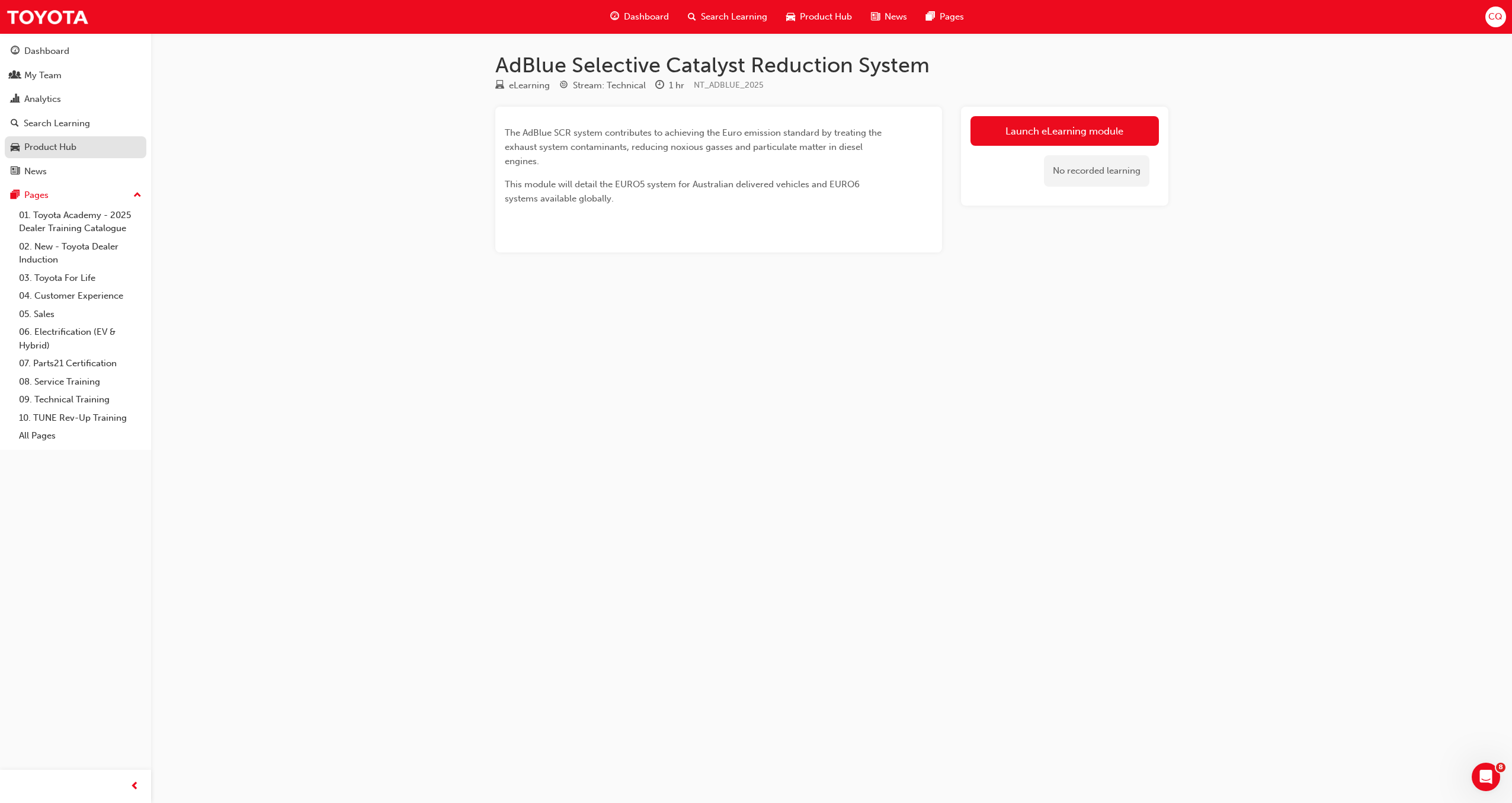
click at [50, 150] on div "Product Hub" at bounding box center [50, 147] width 52 height 14
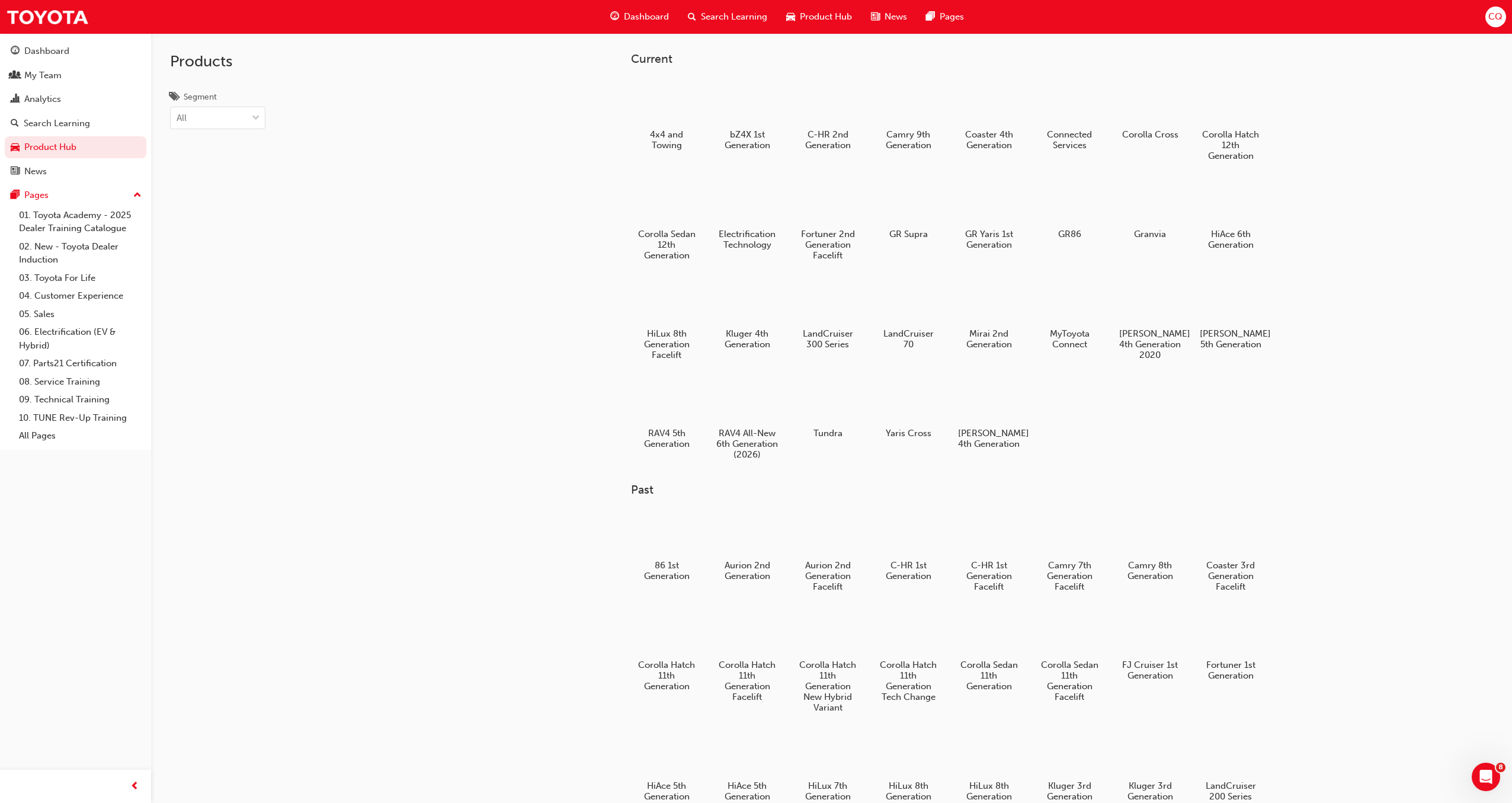
click at [741, 16] on span "Search Learning" at bounding box center [734, 17] width 66 height 14
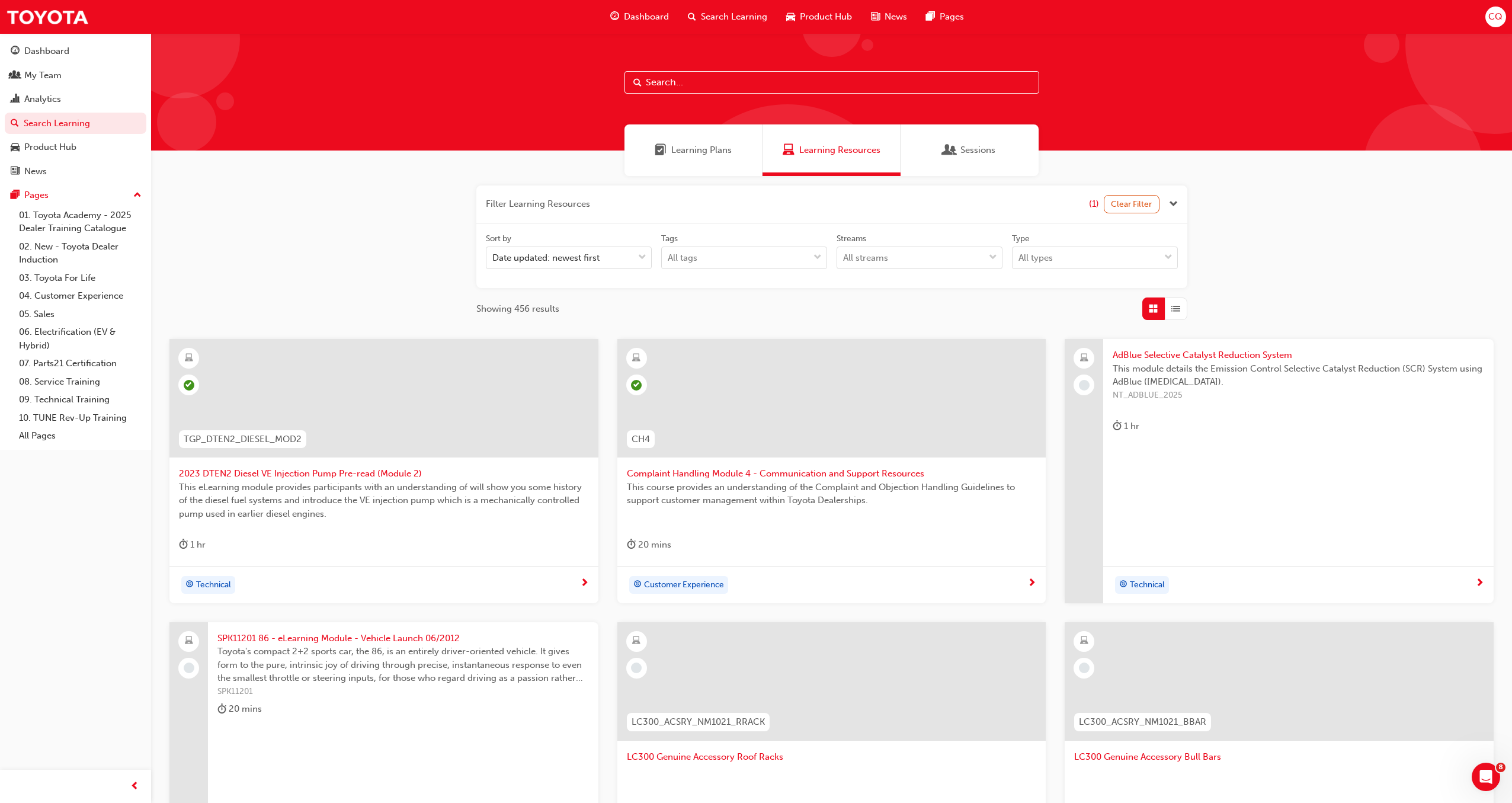
click at [722, 161] on div "Learning Plans" at bounding box center [693, 150] width 138 height 52
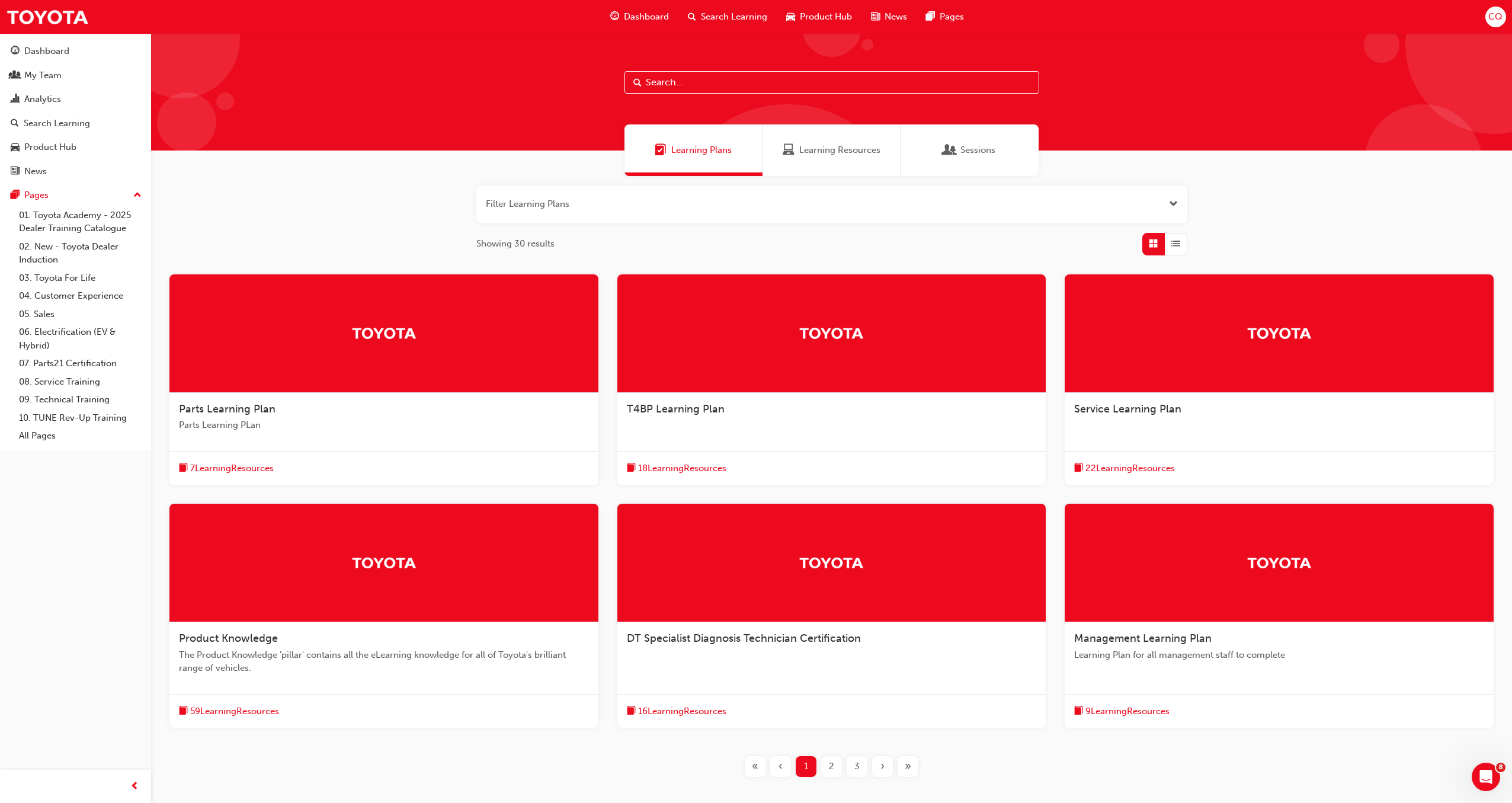
click at [246, 711] on span "59 Learning Resources" at bounding box center [234, 711] width 89 height 14
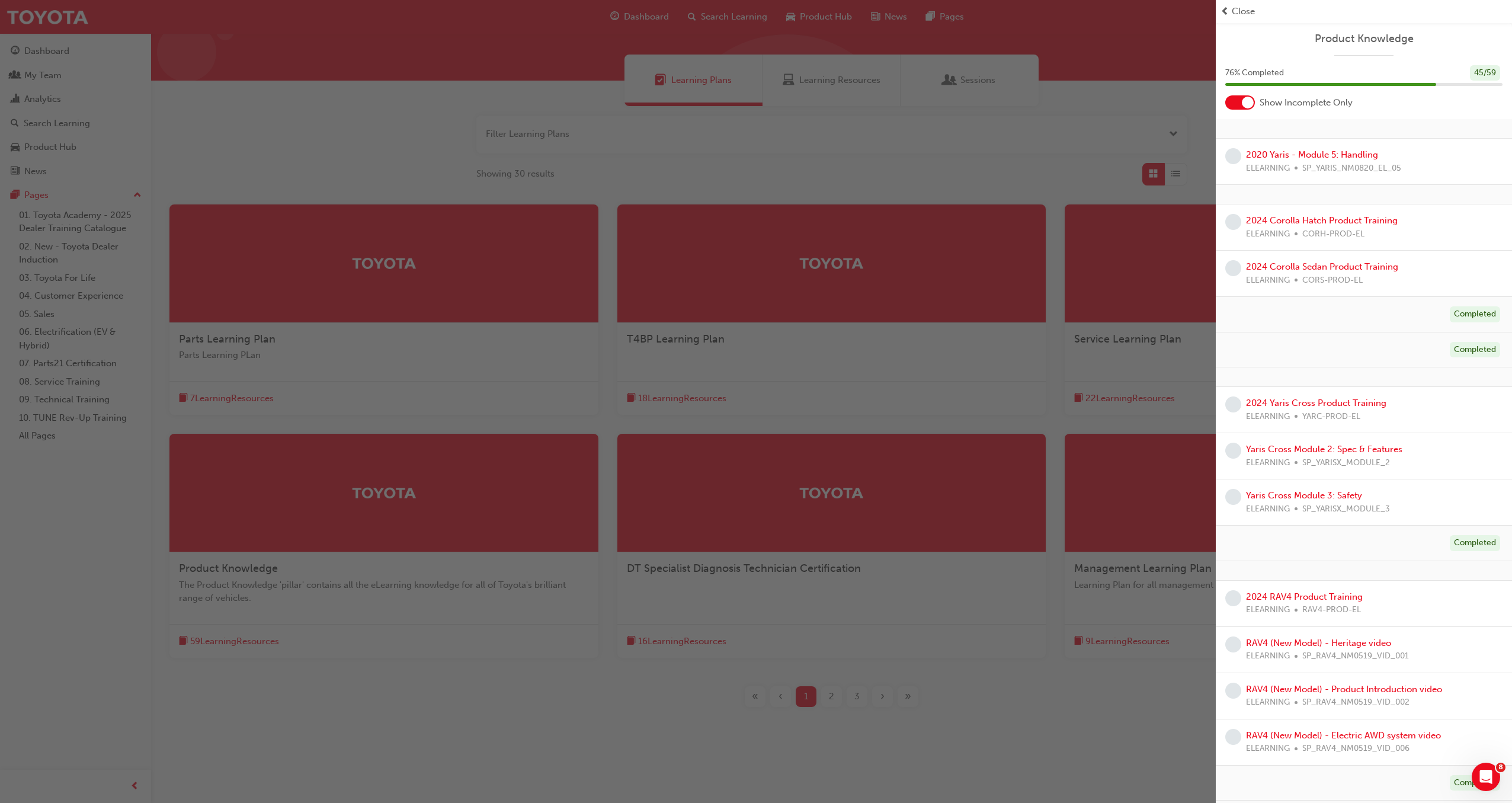
click at [1251, 99] on div at bounding box center [1248, 103] width 12 height 12
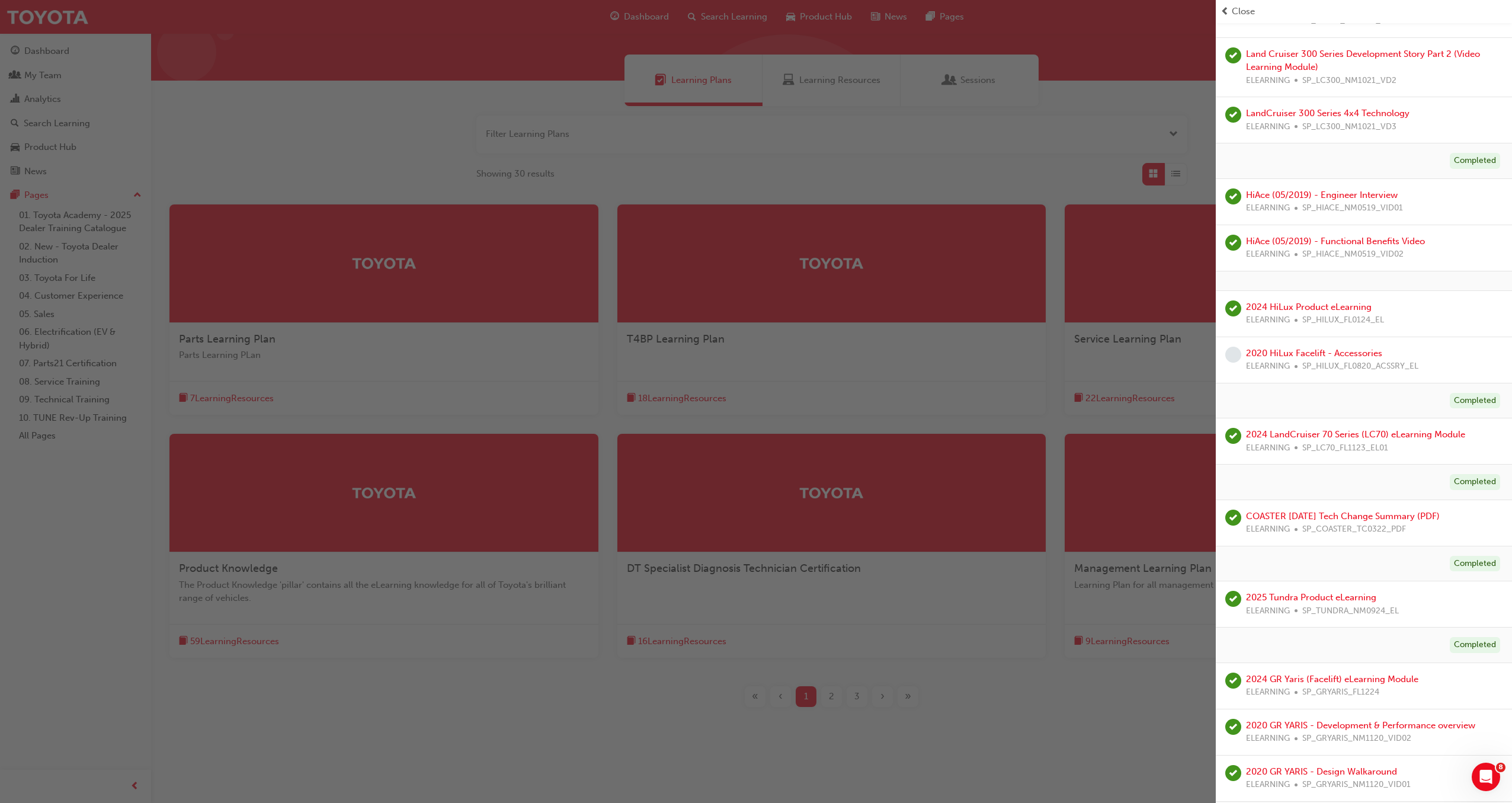
scroll to position [2139, 0]
click at [1320, 351] on link "2020 HiLux Facelift - Accessories" at bounding box center [1314, 349] width 136 height 11
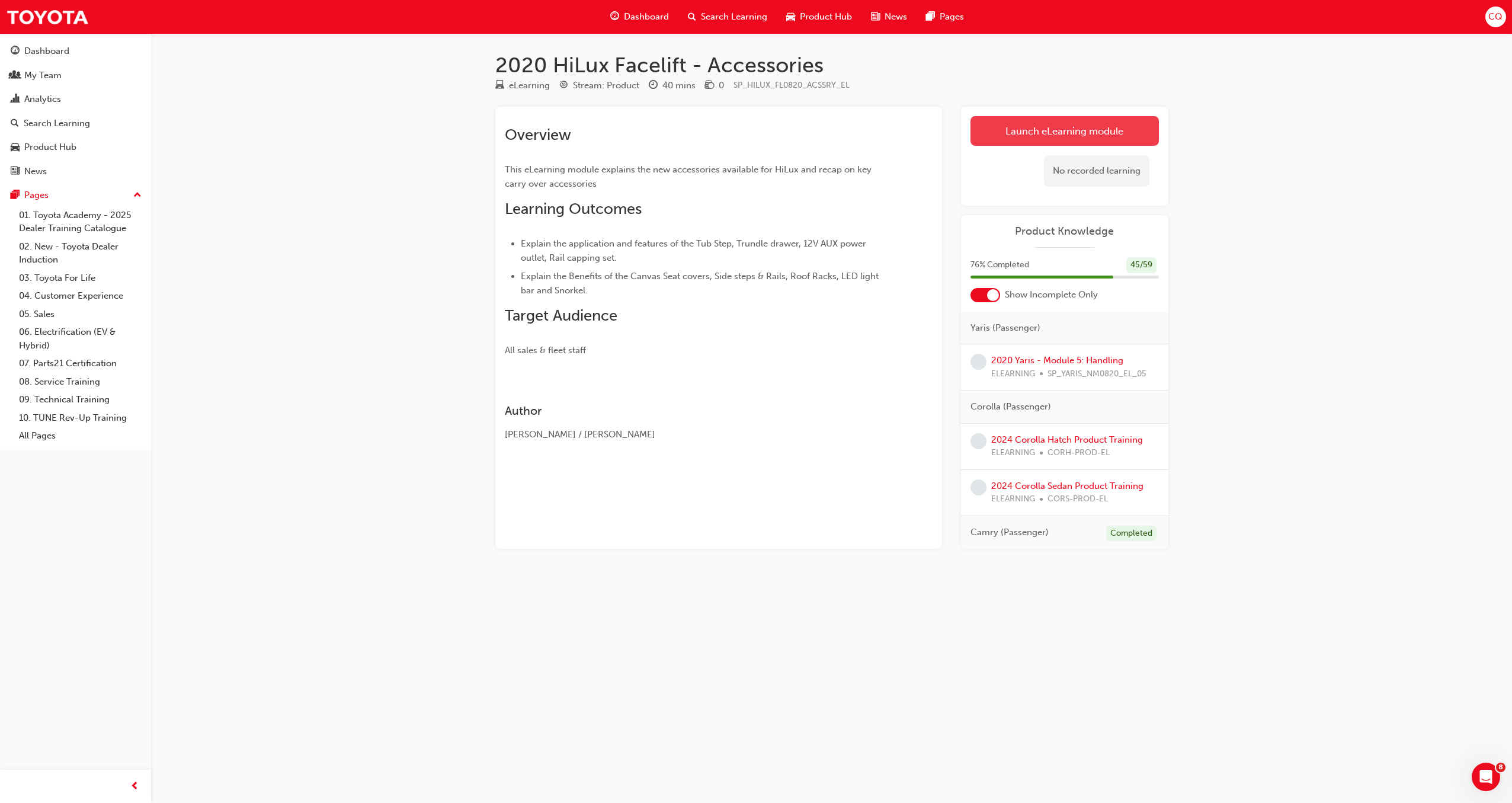
click at [1066, 135] on link "Launch eLearning module" at bounding box center [1064, 131] width 189 height 29
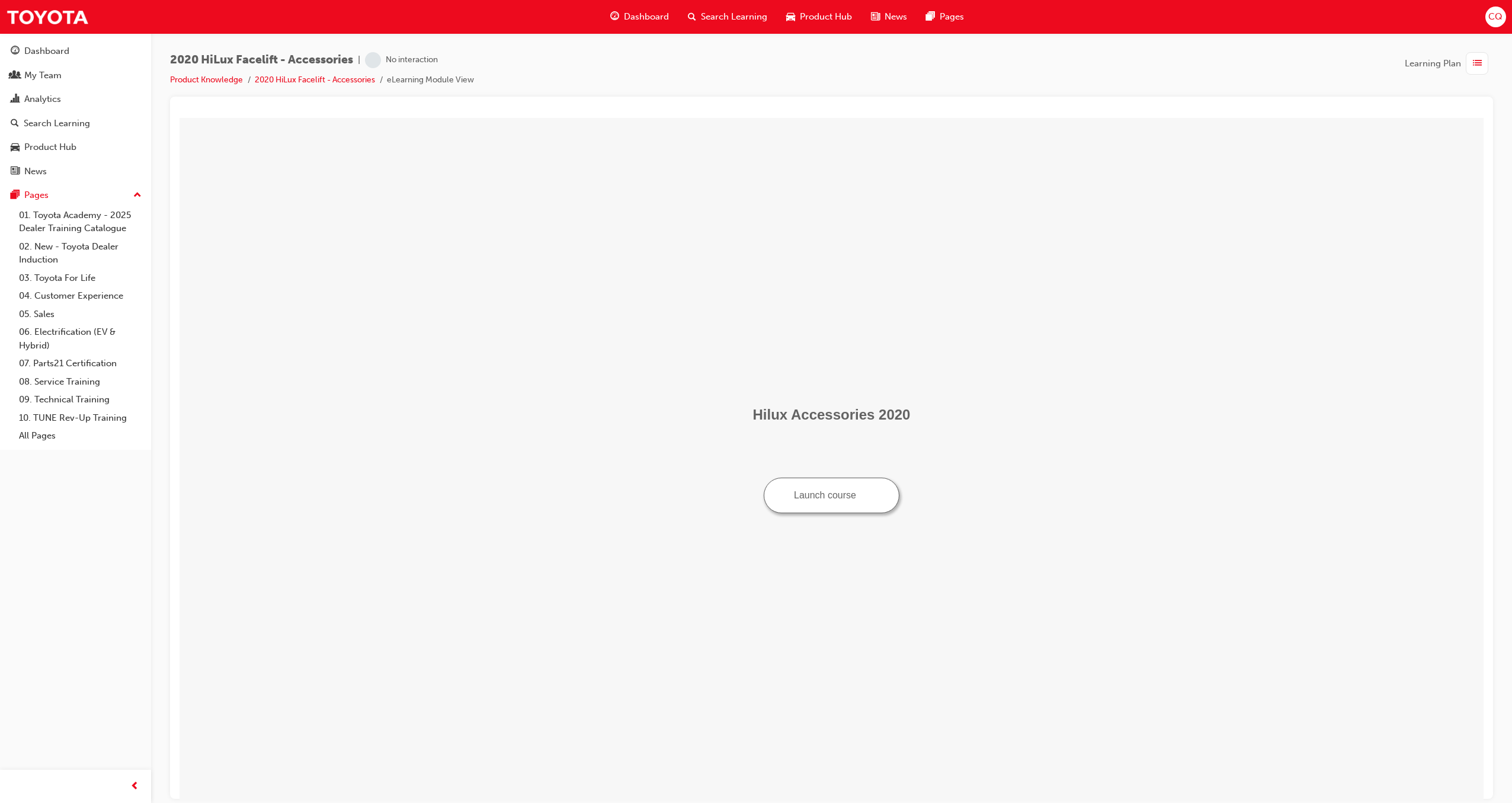
click at [854, 500] on button "Launch course" at bounding box center [831, 494] width 136 height 35
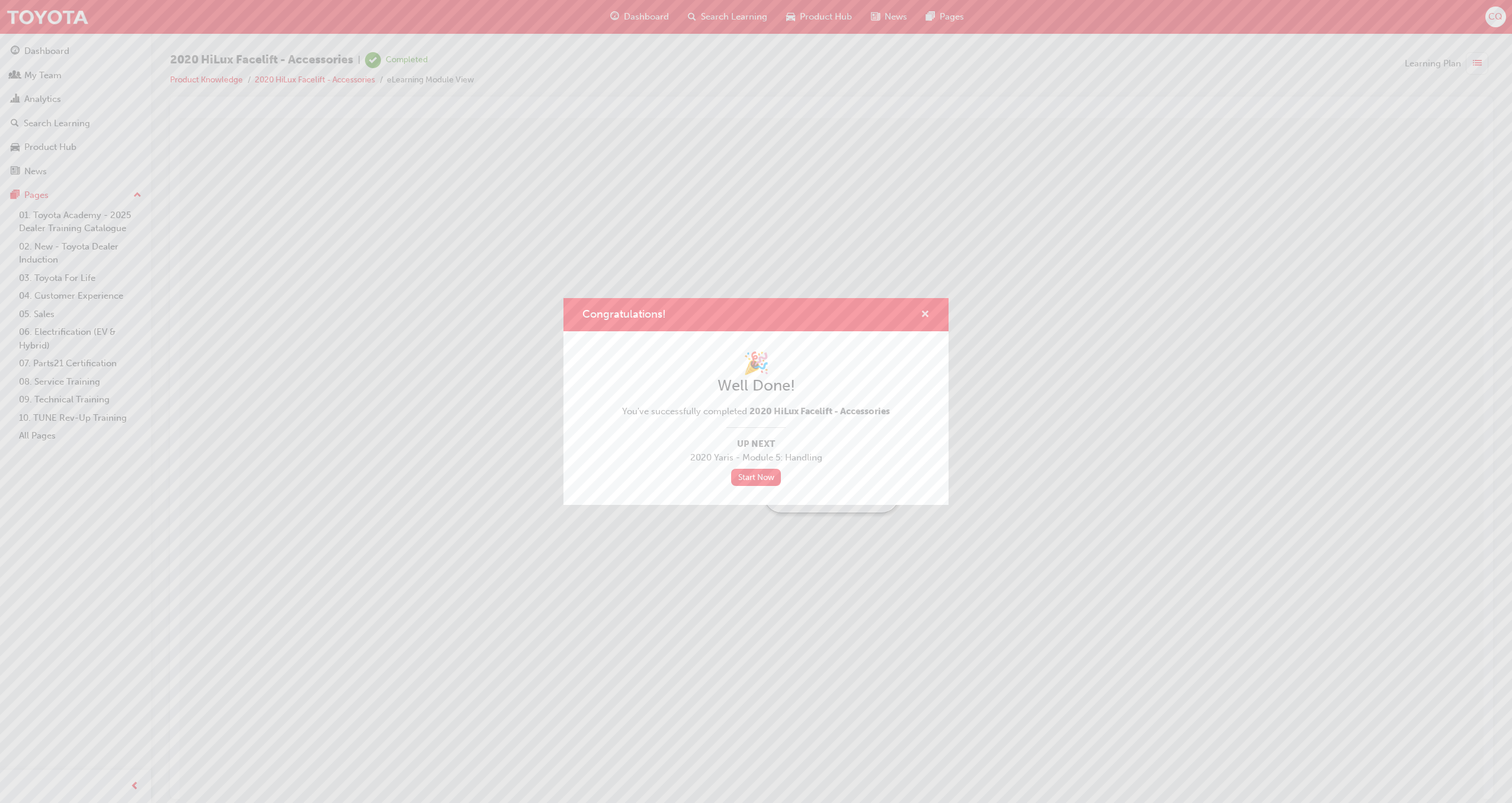
click at [927, 309] on span "cross-icon" at bounding box center [925, 315] width 9 height 11
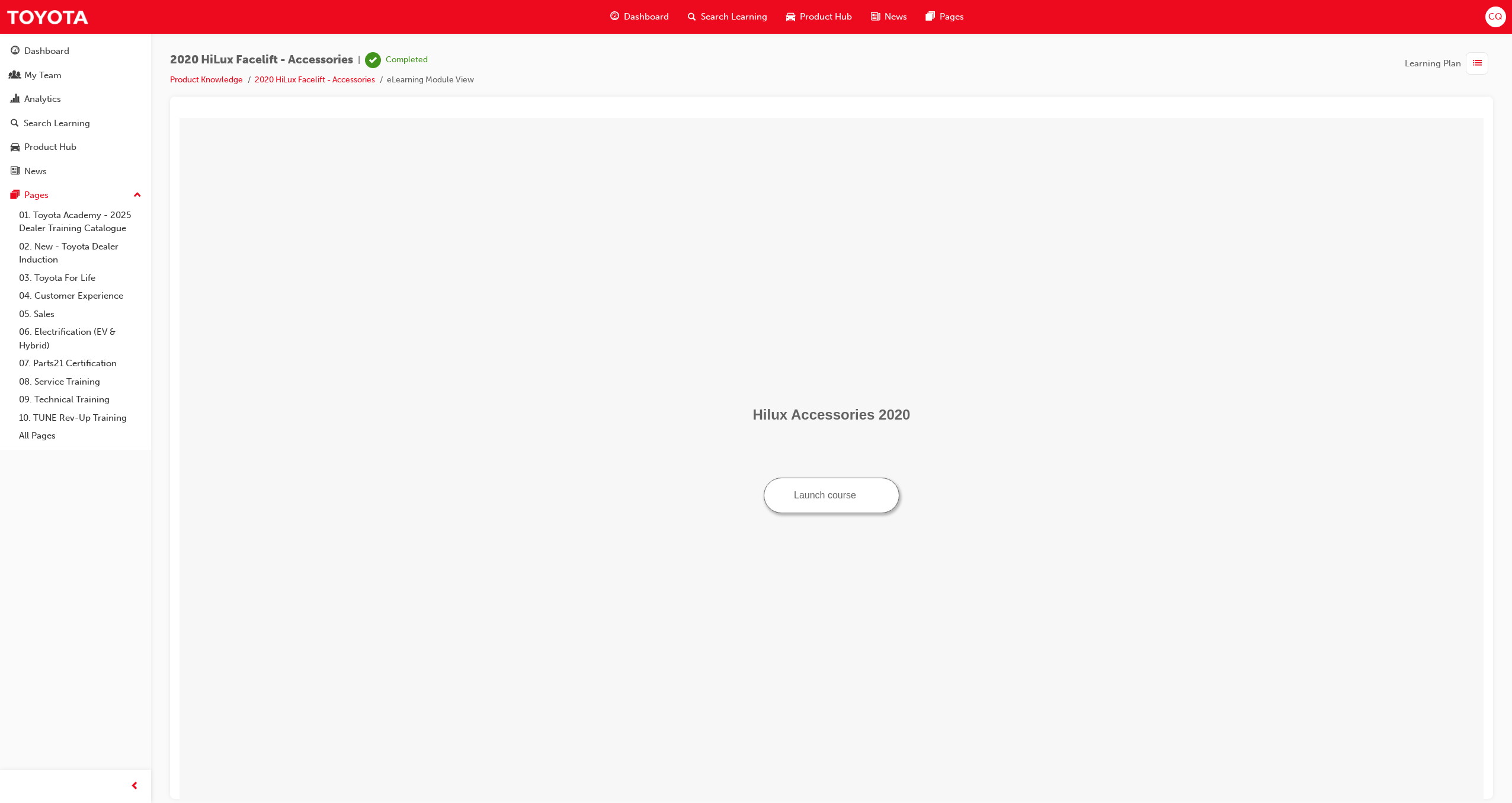
click at [1478, 62] on span "list-icon" at bounding box center [1477, 64] width 9 height 15
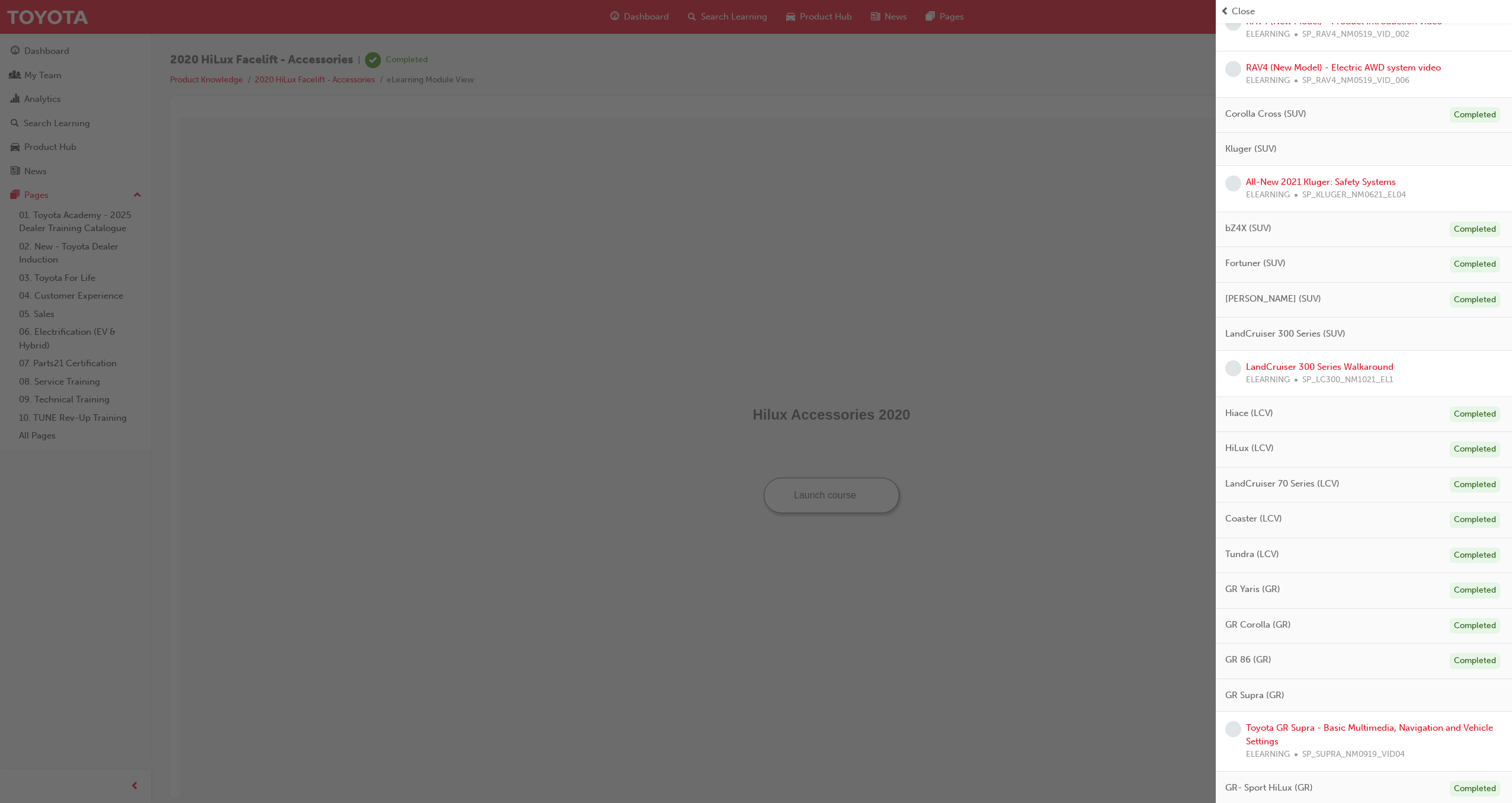
scroll to position [756, 0]
click at [1060, 178] on div "button" at bounding box center [608, 401] width 1215 height 803
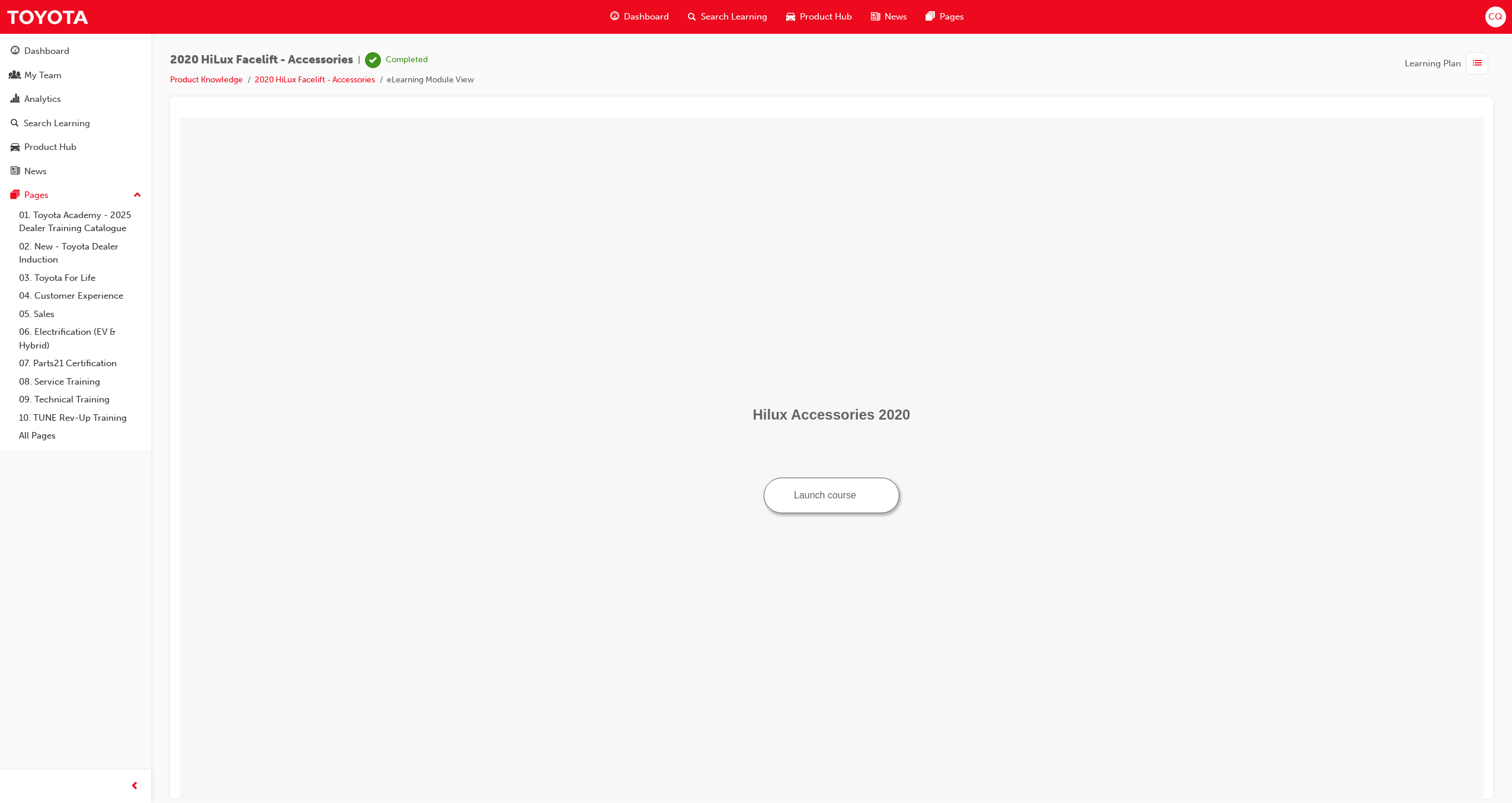
click at [1498, 21] on span "CQ" at bounding box center [1495, 17] width 14 height 14
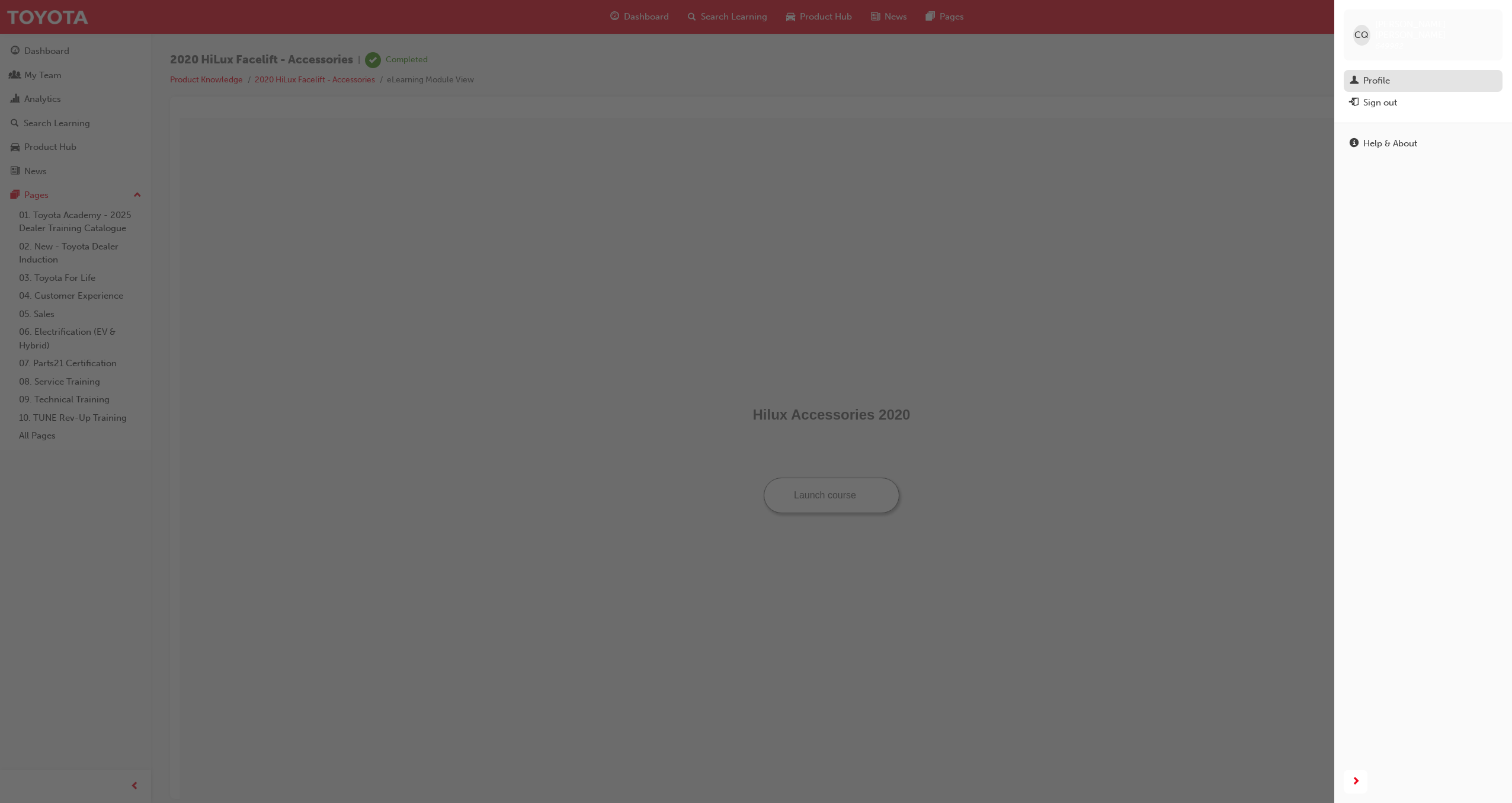
click at [1381, 80] on link "Profile" at bounding box center [1423, 80] width 158 height 22
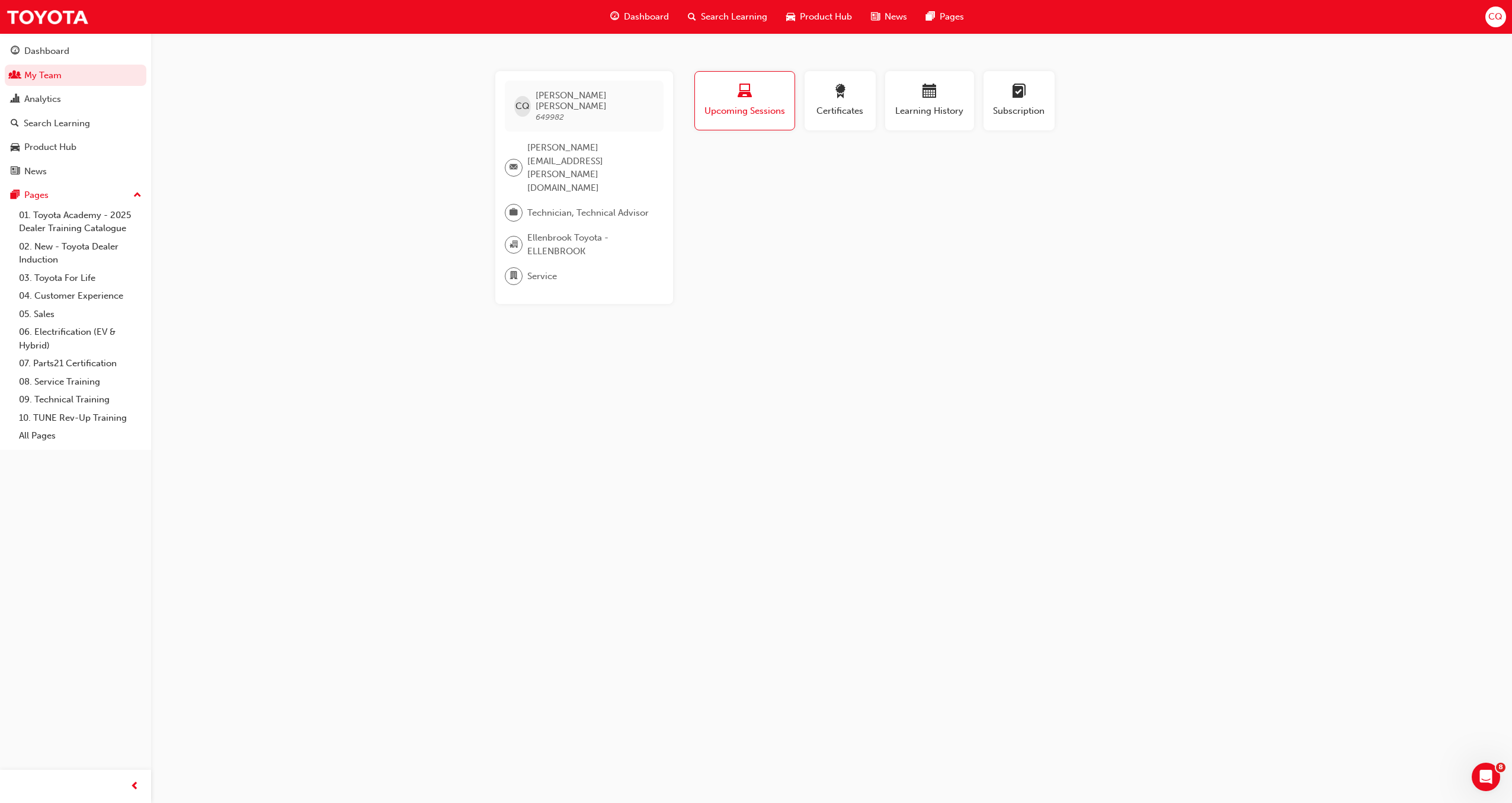
click at [554, 376] on div "CQ [PERSON_NAME] 649982 [PERSON_NAME][EMAIL_ADDRESS][PERSON_NAME][DOMAIN_NAME] …" at bounding box center [756, 401] width 1512 height 803
click at [841, 105] on span "Certificates" at bounding box center [840, 111] width 53 height 14
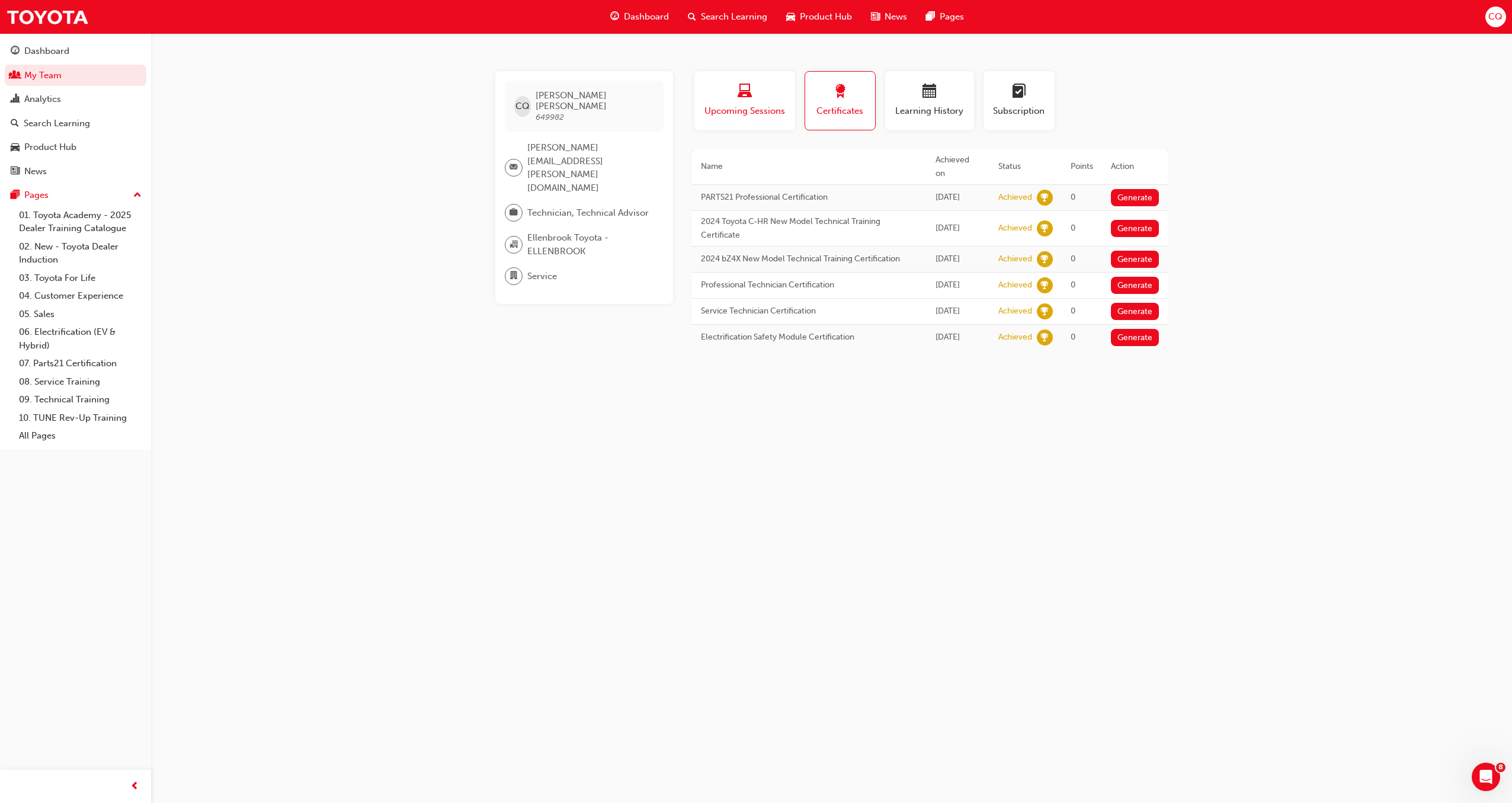
click at [744, 96] on span "laptop-icon" at bounding box center [744, 92] width 14 height 16
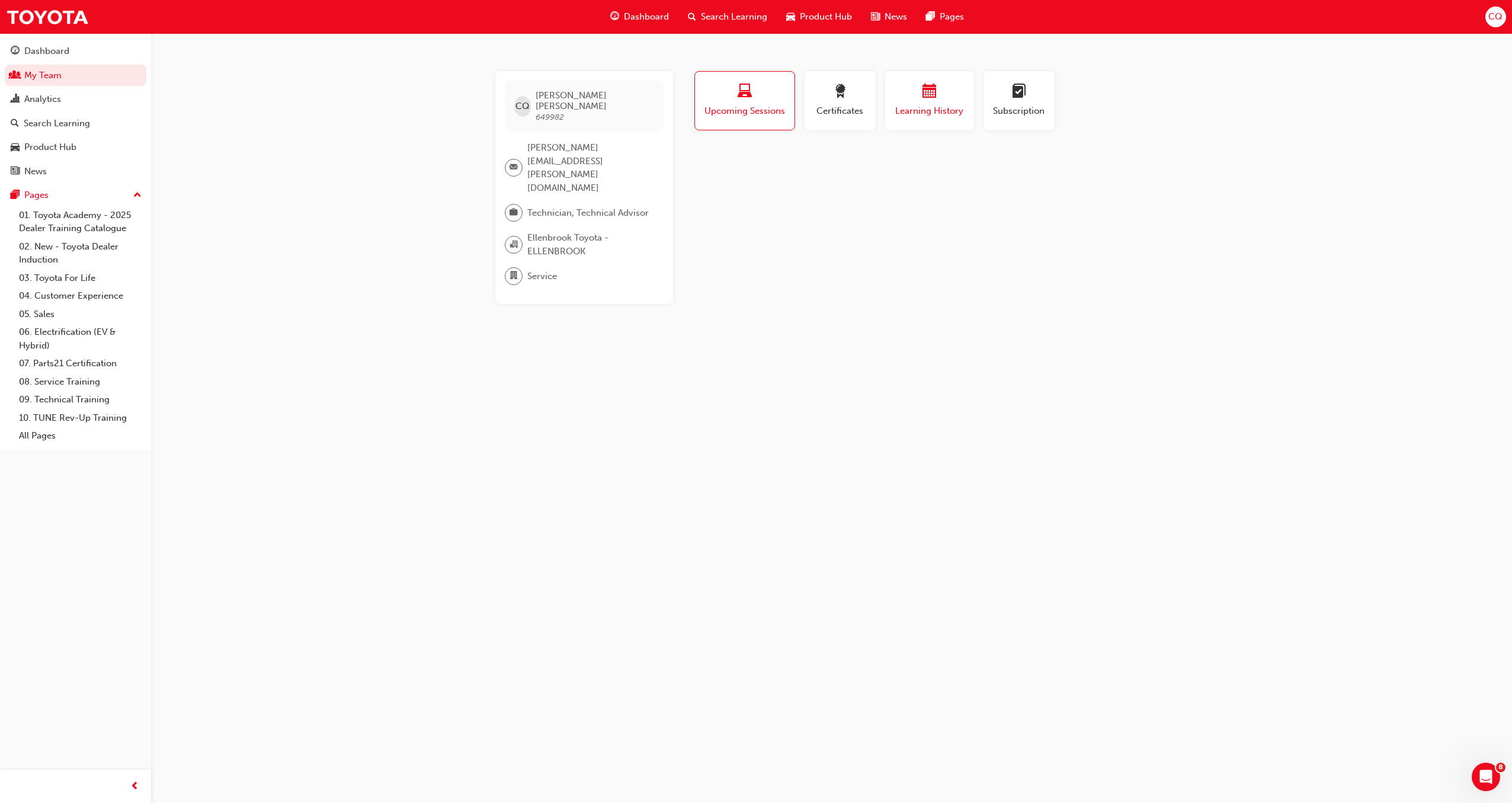
click at [943, 107] on span "Learning History" at bounding box center [929, 111] width 71 height 14
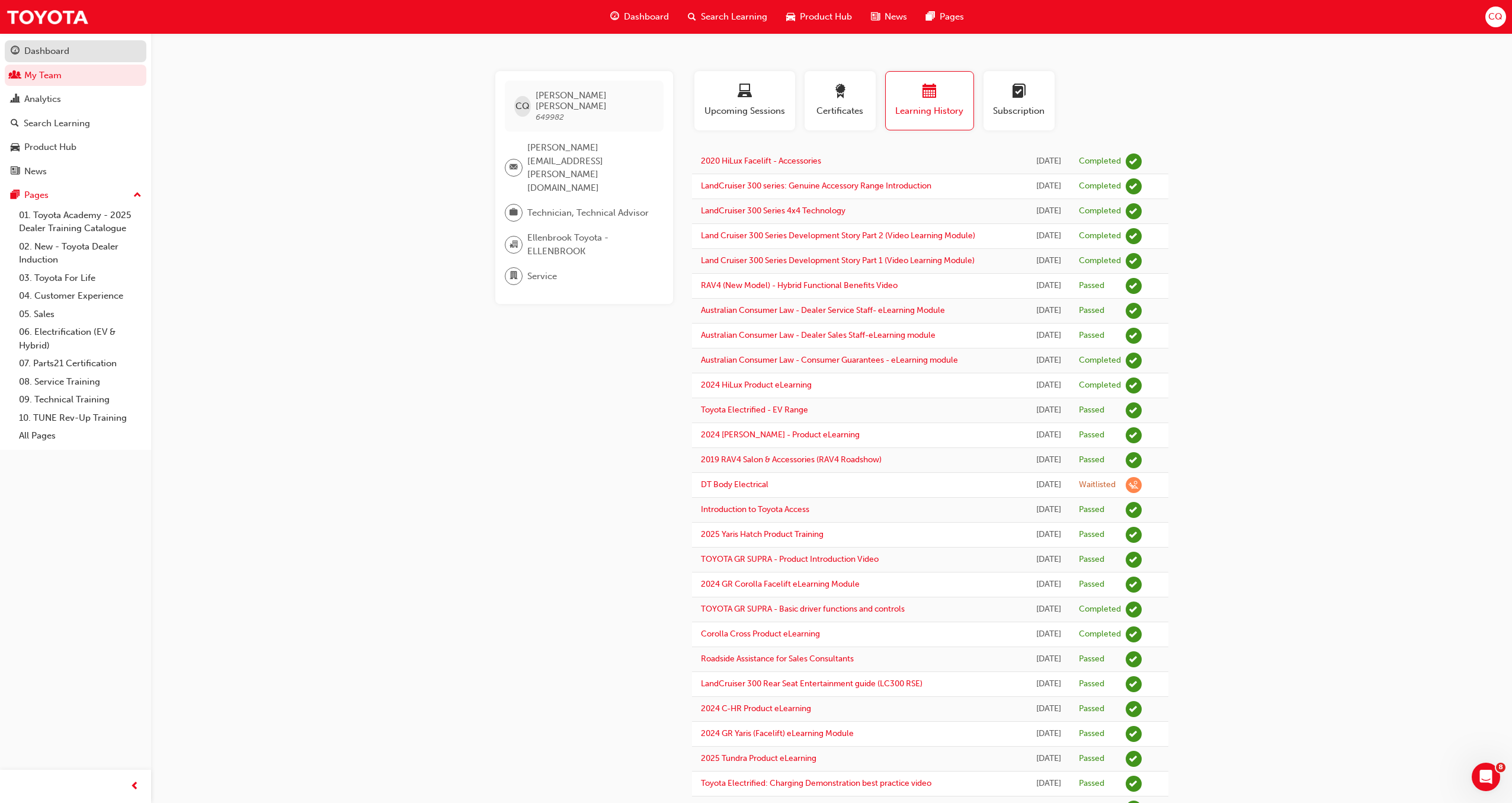
click at [46, 50] on div "Dashboard" at bounding box center [47, 51] width 45 height 14
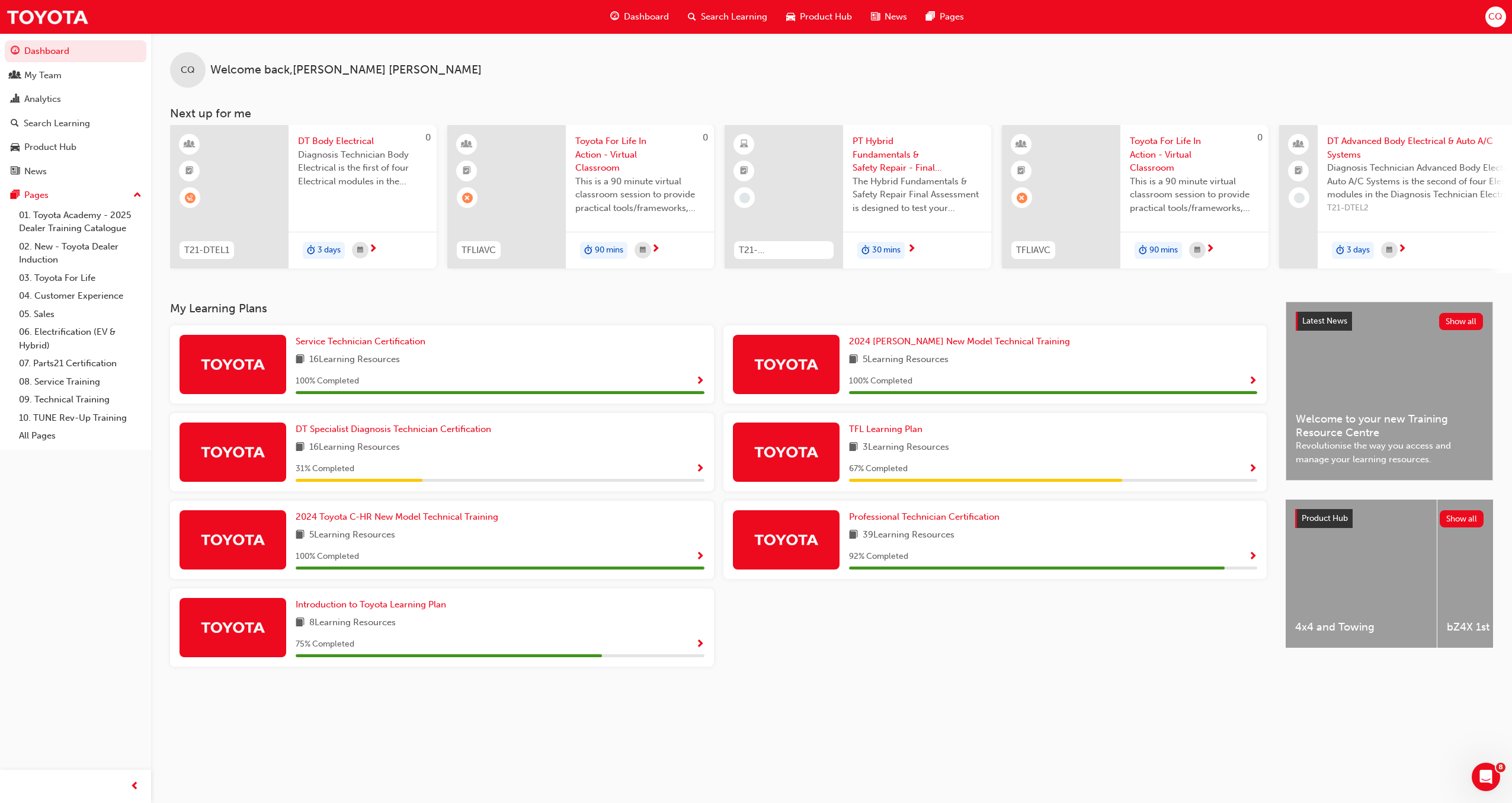
click at [700, 650] on span "Show Progress" at bounding box center [700, 645] width 9 height 11
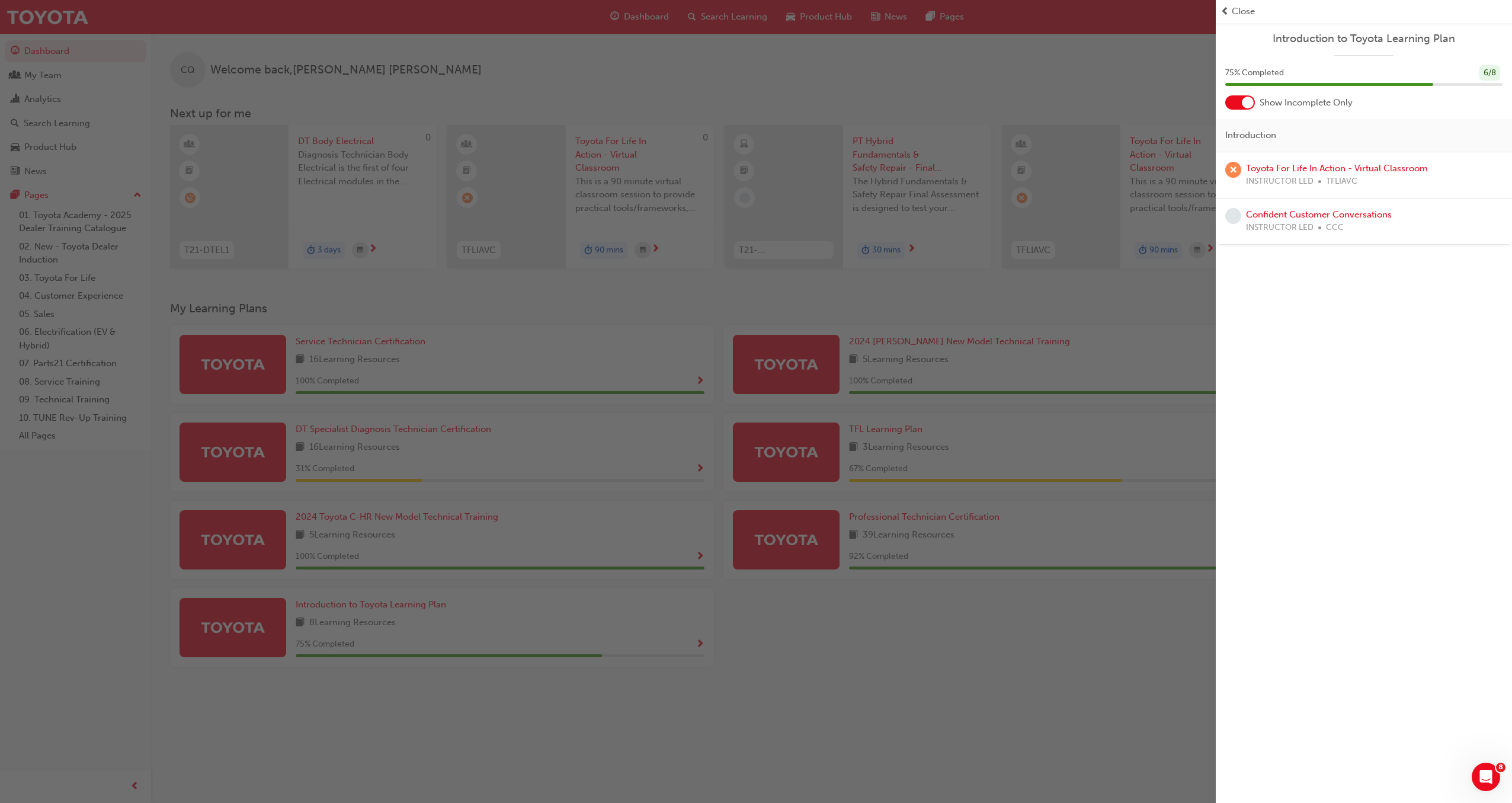
click at [792, 714] on div "button" at bounding box center [608, 401] width 1215 height 803
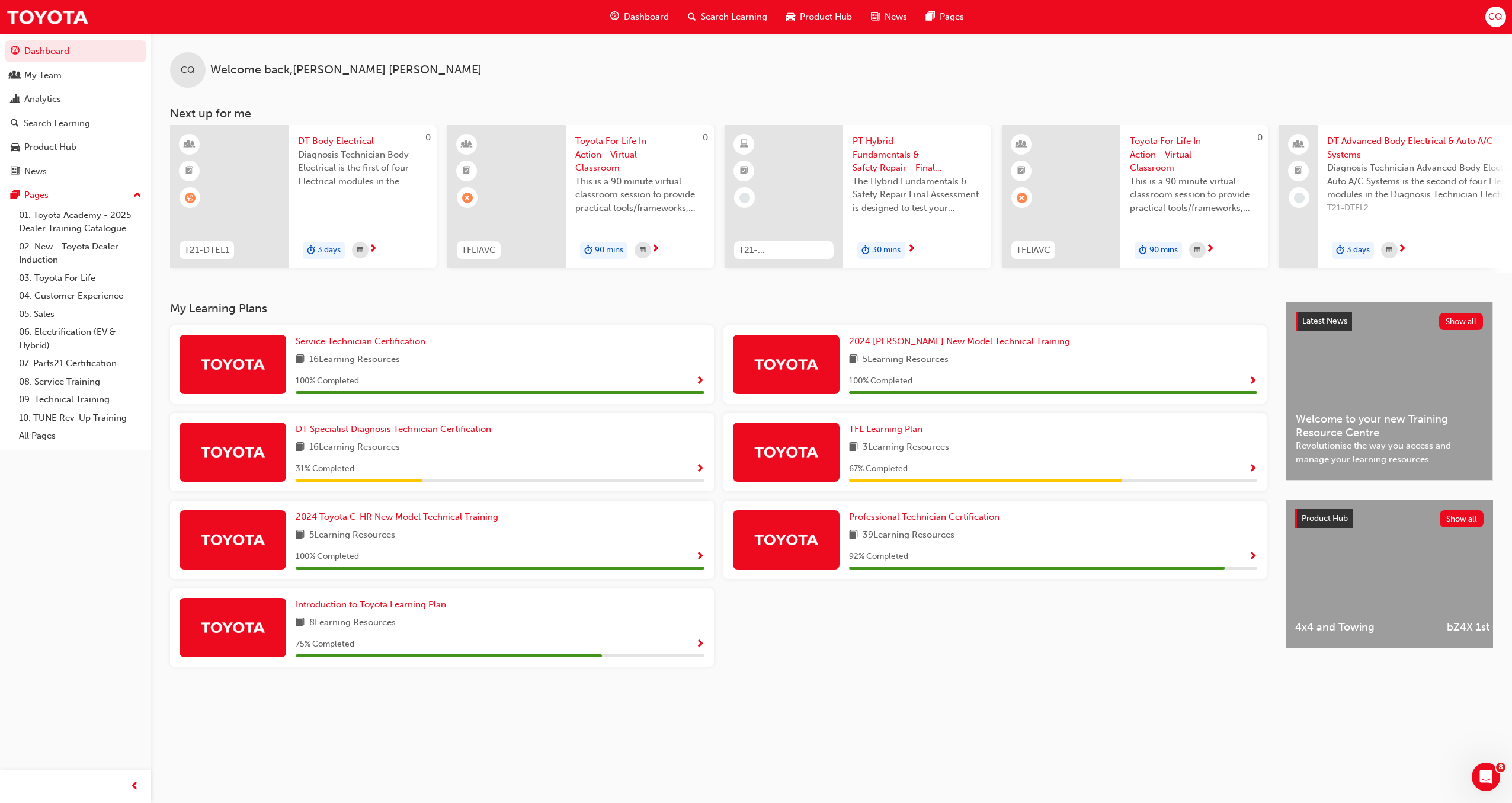
click at [750, 17] on span "Search Learning" at bounding box center [734, 17] width 66 height 14
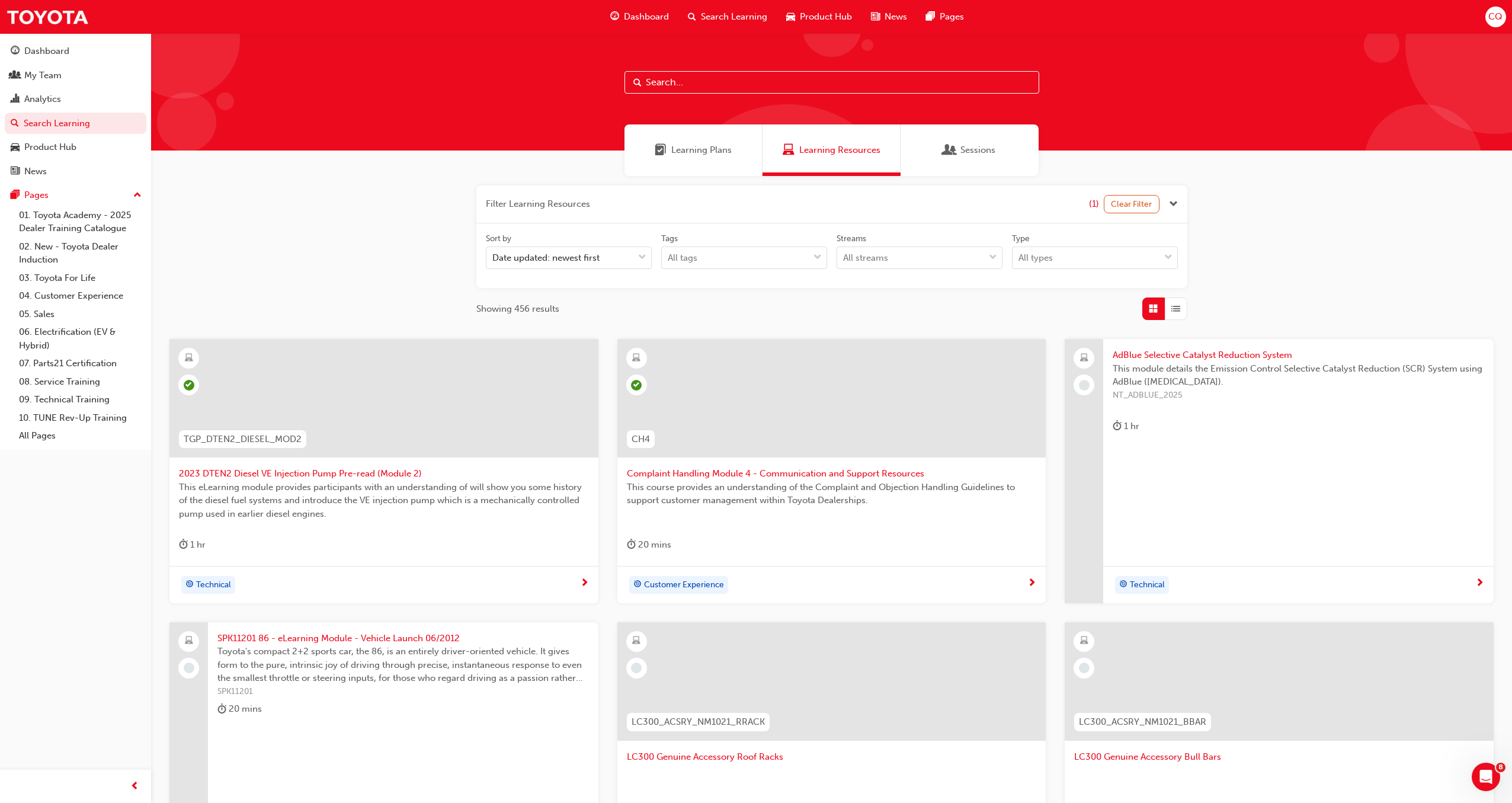
click at [691, 150] on span "Learning Plans" at bounding box center [702, 150] width 60 height 14
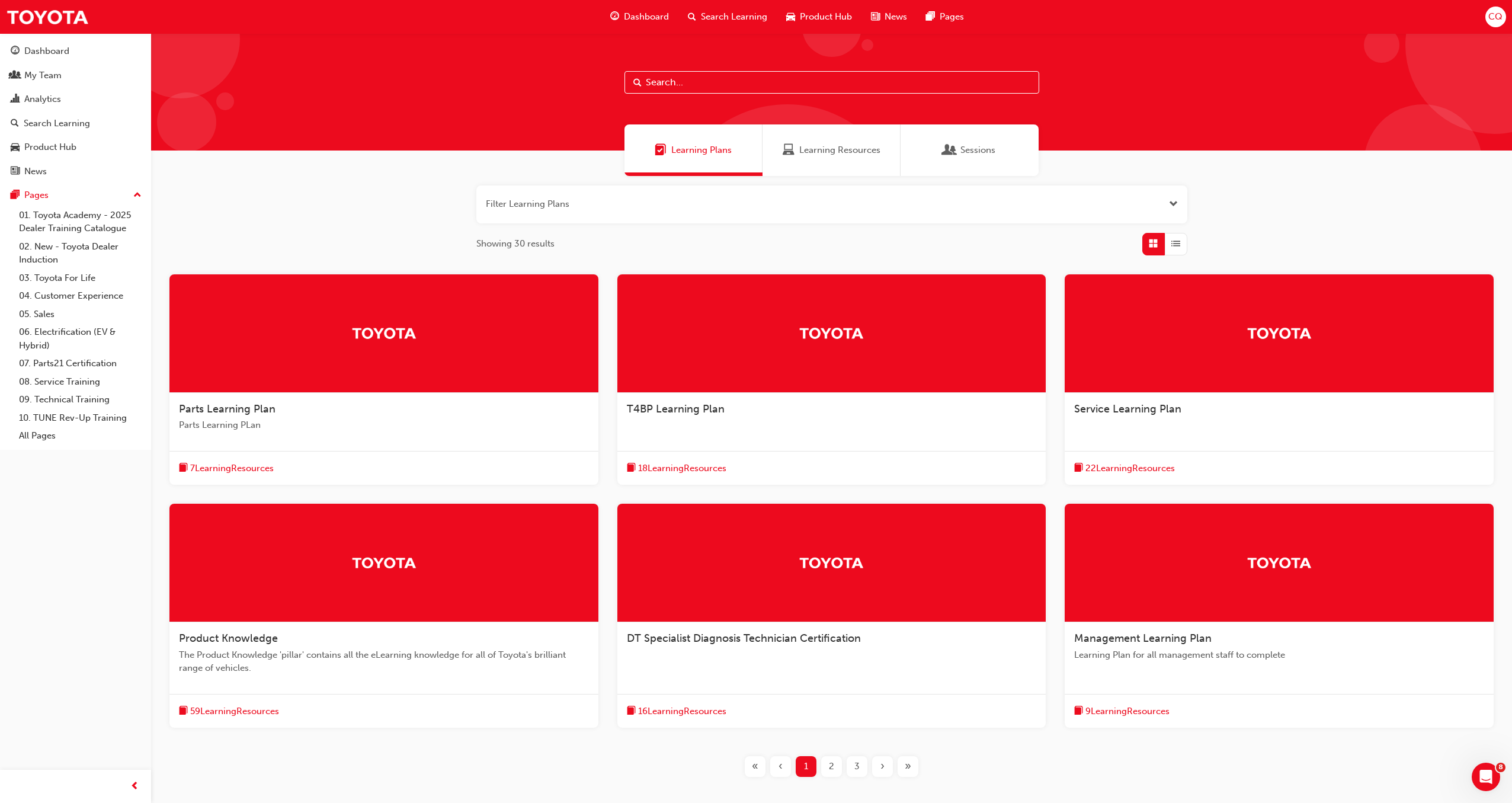
click at [251, 414] on span "Parts Learning Plan" at bounding box center [227, 409] width 97 height 13
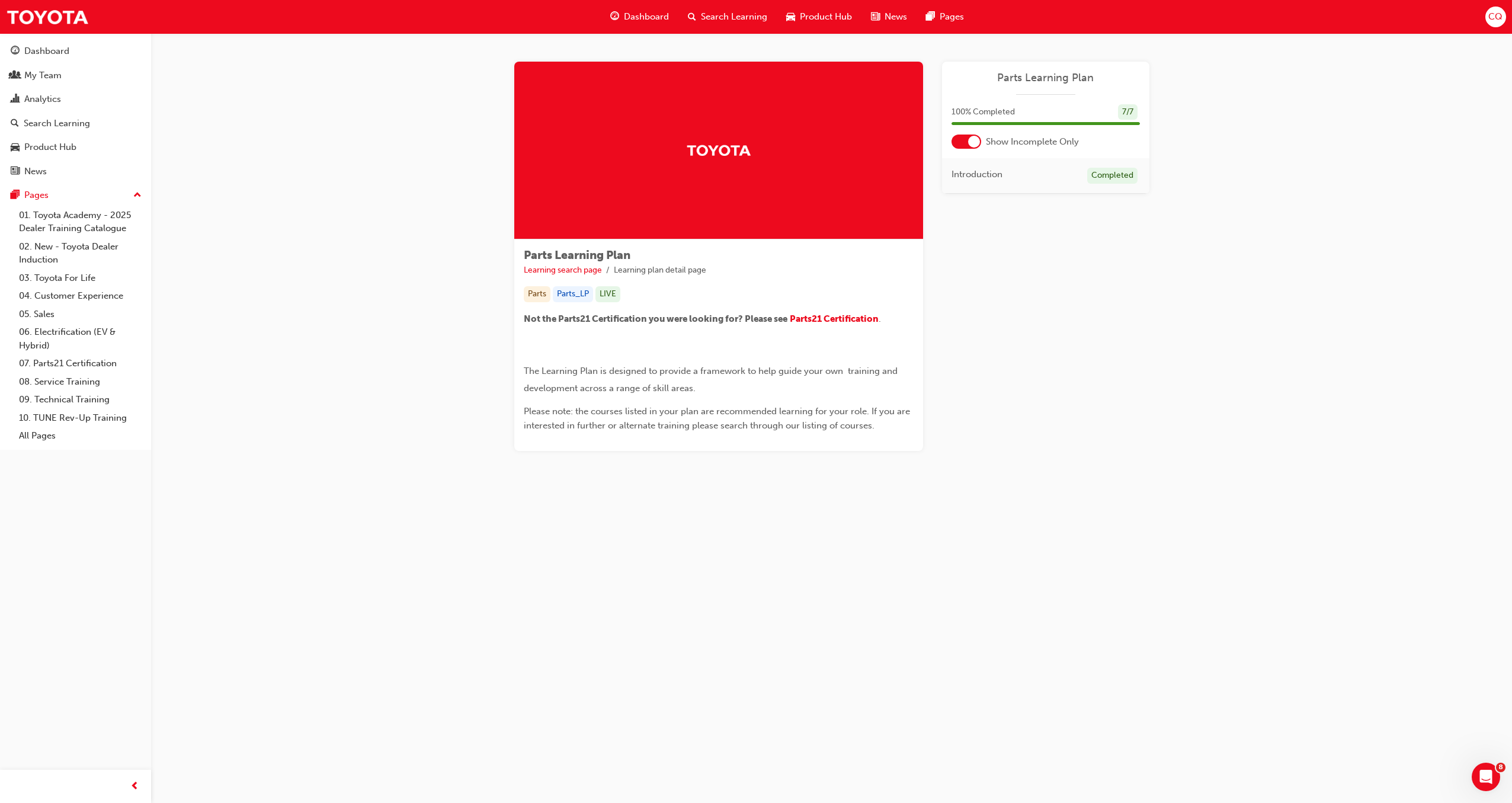
click at [974, 143] on div at bounding box center [974, 142] width 12 height 12
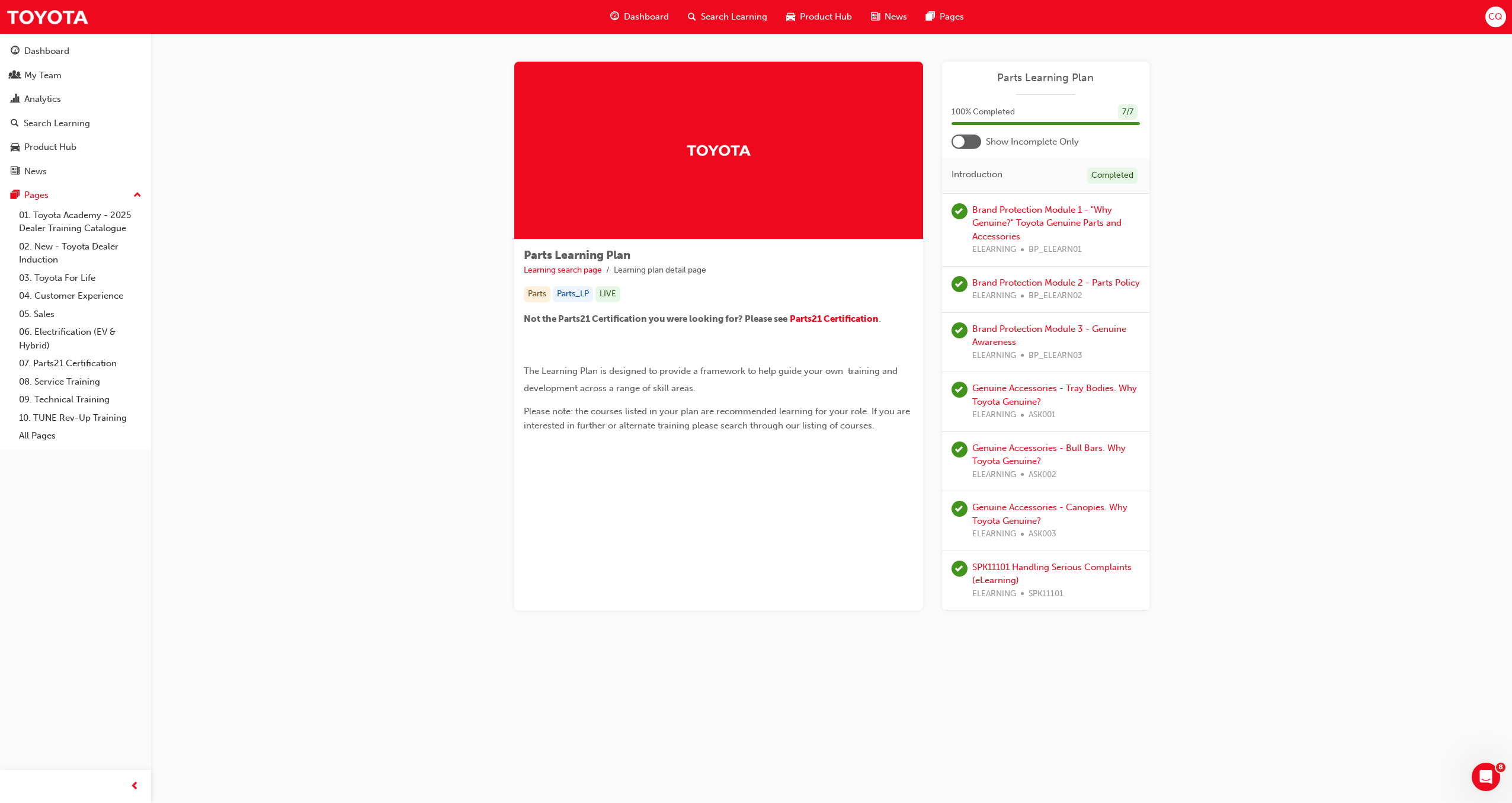
click at [711, 13] on span "Search Learning" at bounding box center [734, 17] width 66 height 14
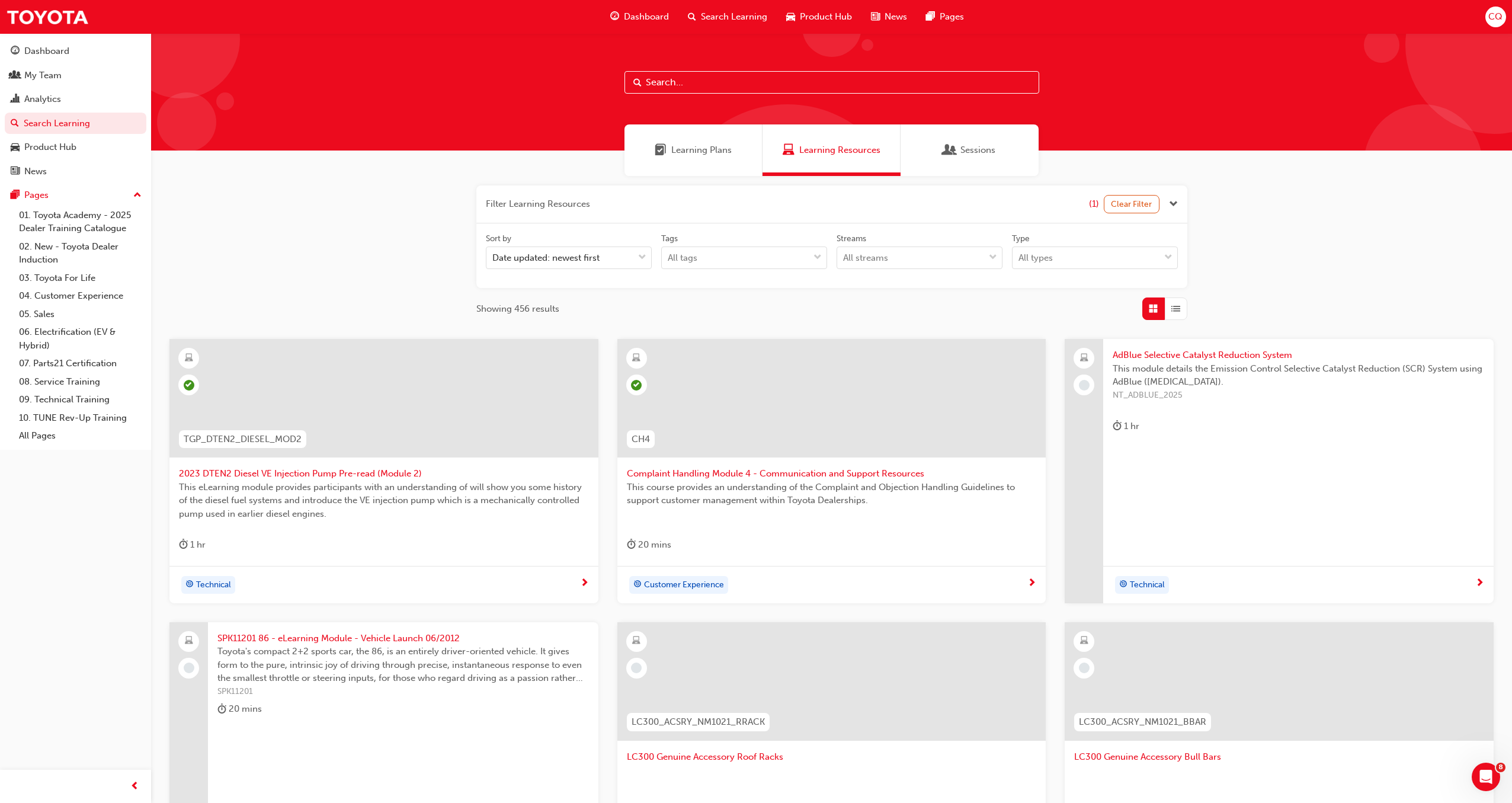
click at [717, 152] on span "Learning Plans" at bounding box center [702, 150] width 60 height 14
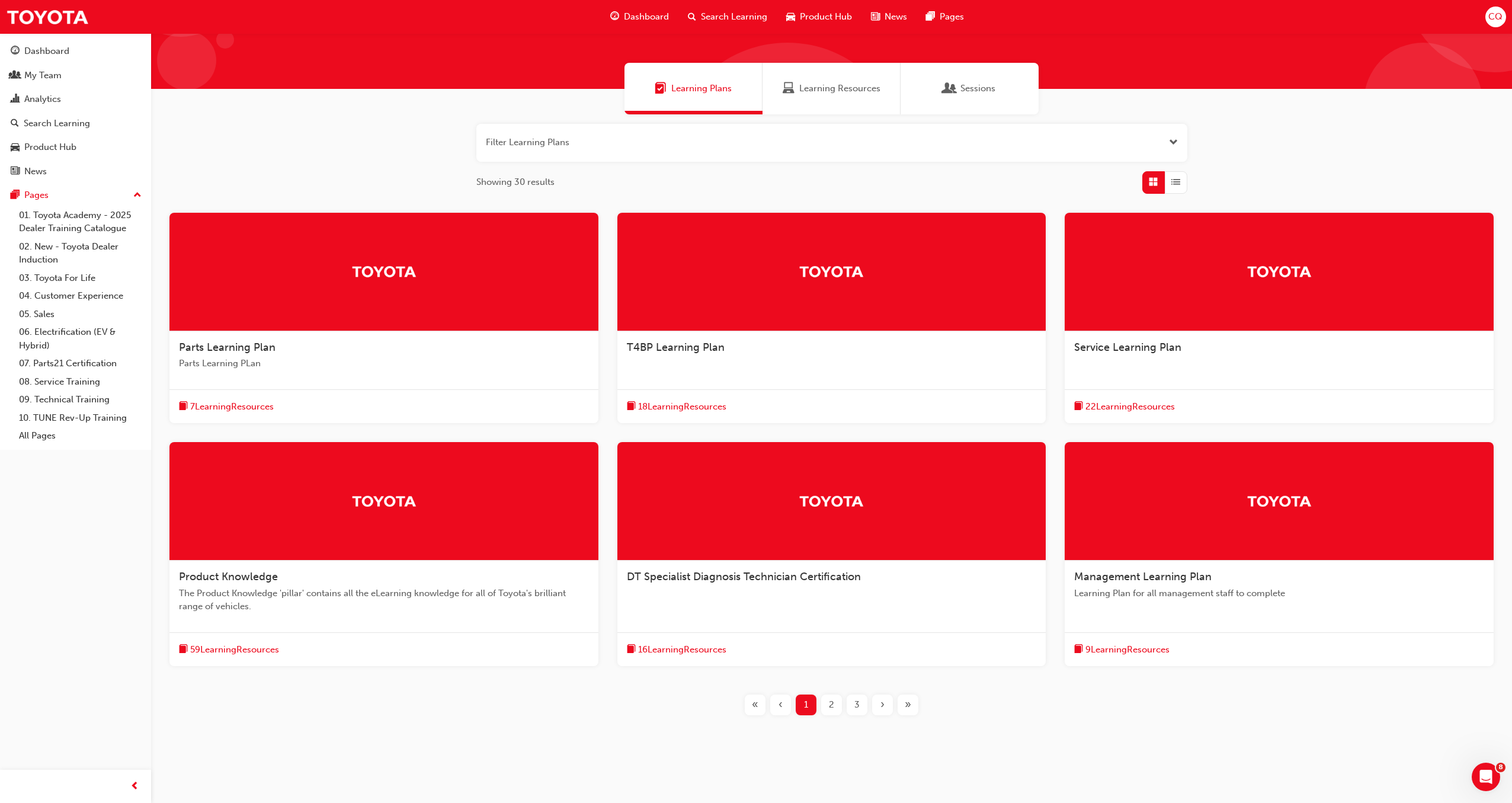
scroll to position [71, 0]
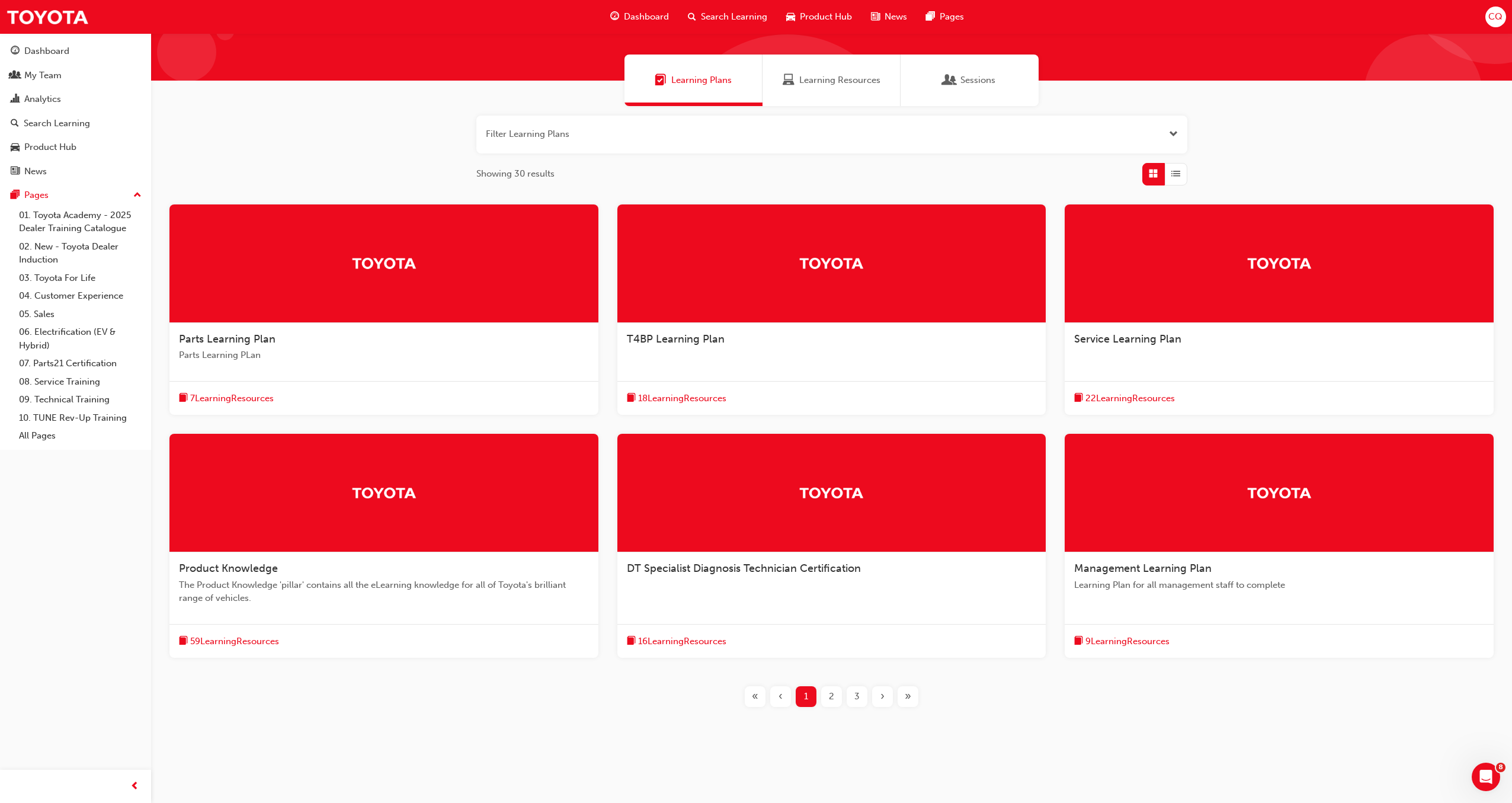
click at [832, 696] on span "2" at bounding box center [831, 696] width 5 height 14
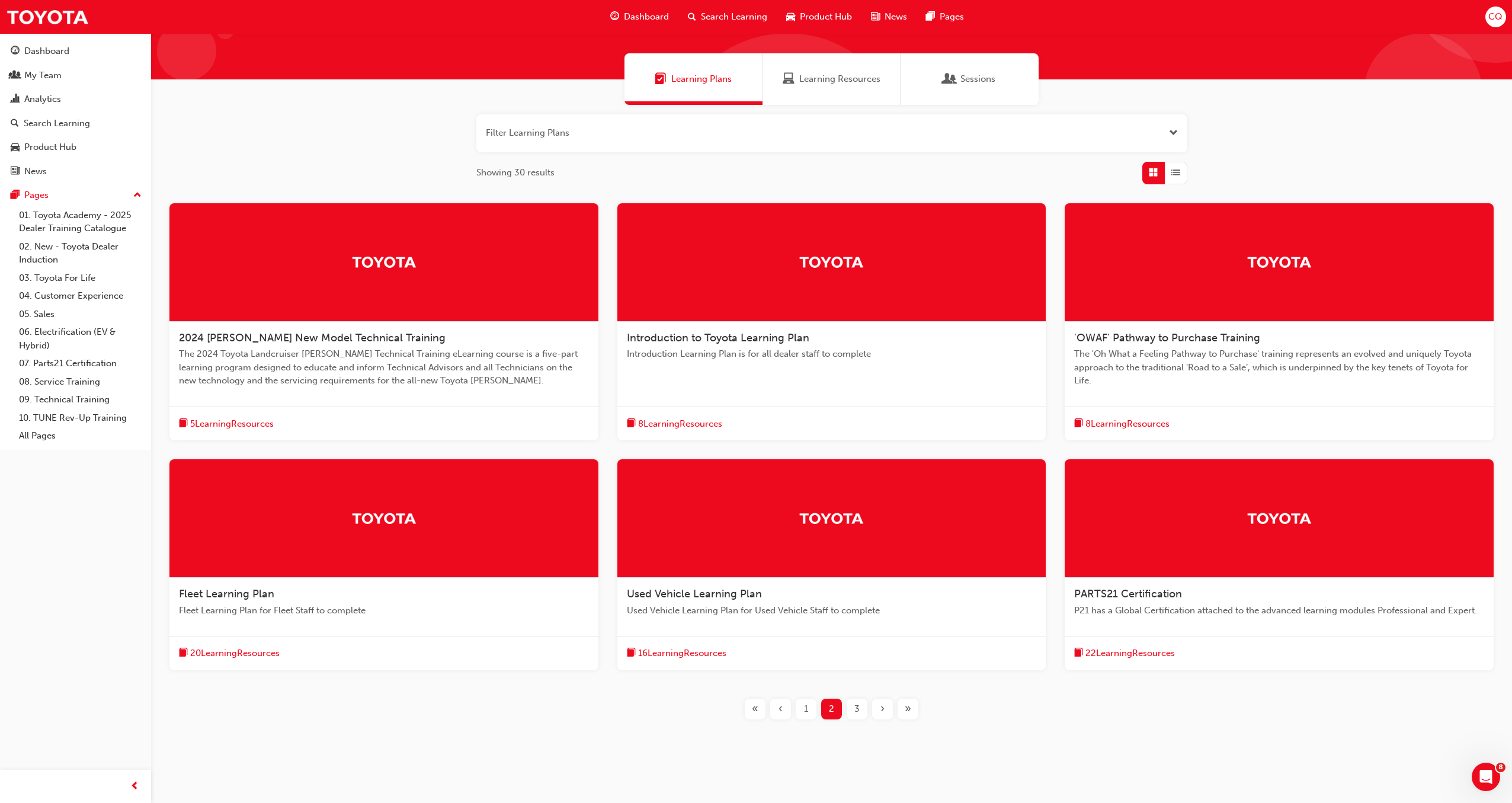
click at [1141, 593] on span "PARTS21 Certification" at bounding box center [1128, 593] width 108 height 13
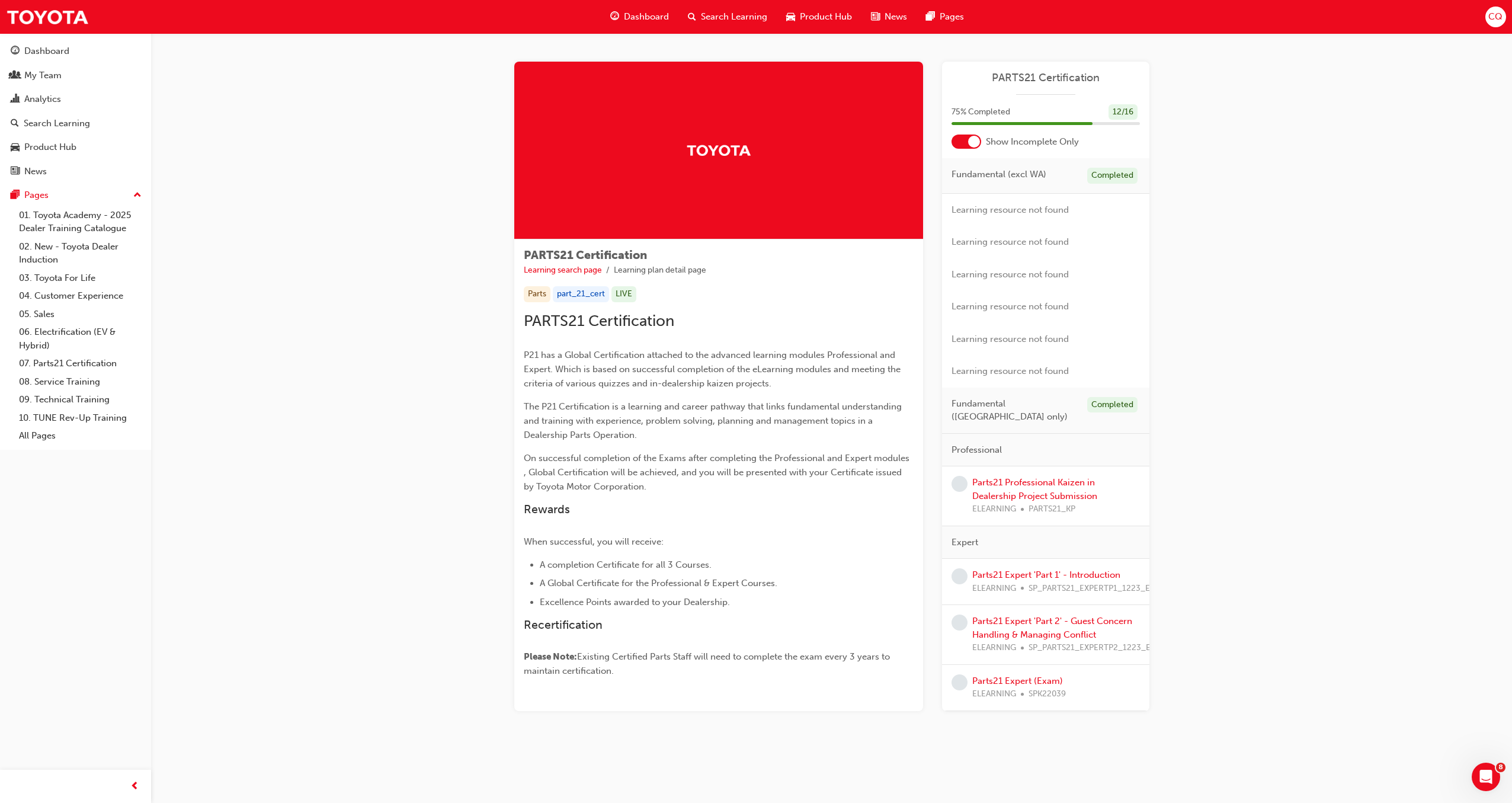
click at [974, 142] on div at bounding box center [974, 142] width 12 height 12
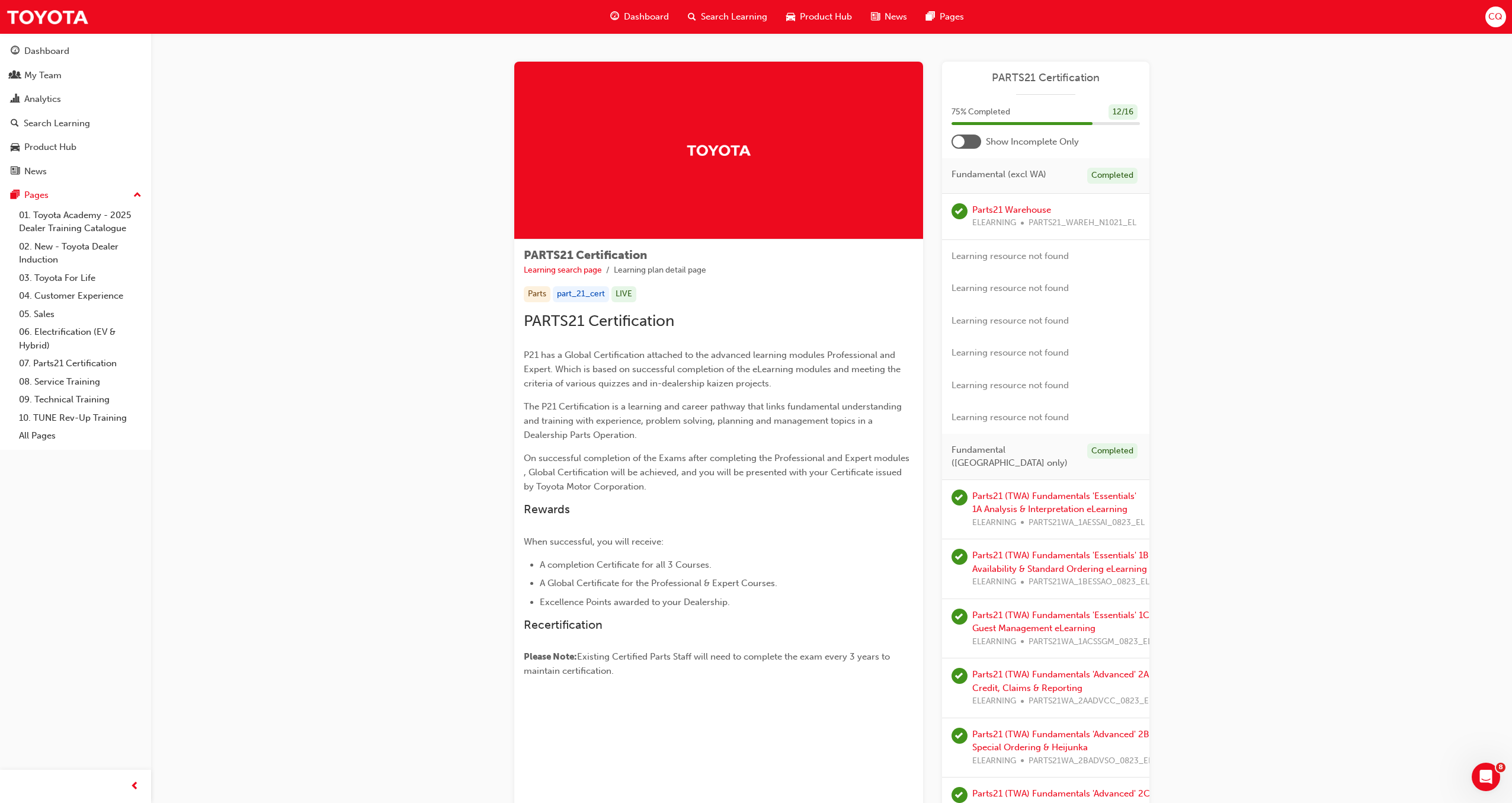
click at [1498, 17] on span "CQ" at bounding box center [1495, 17] width 14 height 14
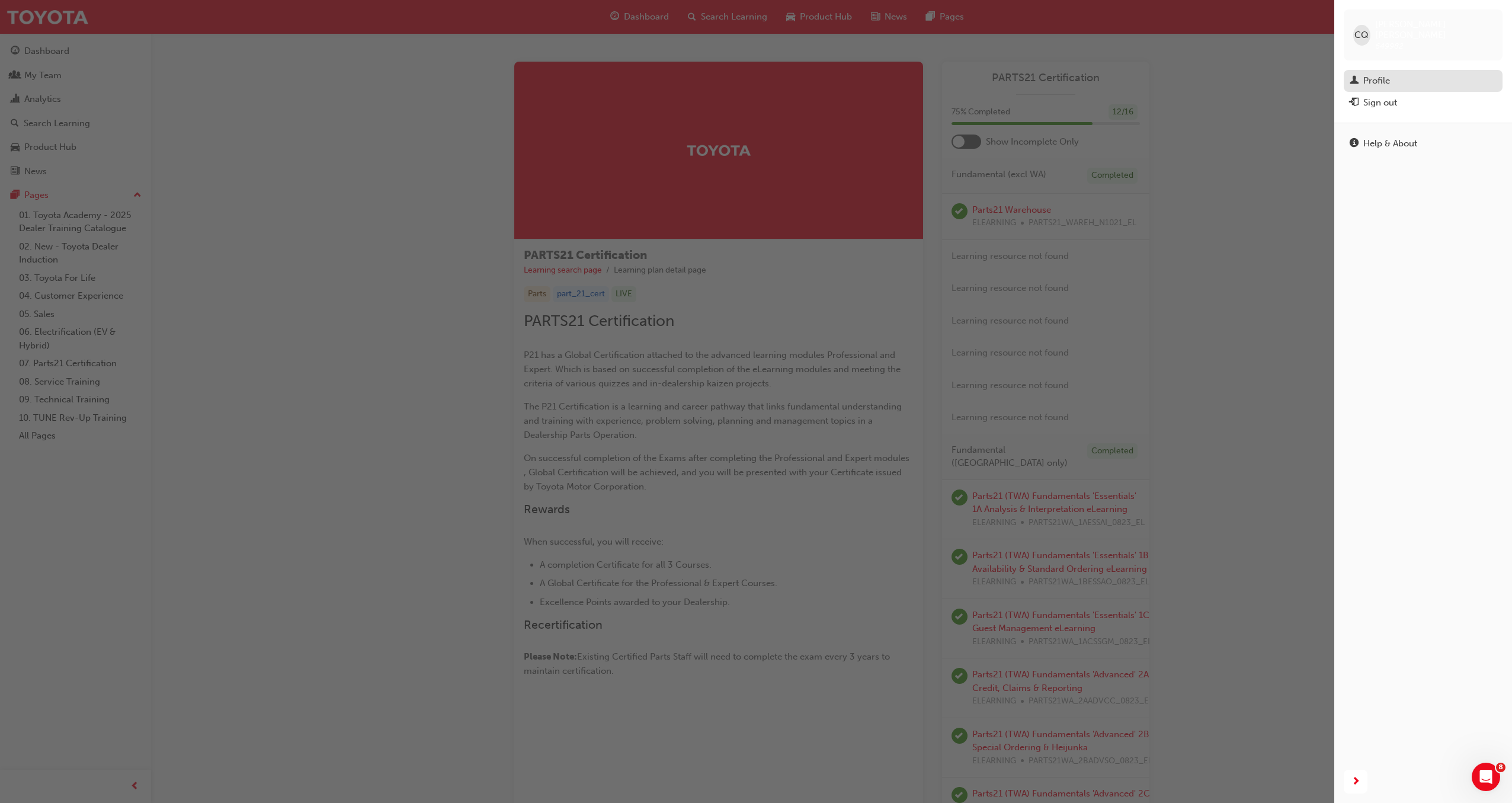
click at [1364, 74] on div "Profile" at bounding box center [1376, 81] width 26 height 14
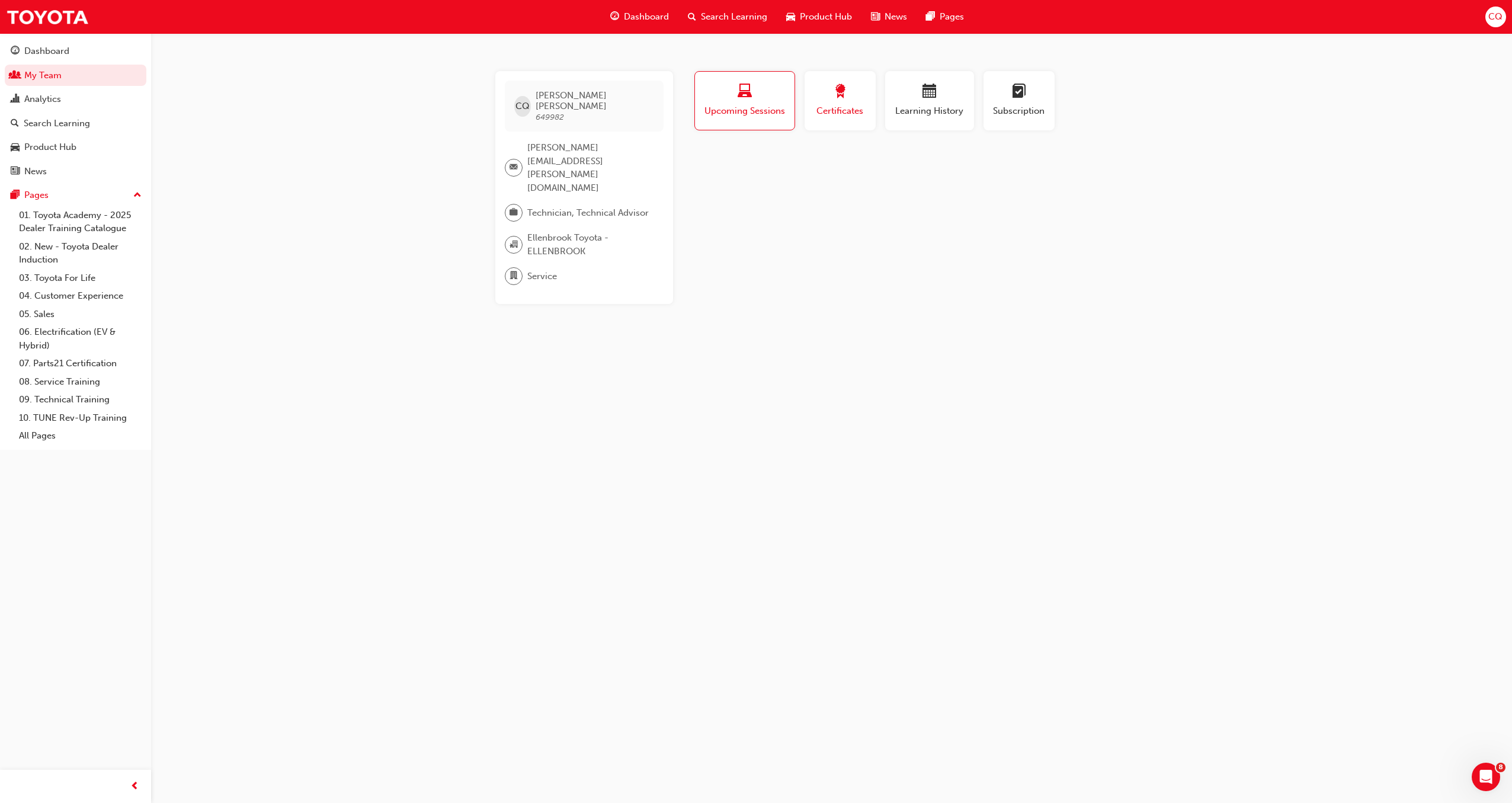
click at [824, 107] on span "Certificates" at bounding box center [840, 111] width 53 height 14
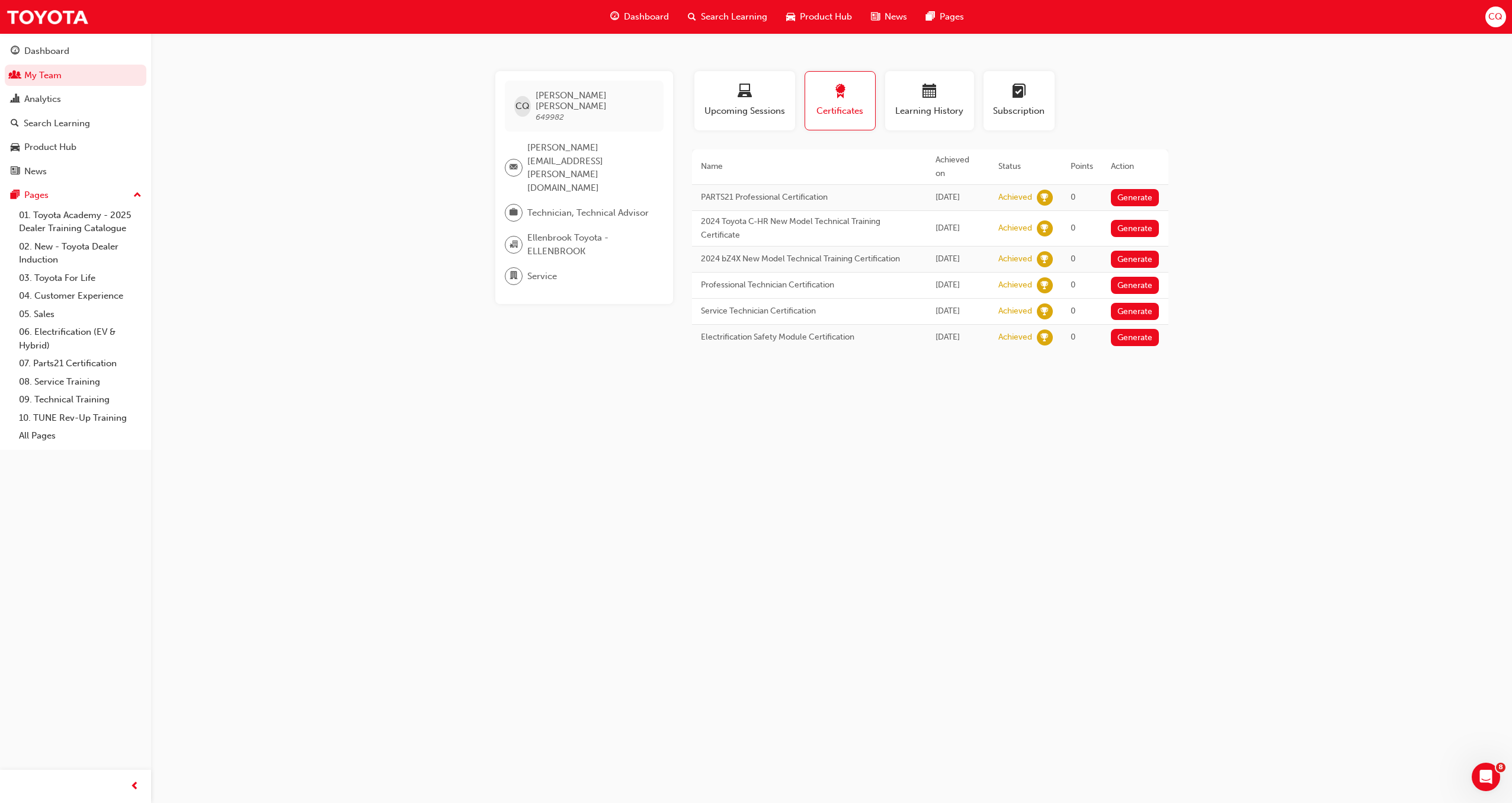
click at [747, 16] on span "Search Learning" at bounding box center [734, 17] width 66 height 14
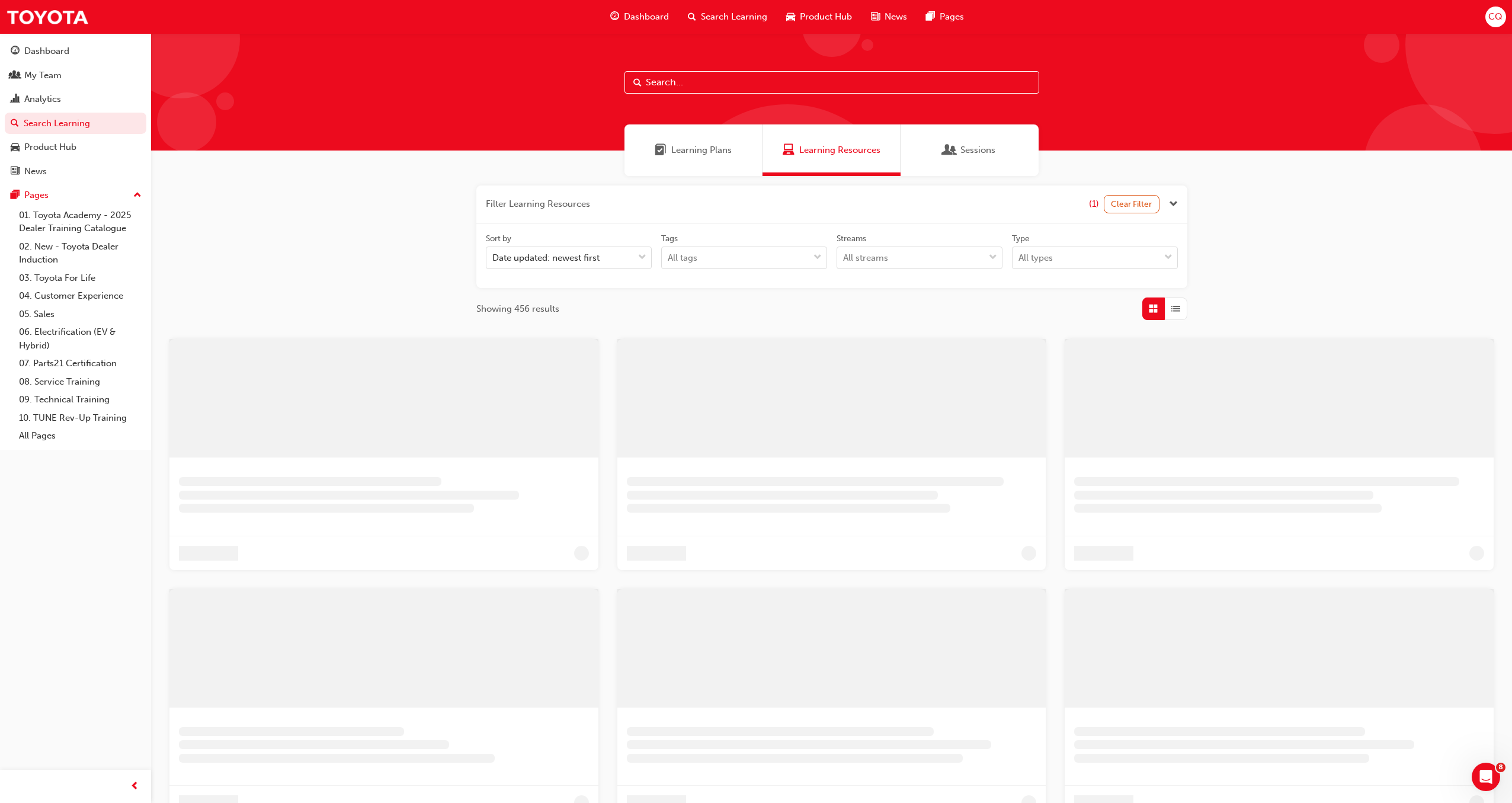
click at [705, 152] on span "Learning Plans" at bounding box center [702, 150] width 60 height 14
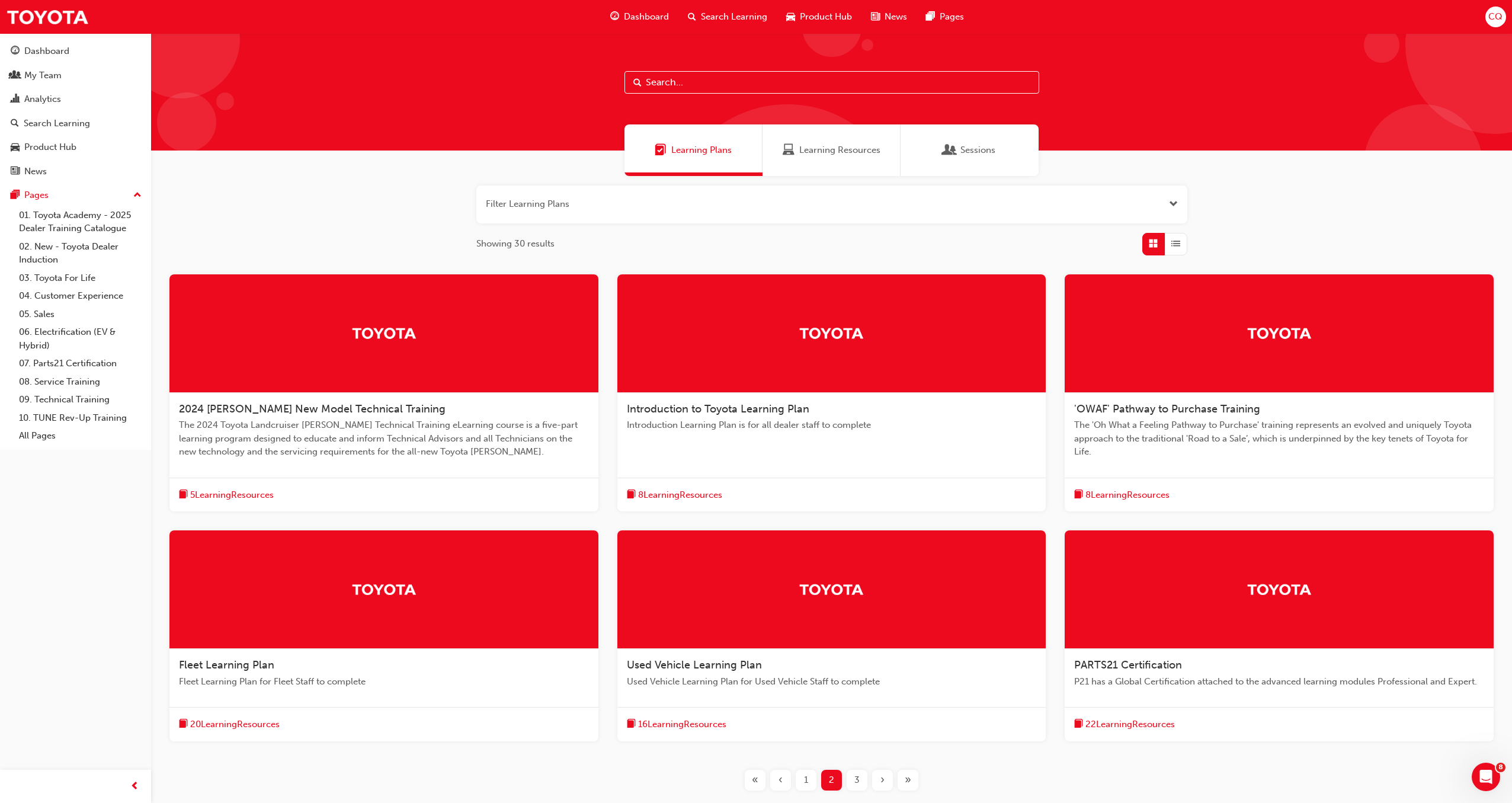
scroll to position [84, 0]
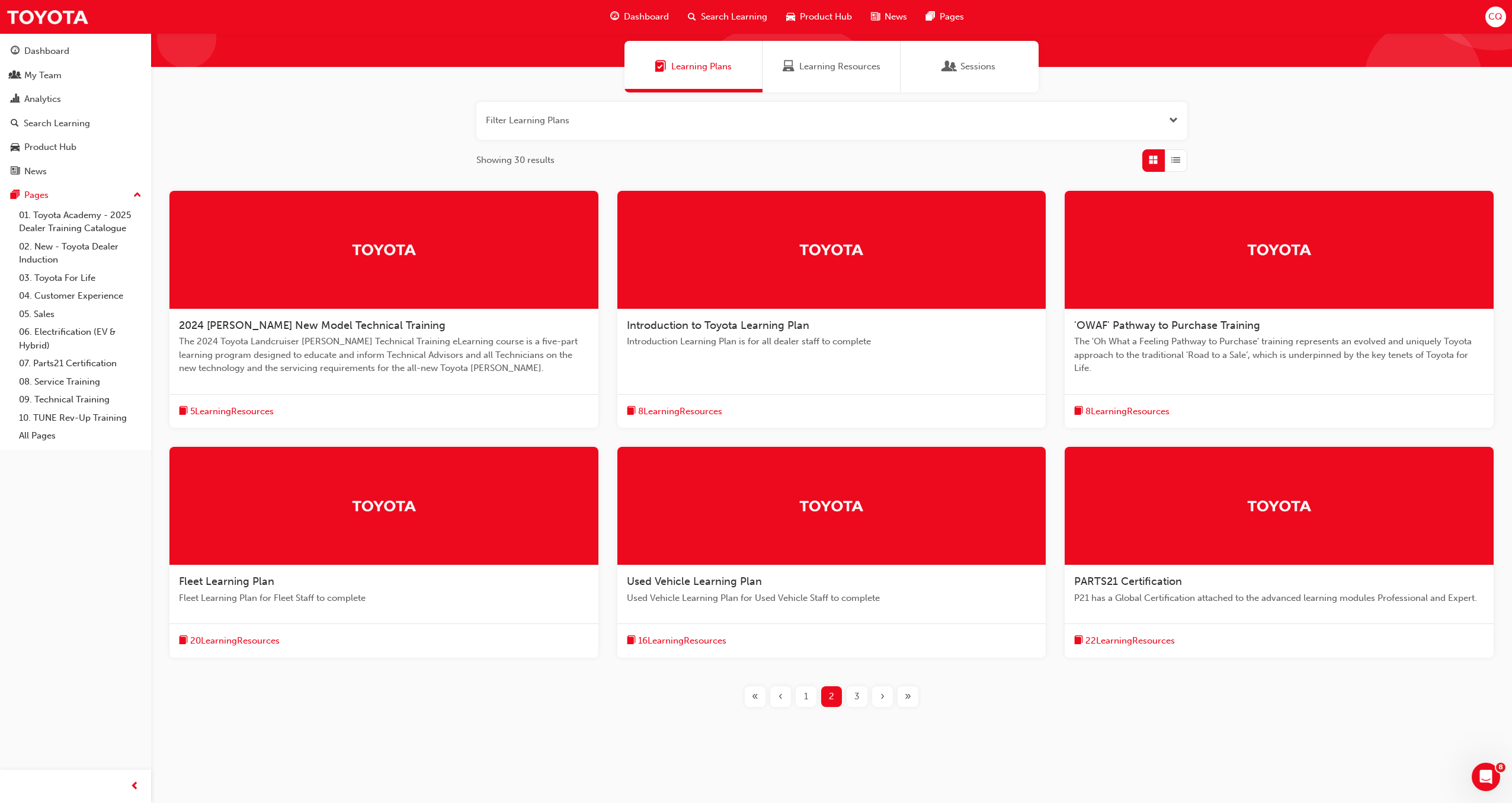
click at [856, 696] on span "3" at bounding box center [856, 696] width 5 height 14
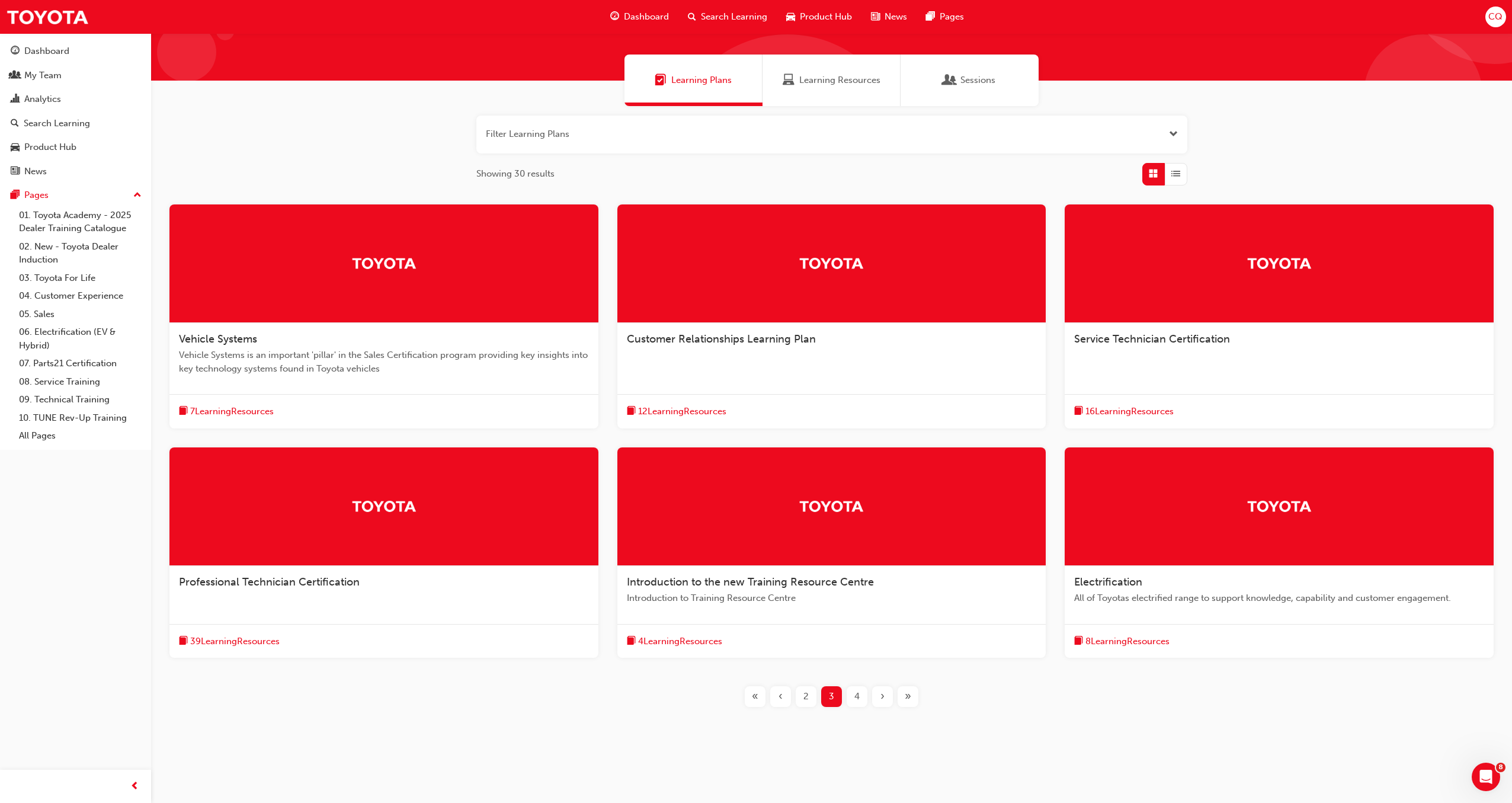
scroll to position [71, 0]
click at [770, 343] on span "Customer Relationships Learning Plan" at bounding box center [721, 338] width 189 height 13
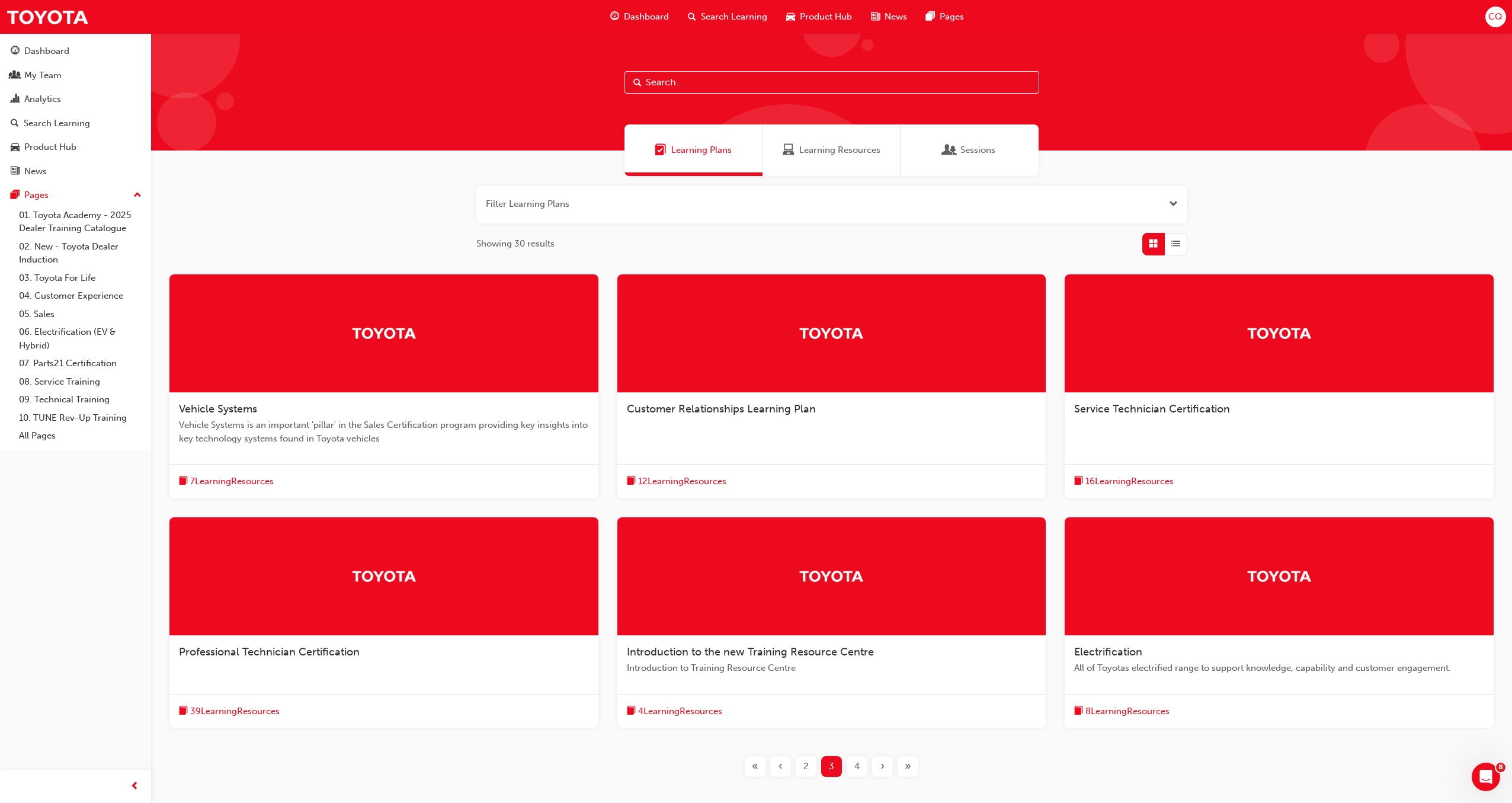
click at [1120, 656] on span "Electrification" at bounding box center [1108, 651] width 68 height 13
click at [809, 773] on div "2" at bounding box center [806, 766] width 21 height 21
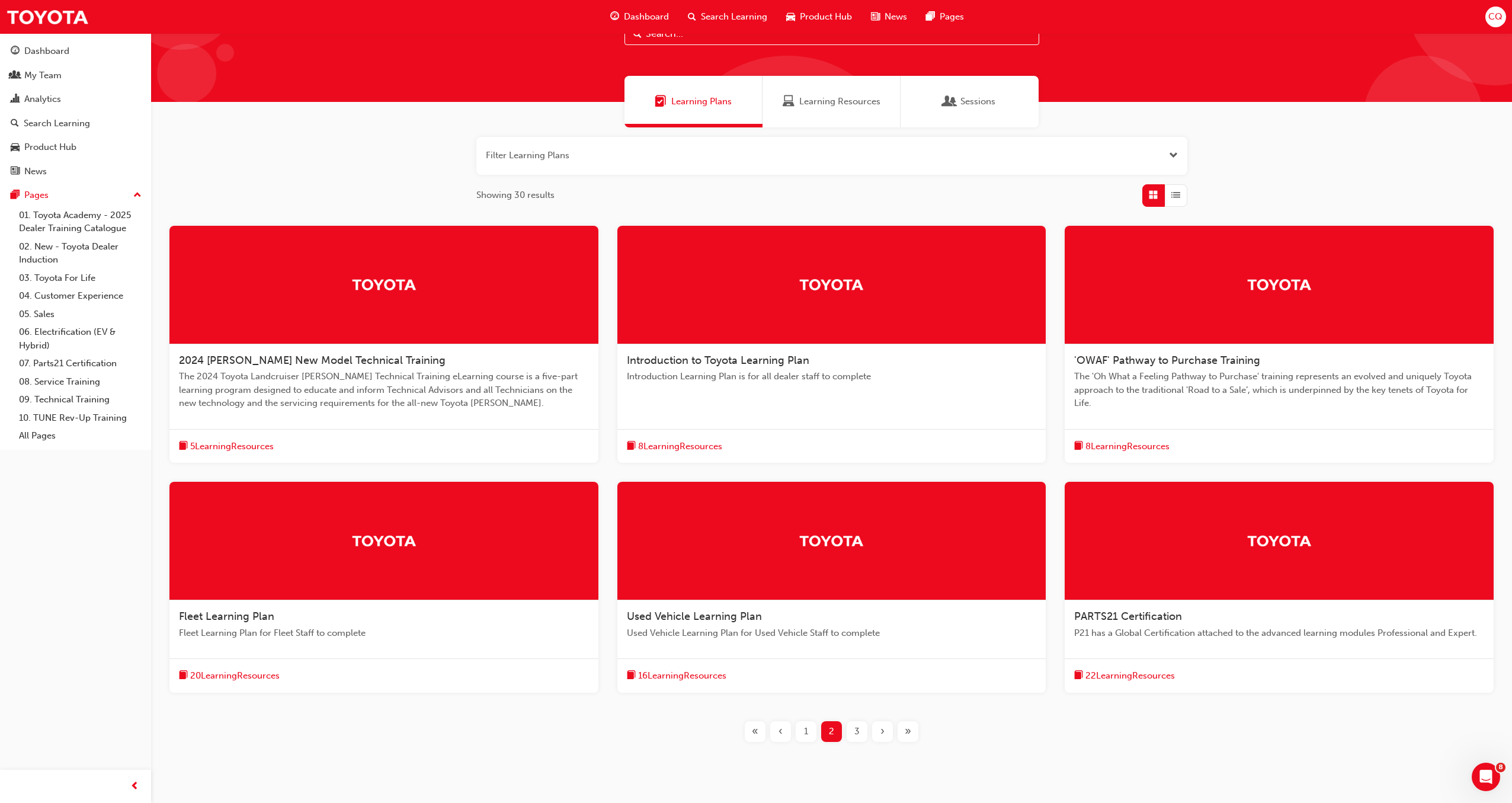
scroll to position [50, 0]
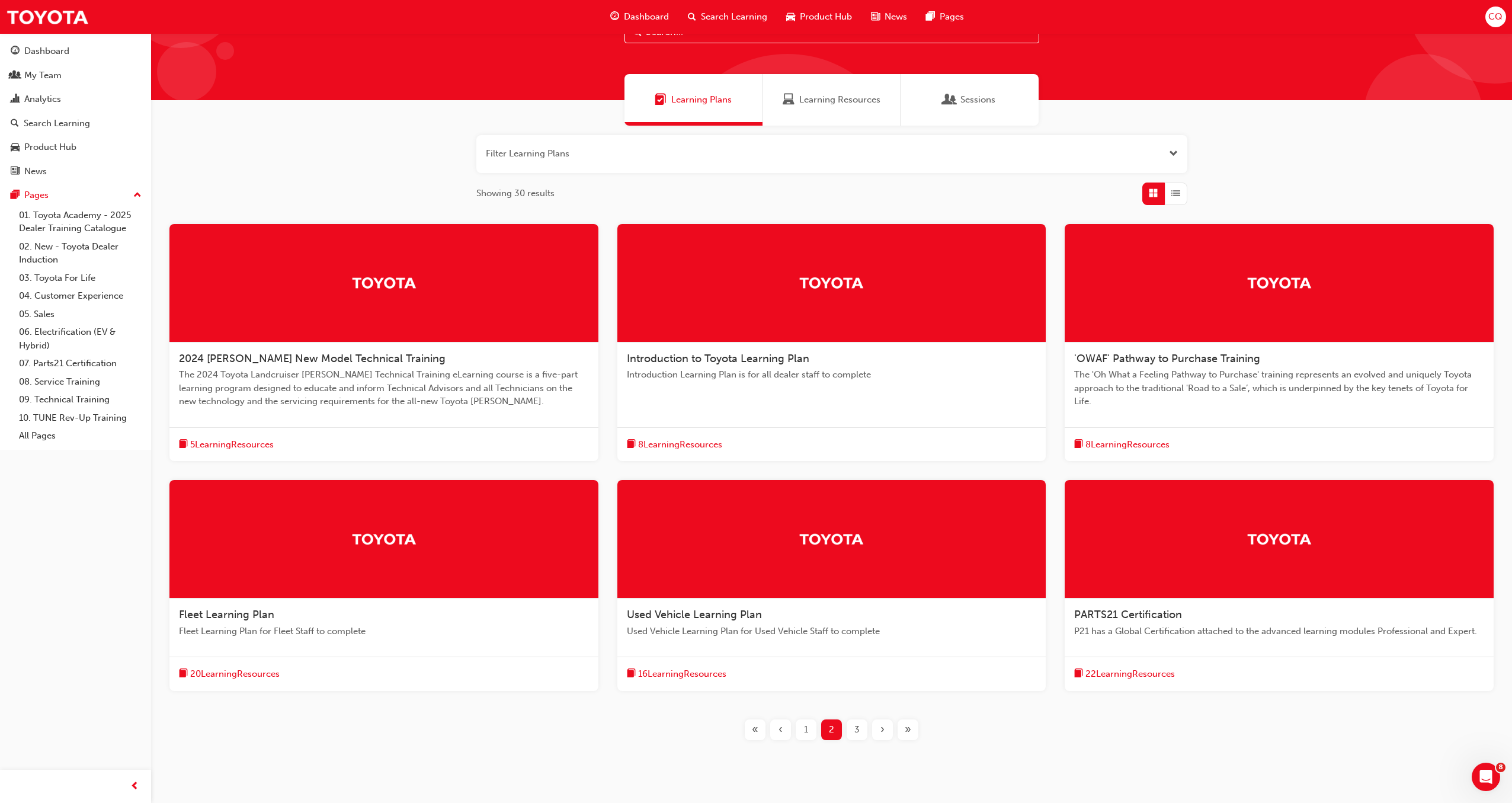
click at [257, 618] on span "Fleet Learning Plan" at bounding box center [226, 614] width 95 height 13
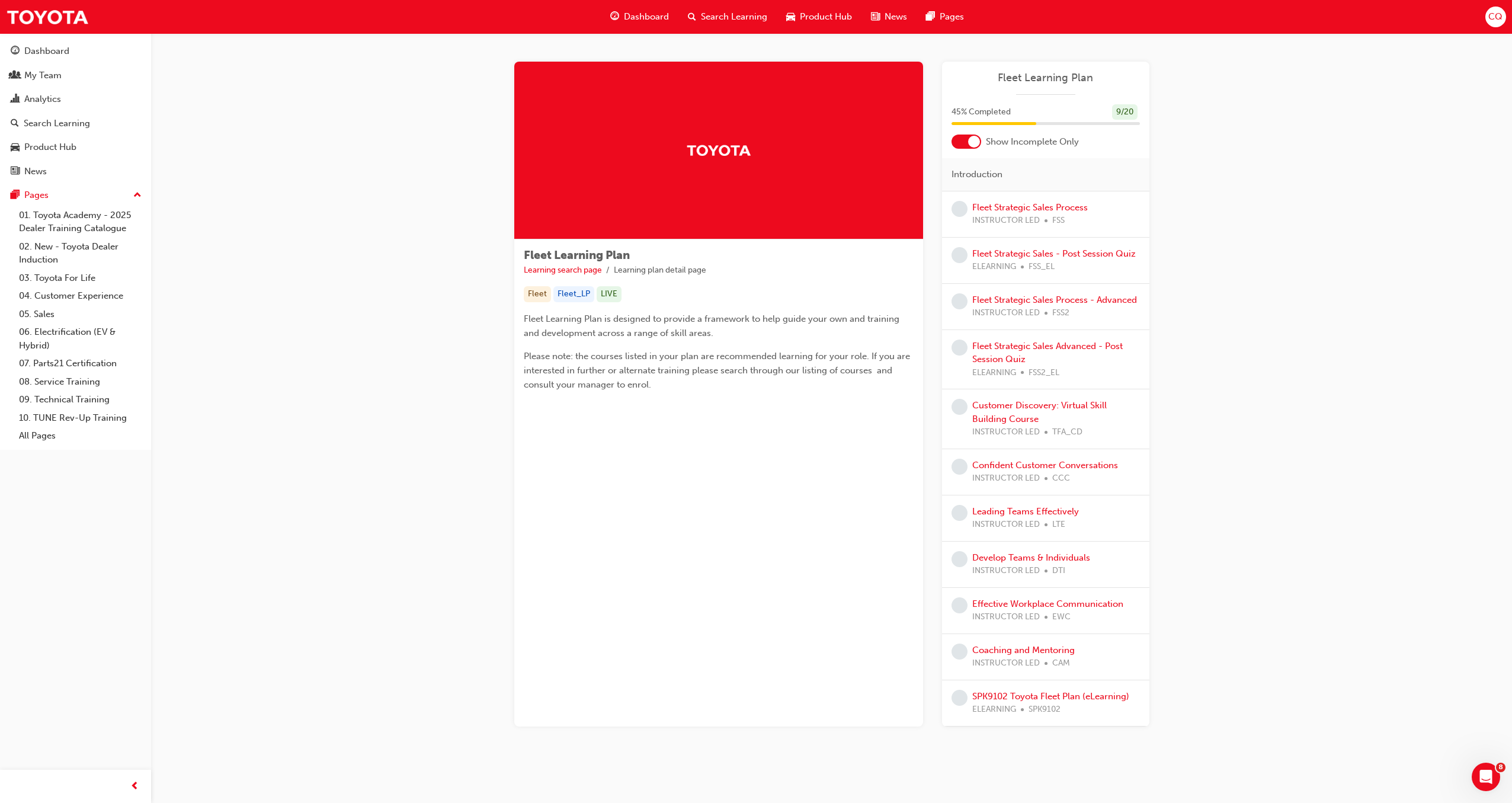
click at [974, 142] on div at bounding box center [974, 142] width 12 height 12
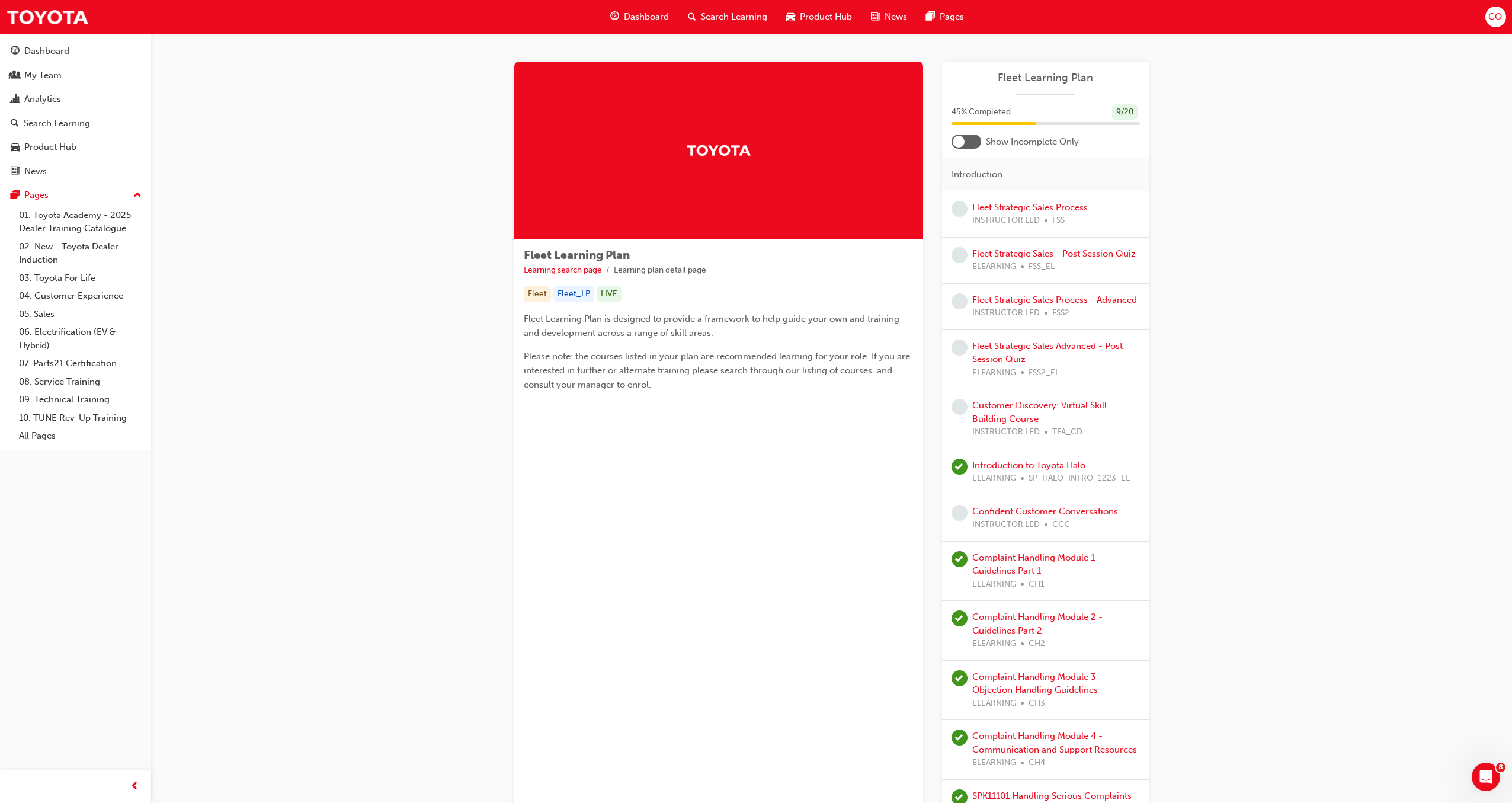
click at [733, 14] on span "Search Learning" at bounding box center [734, 17] width 66 height 14
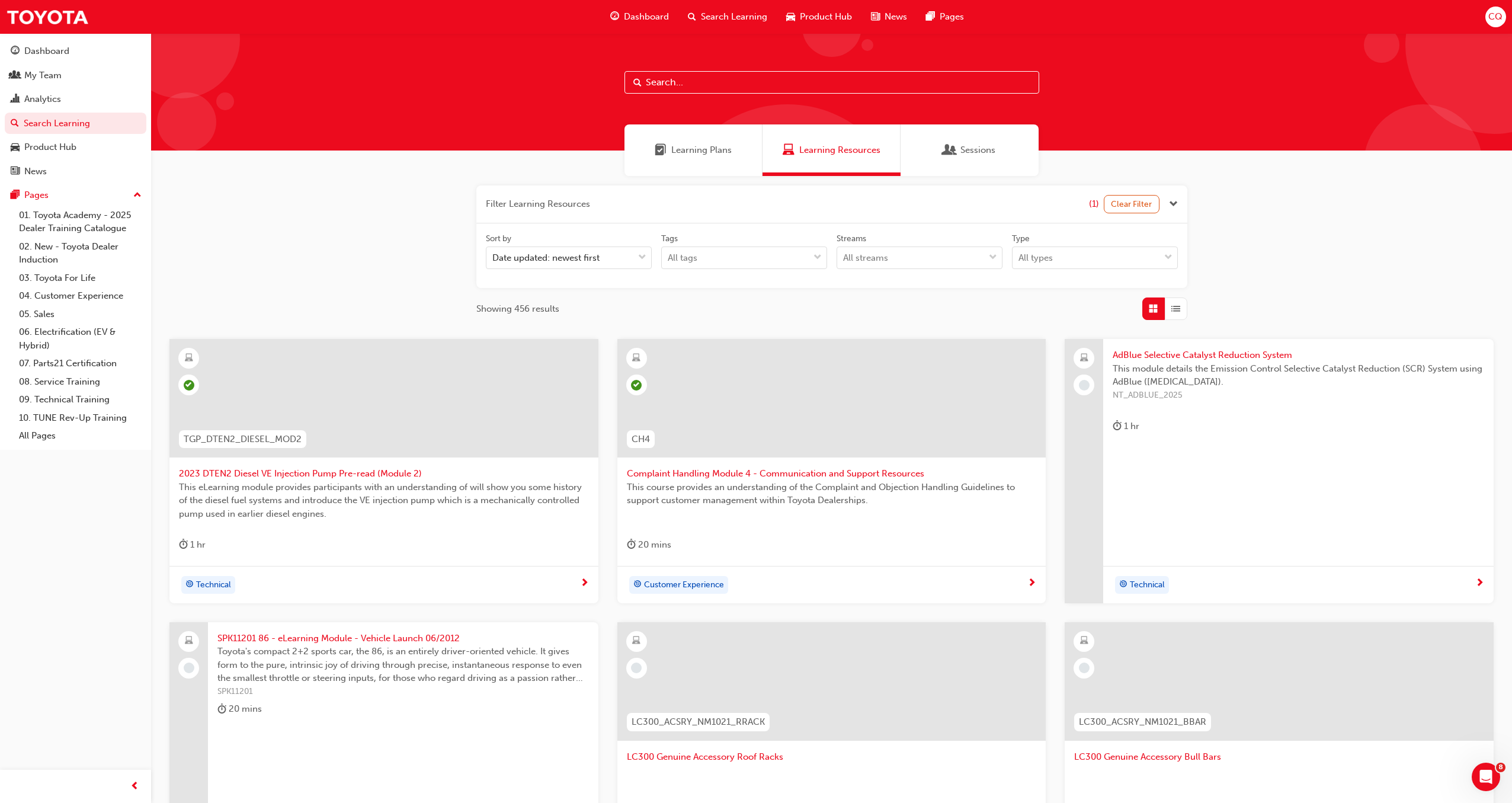
click at [705, 145] on span "Learning Plans" at bounding box center [702, 150] width 60 height 14
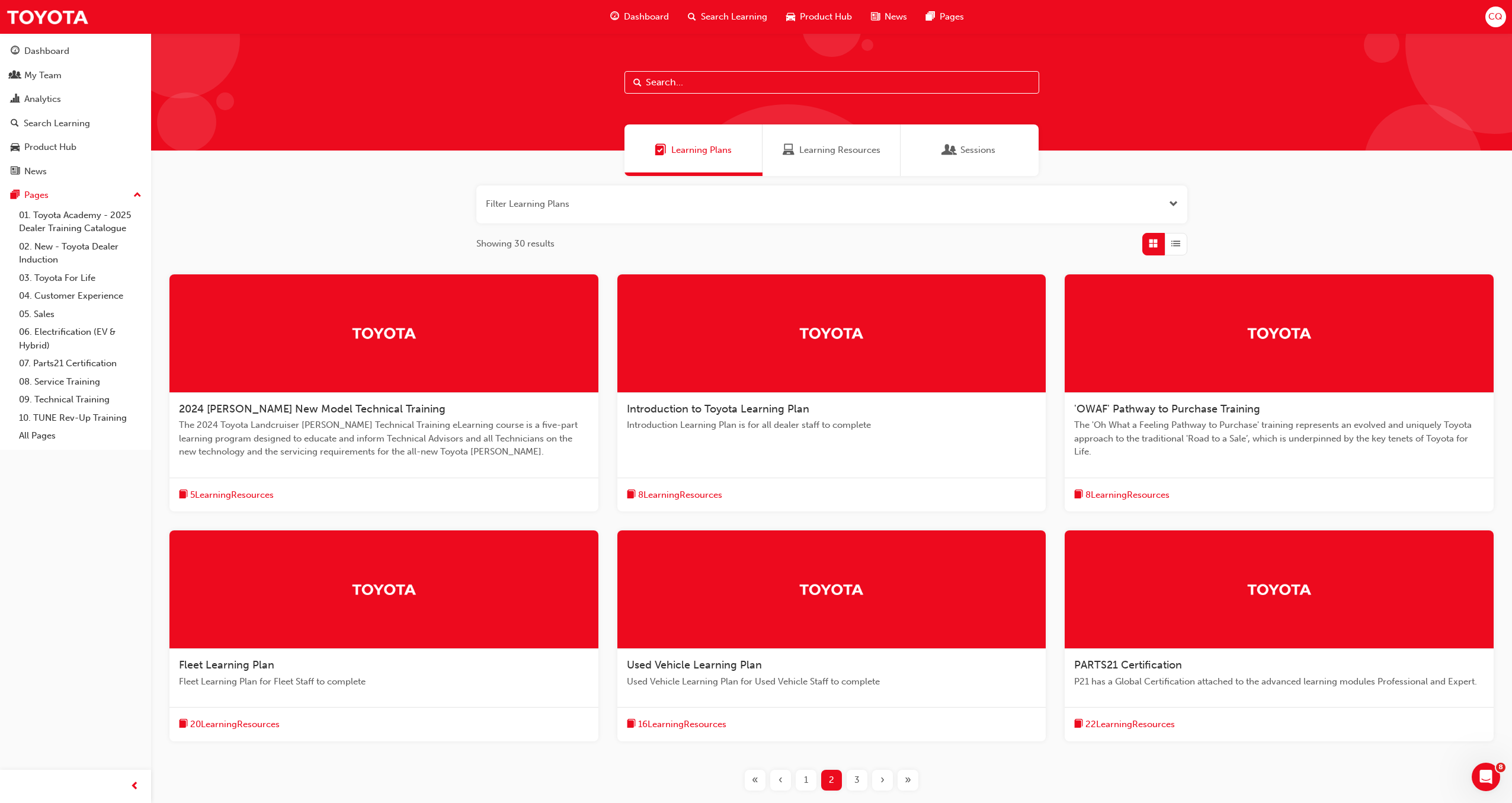
click at [710, 80] on input "text" at bounding box center [831, 83] width 415 height 23
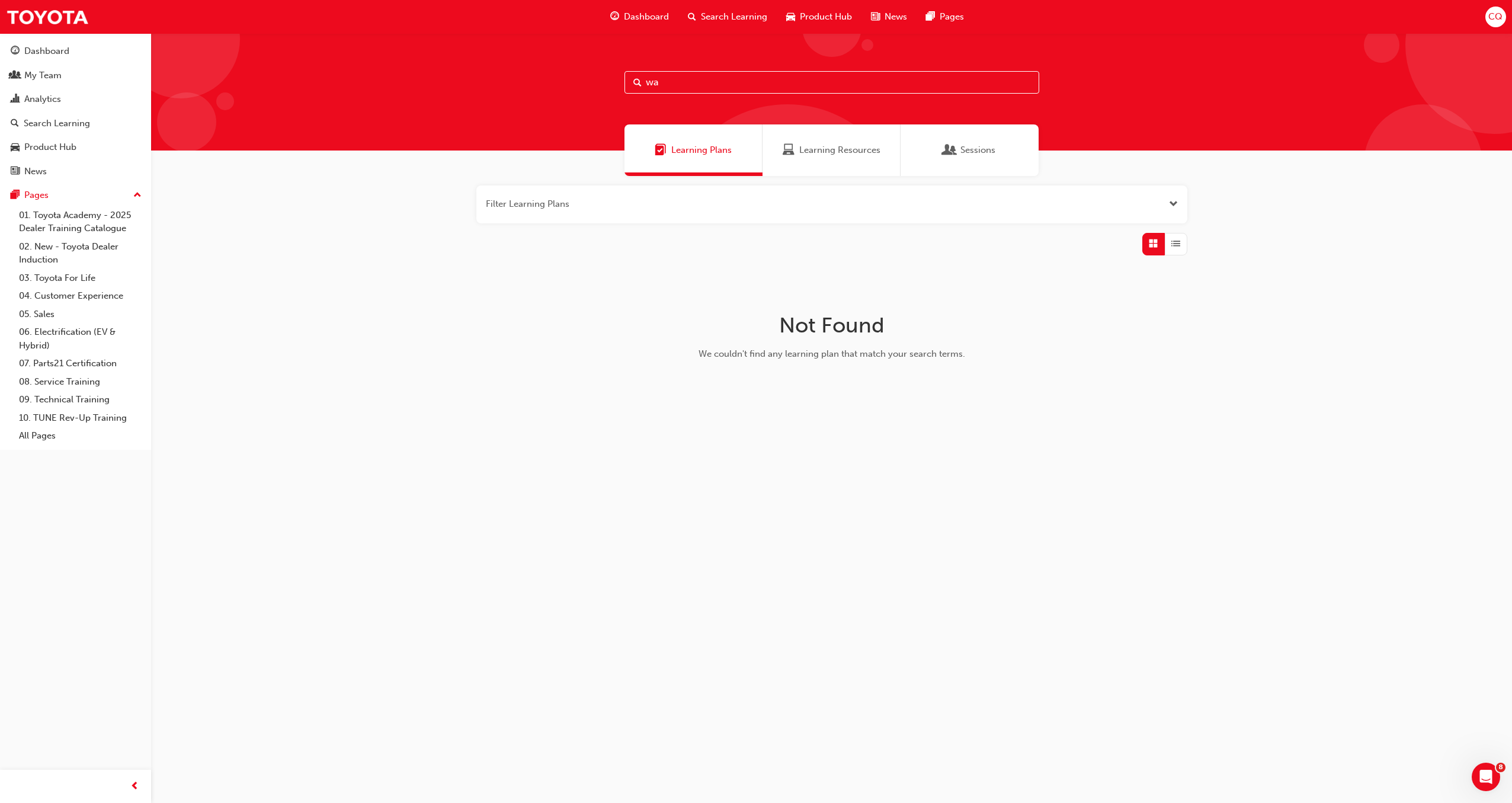
type input "w"
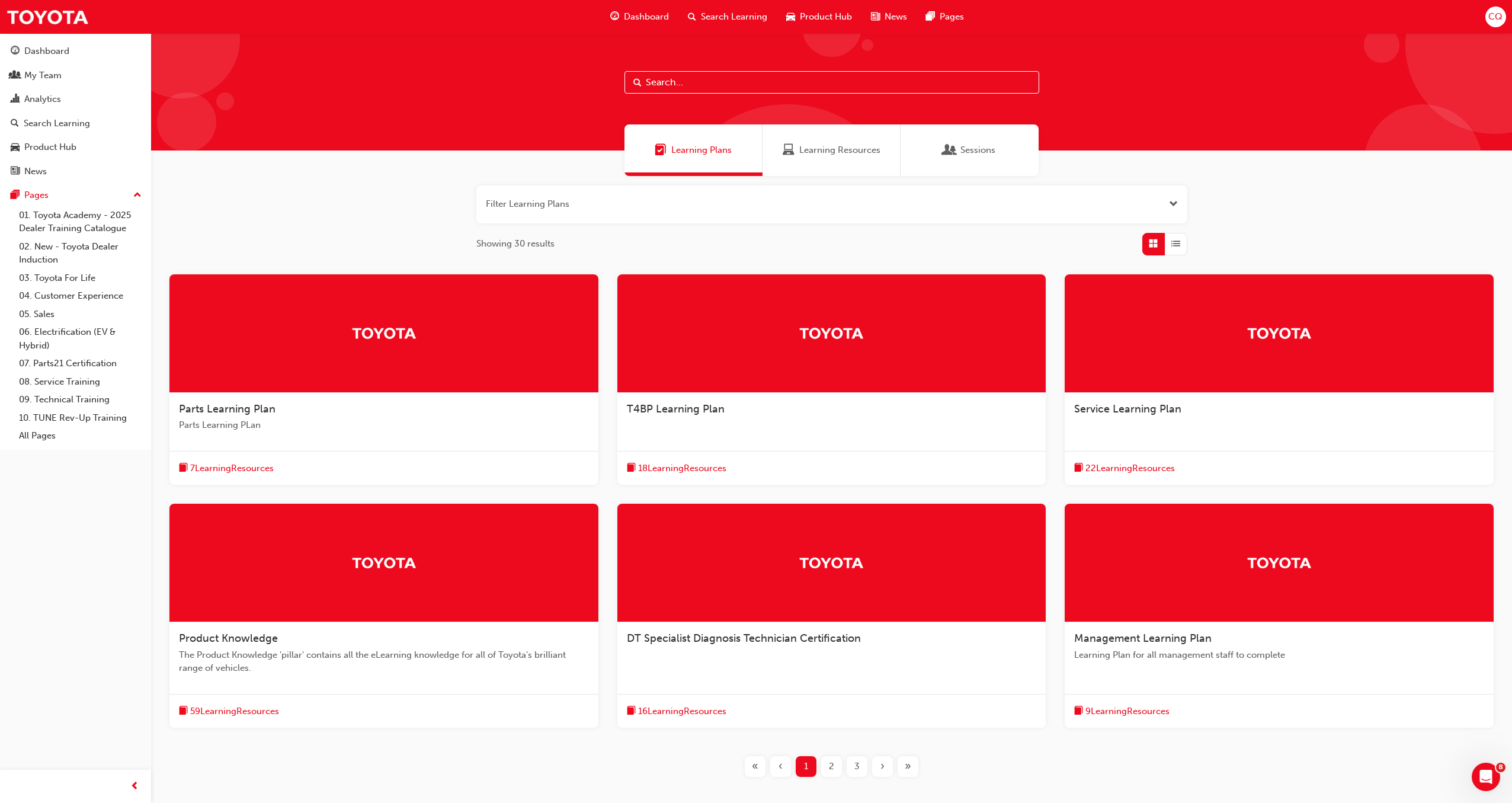
click at [902, 768] on div "»" at bounding box center [908, 766] width 21 height 21
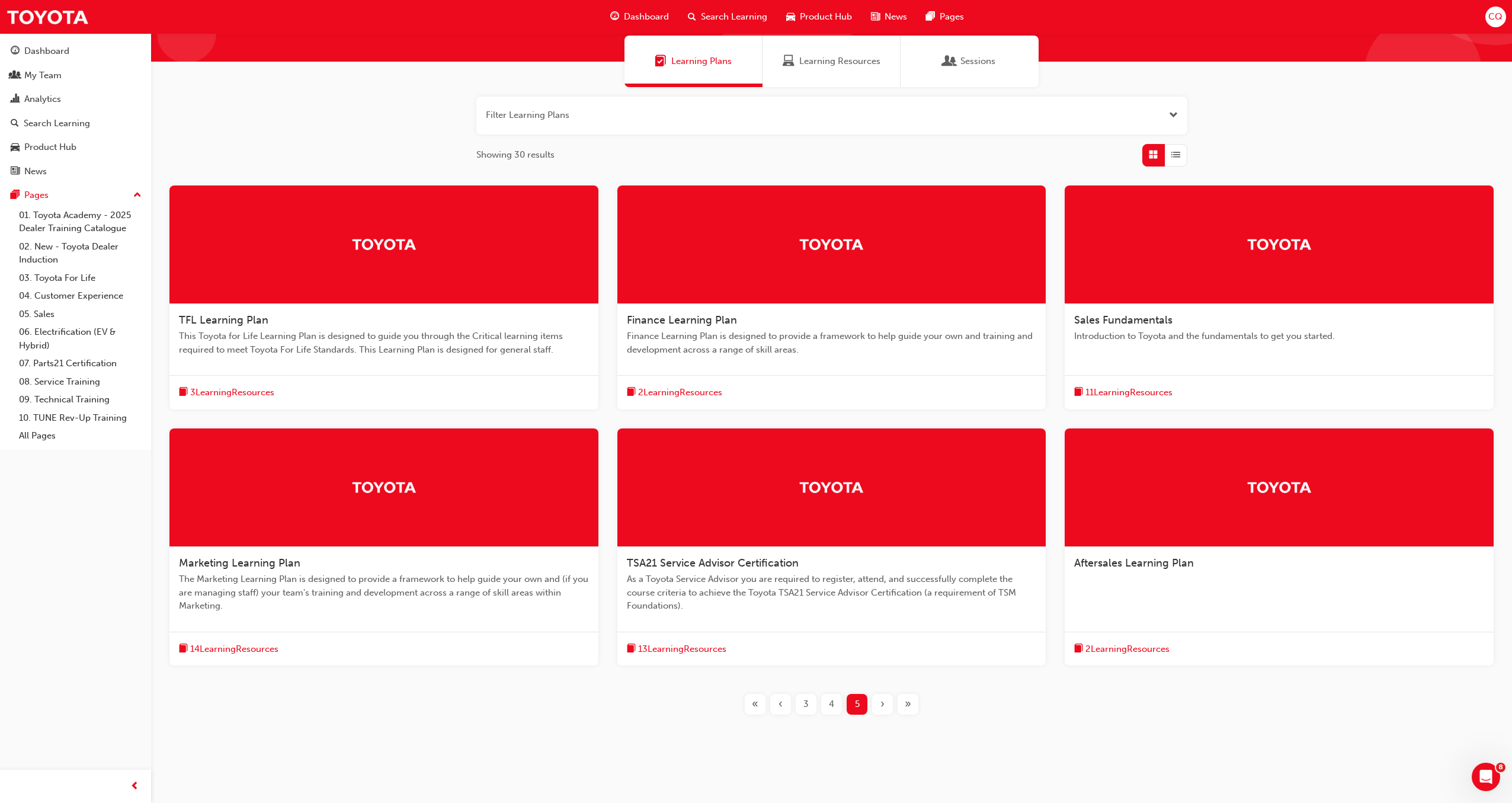
scroll to position [98, 0]
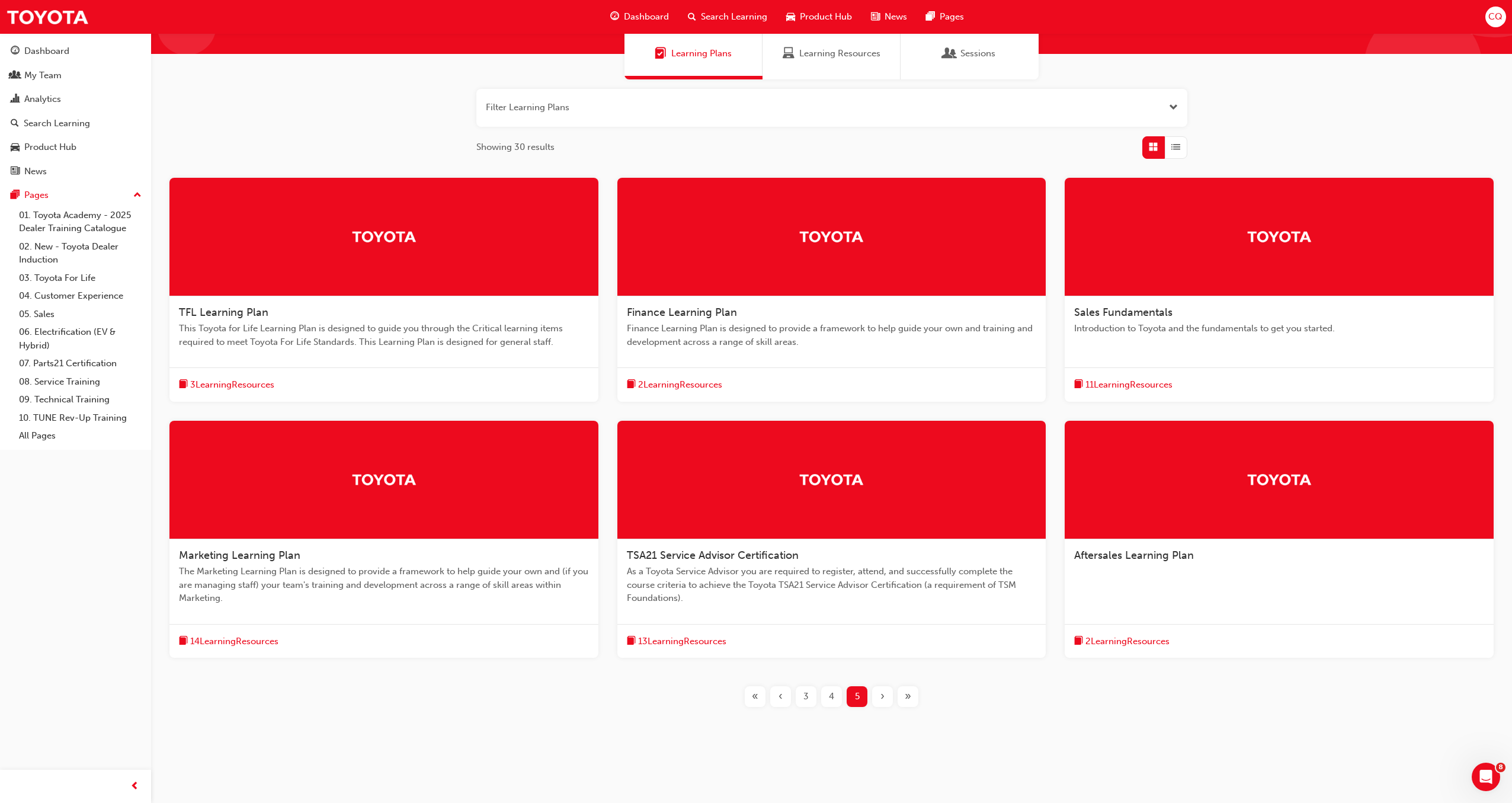
click at [831, 694] on span "4" at bounding box center [831, 696] width 5 height 14
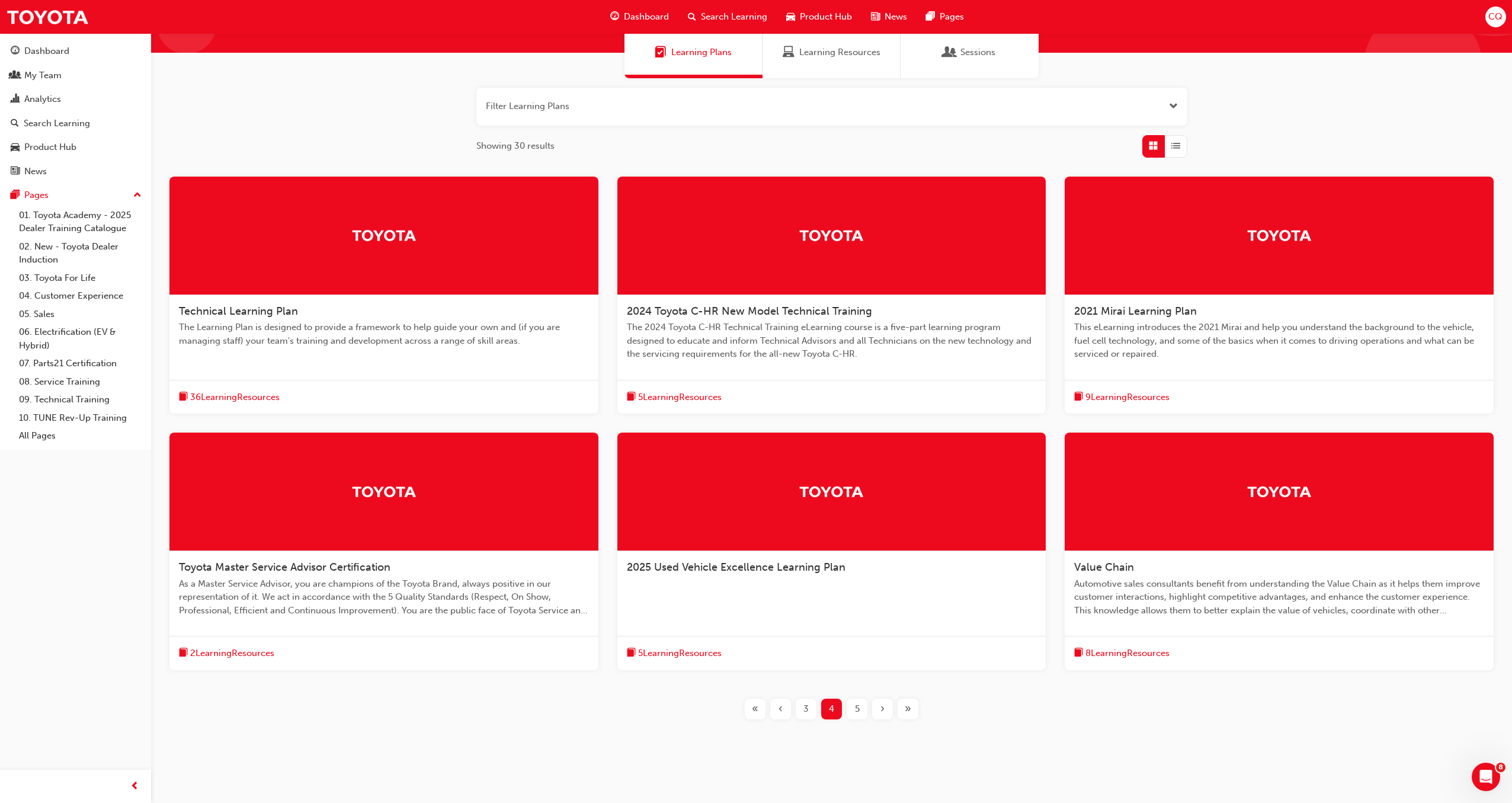
click at [809, 709] on div "3" at bounding box center [806, 709] width 21 height 21
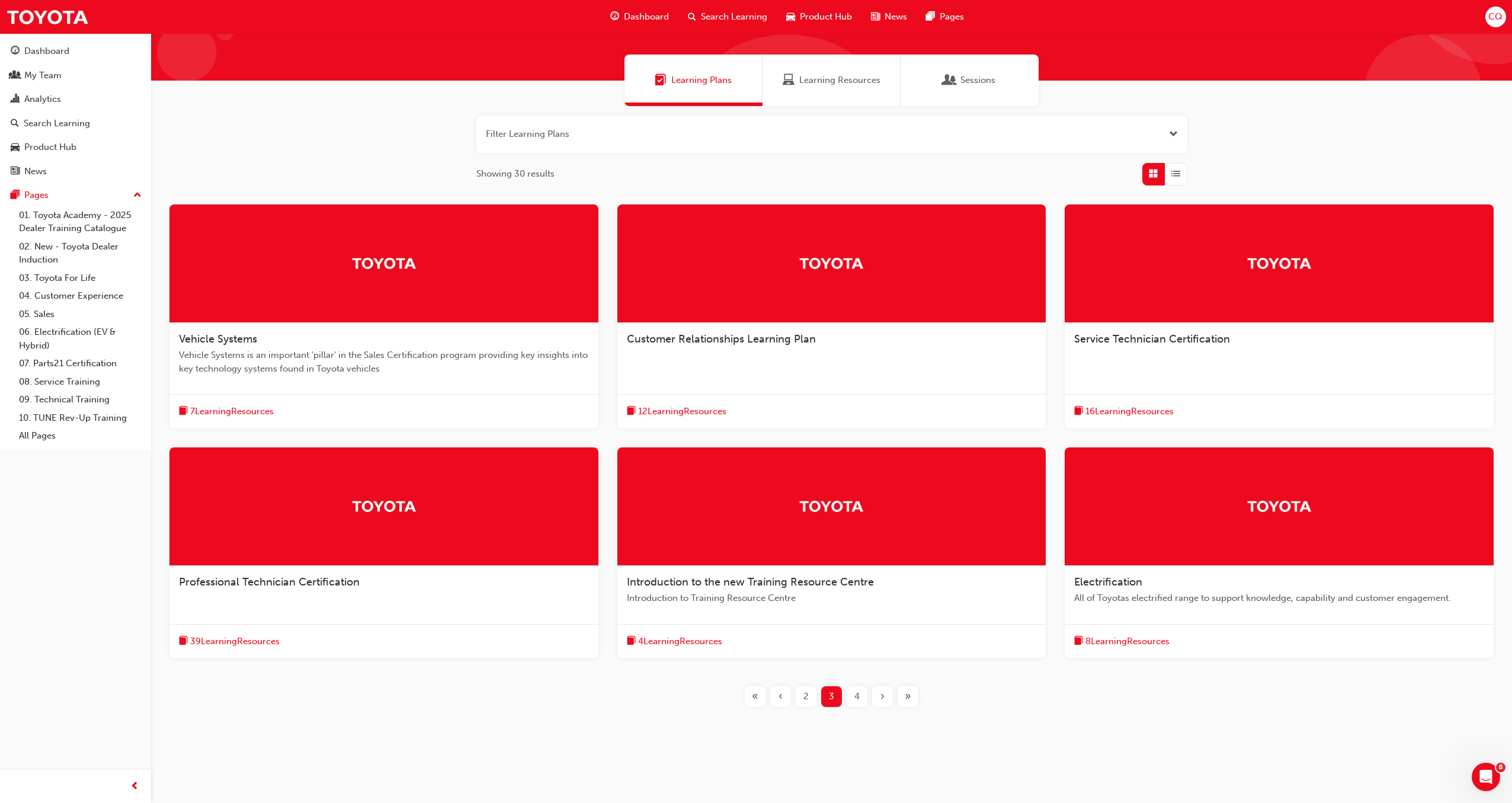
scroll to position [71, 0]
click at [841, 84] on span "Learning Resources" at bounding box center [840, 80] width 81 height 14
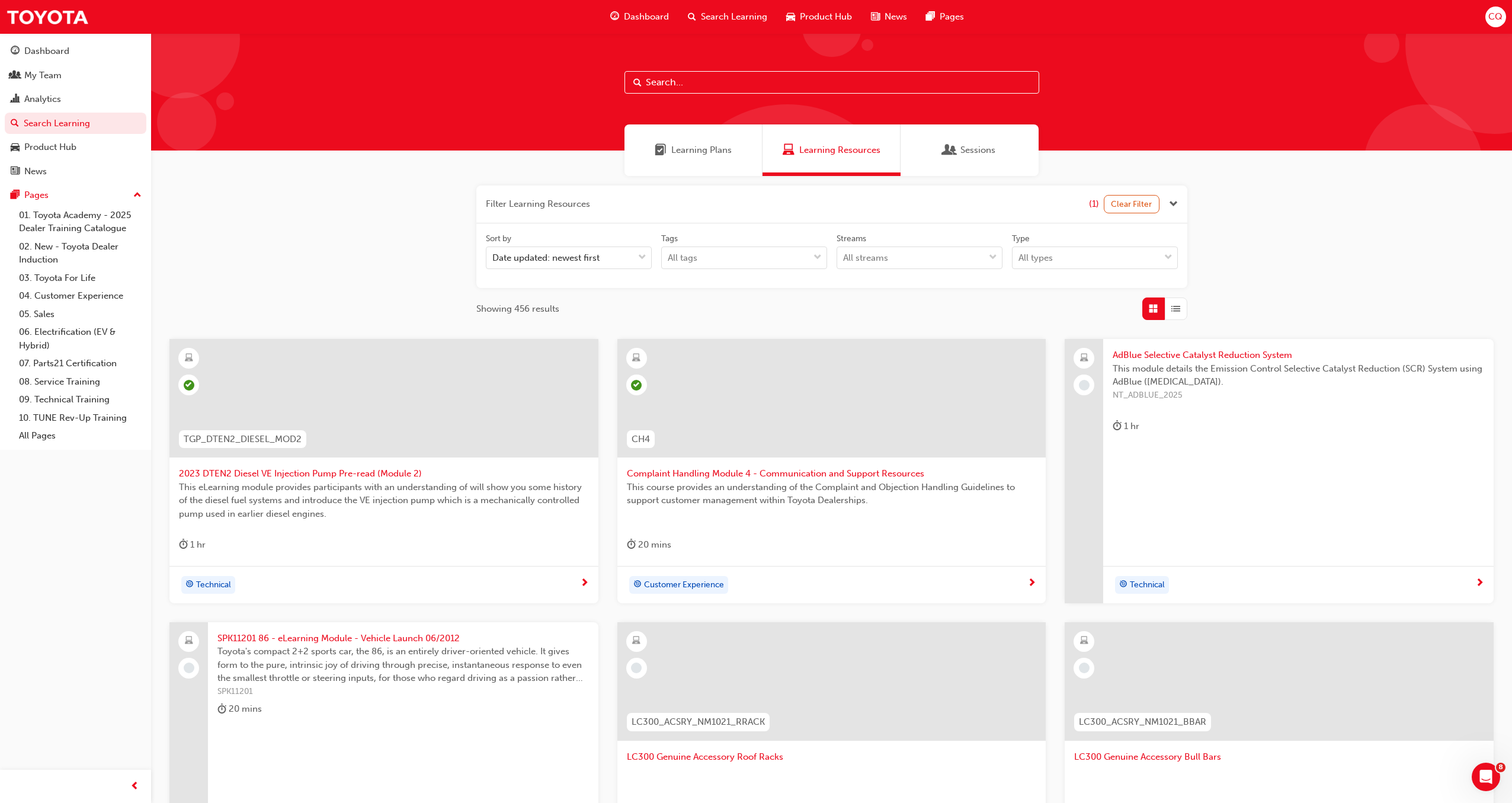
click at [704, 83] on input "text" at bounding box center [831, 83] width 415 height 23
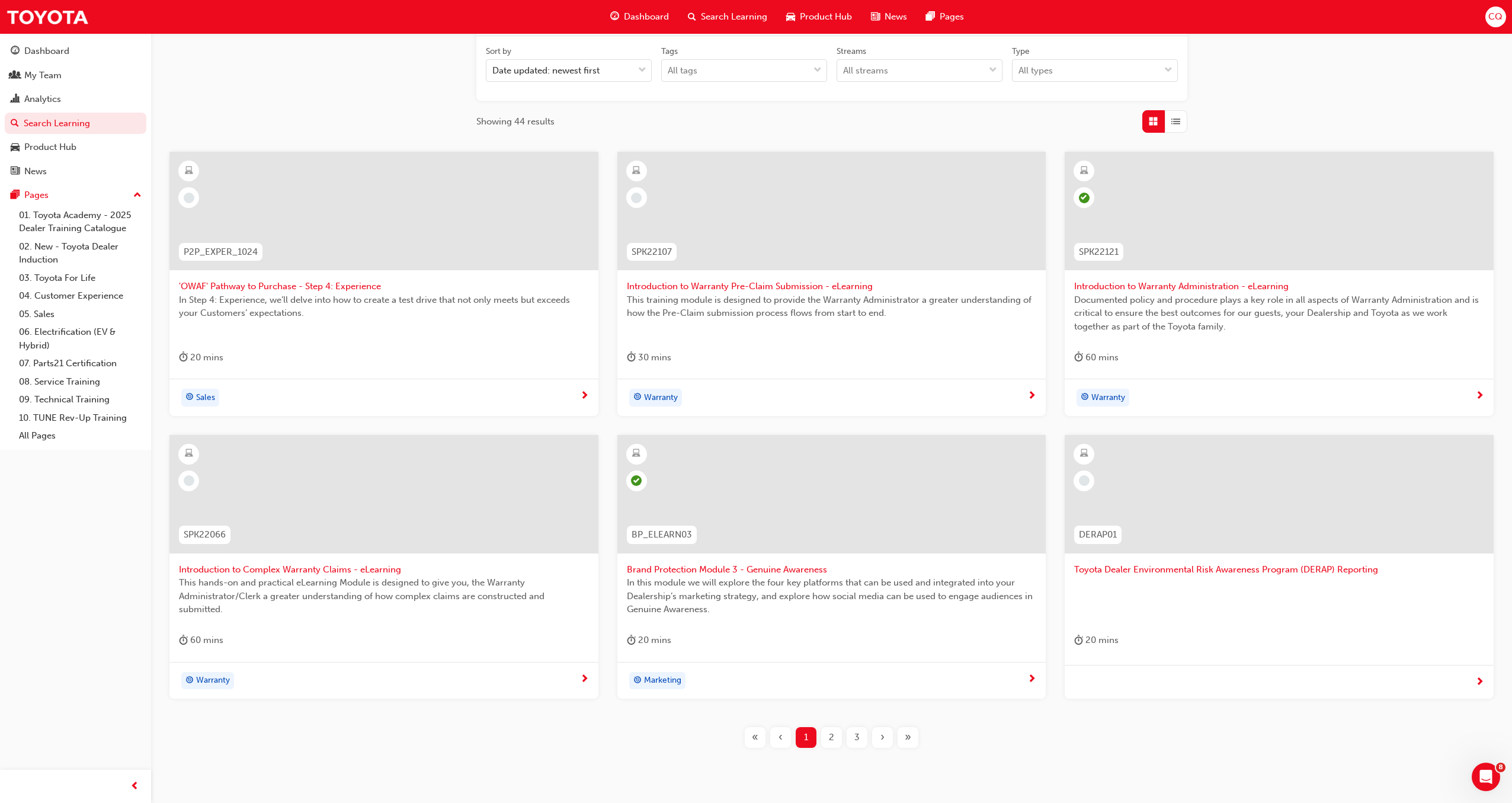
scroll to position [188, 0]
type input "wa"
click at [219, 681] on span "Warranty" at bounding box center [213, 680] width 34 height 14
